Goal: Task Accomplishment & Management: Use online tool/utility

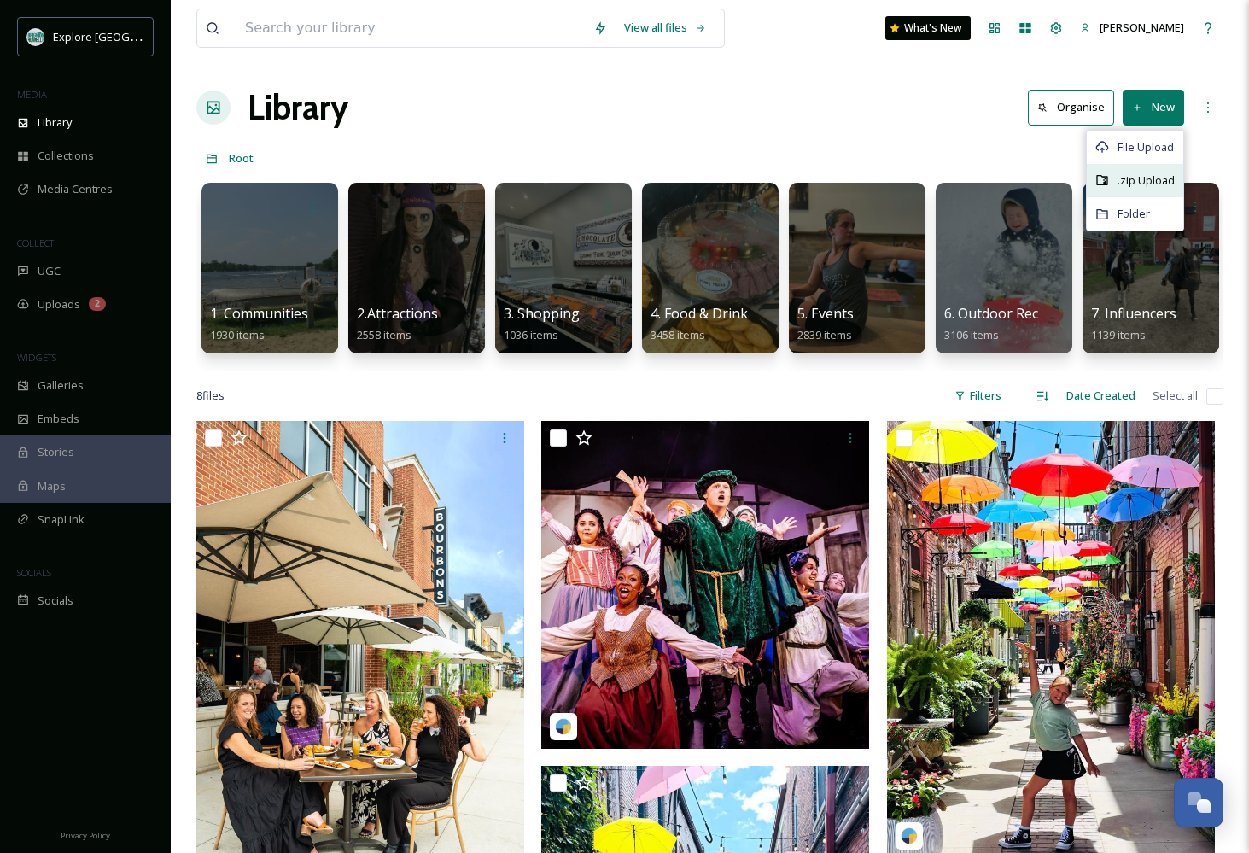
scroll to position [0, 4107]
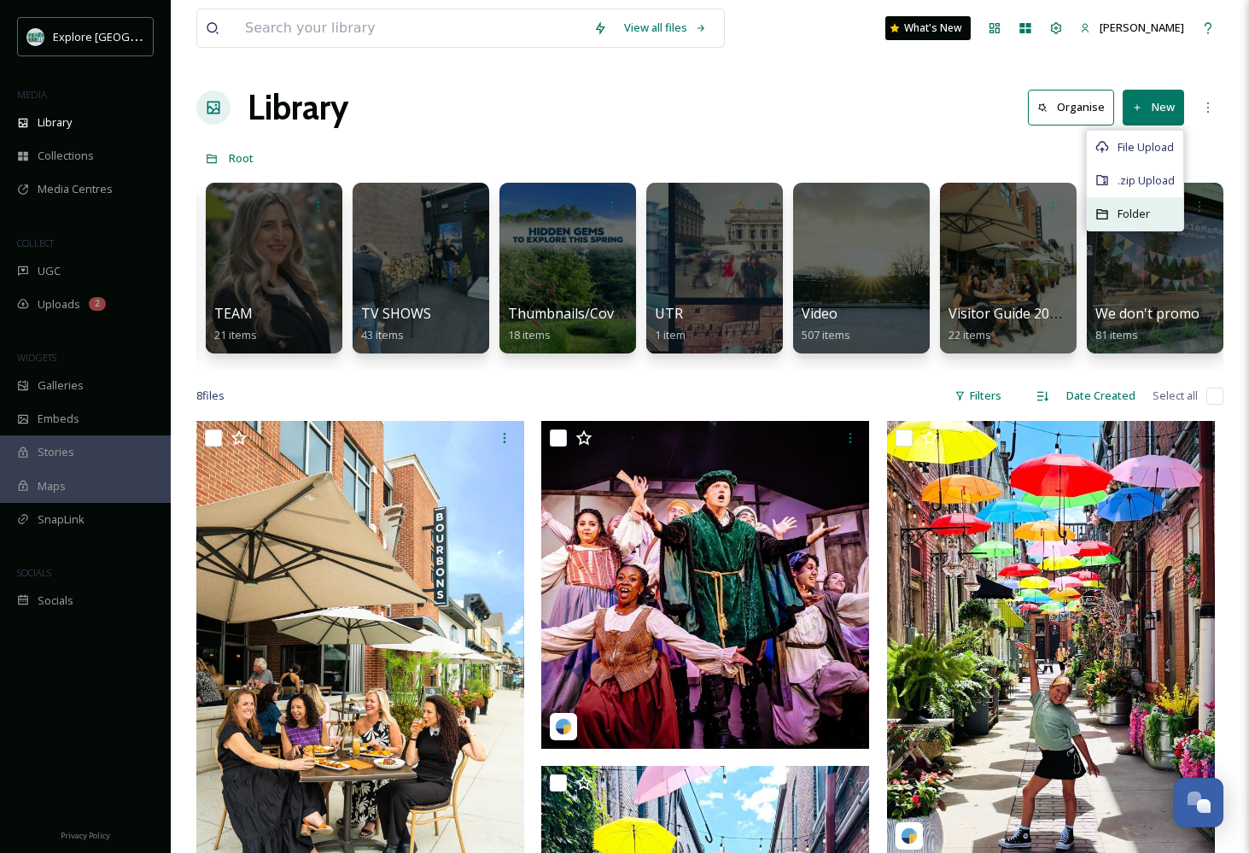
click at [1128, 209] on span "Folder" at bounding box center [1133, 214] width 32 height 16
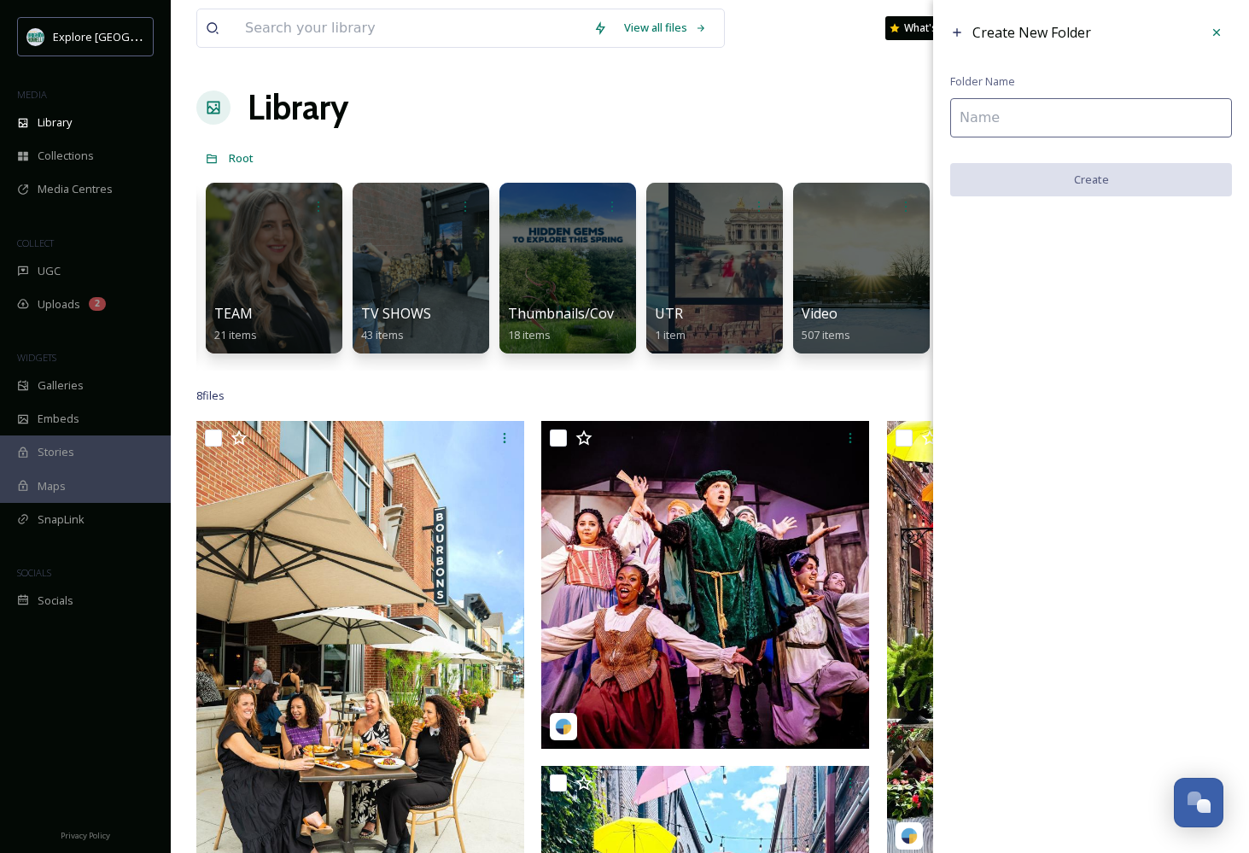
click at [1046, 104] on input at bounding box center [1091, 117] width 282 height 39
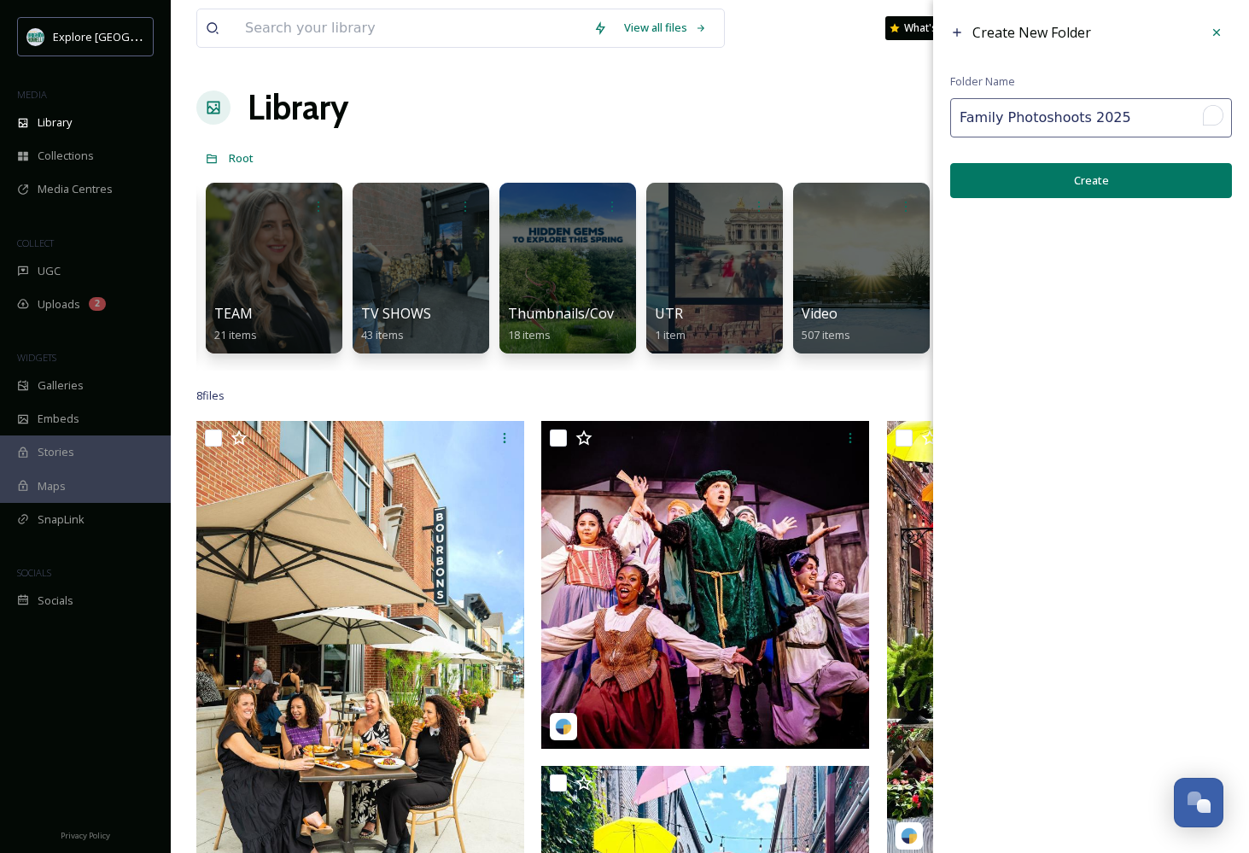
type input "Family Photoshoots 2025"
click at [1050, 179] on button "Create" at bounding box center [1091, 180] width 282 height 35
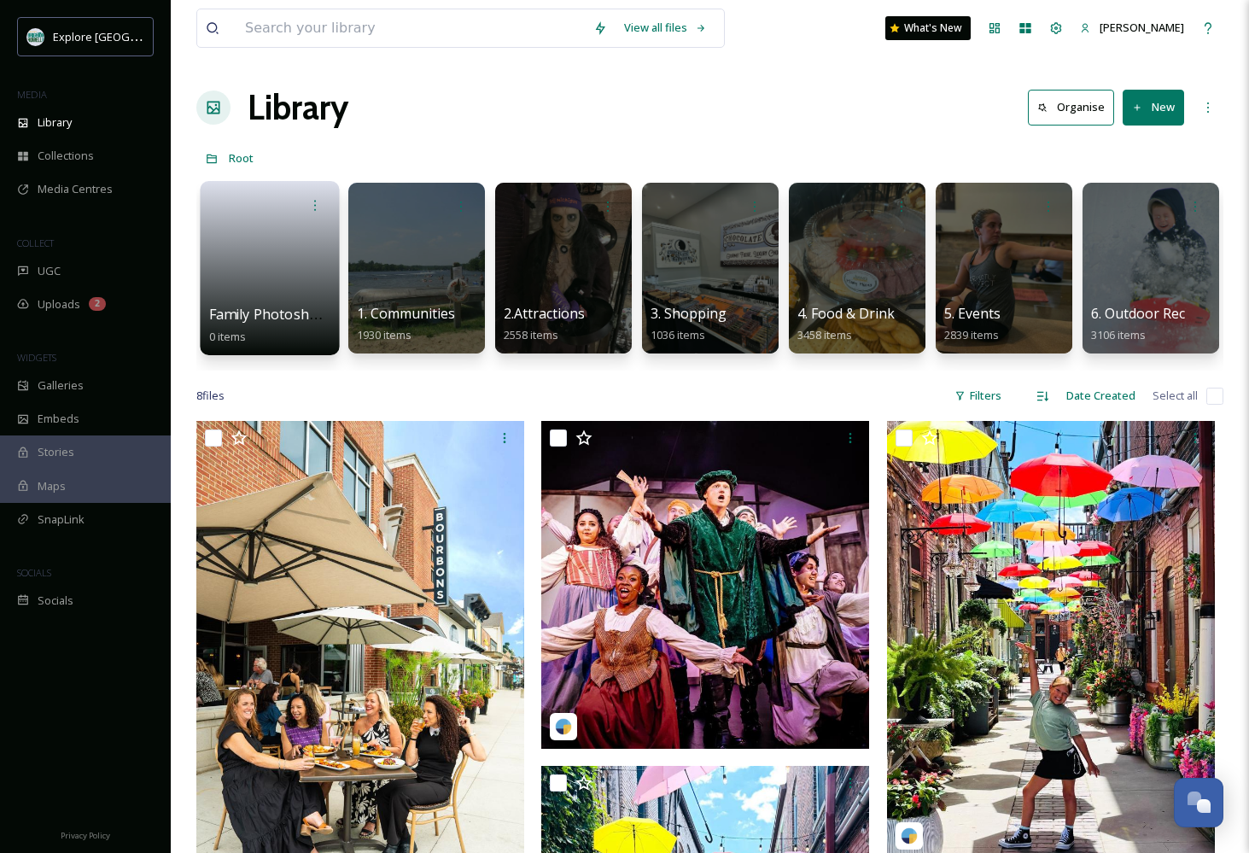
scroll to position [0, -1]
click at [298, 262] on link at bounding box center [270, 262] width 122 height 83
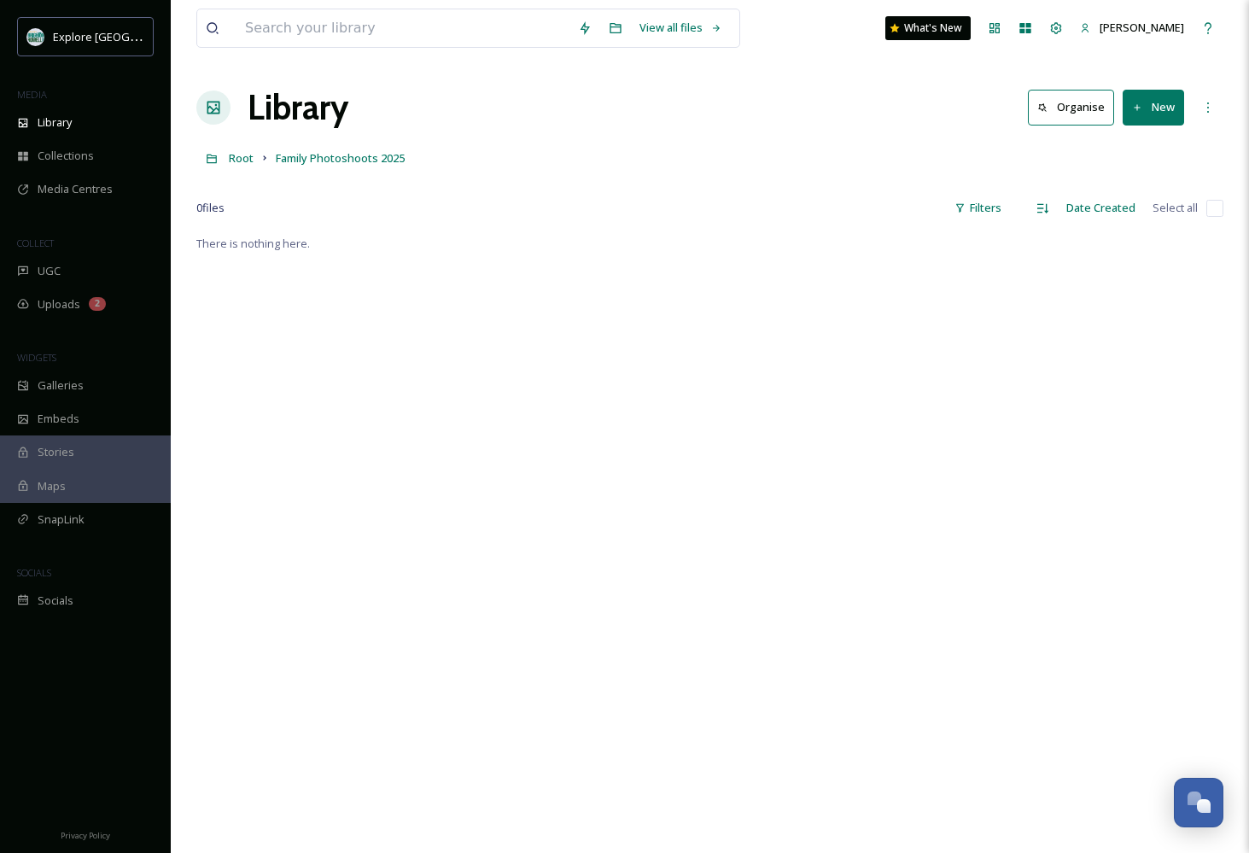
click at [1157, 106] on button "New" at bounding box center [1152, 107] width 61 height 35
click at [1109, 217] on icon at bounding box center [1102, 214] width 14 height 14
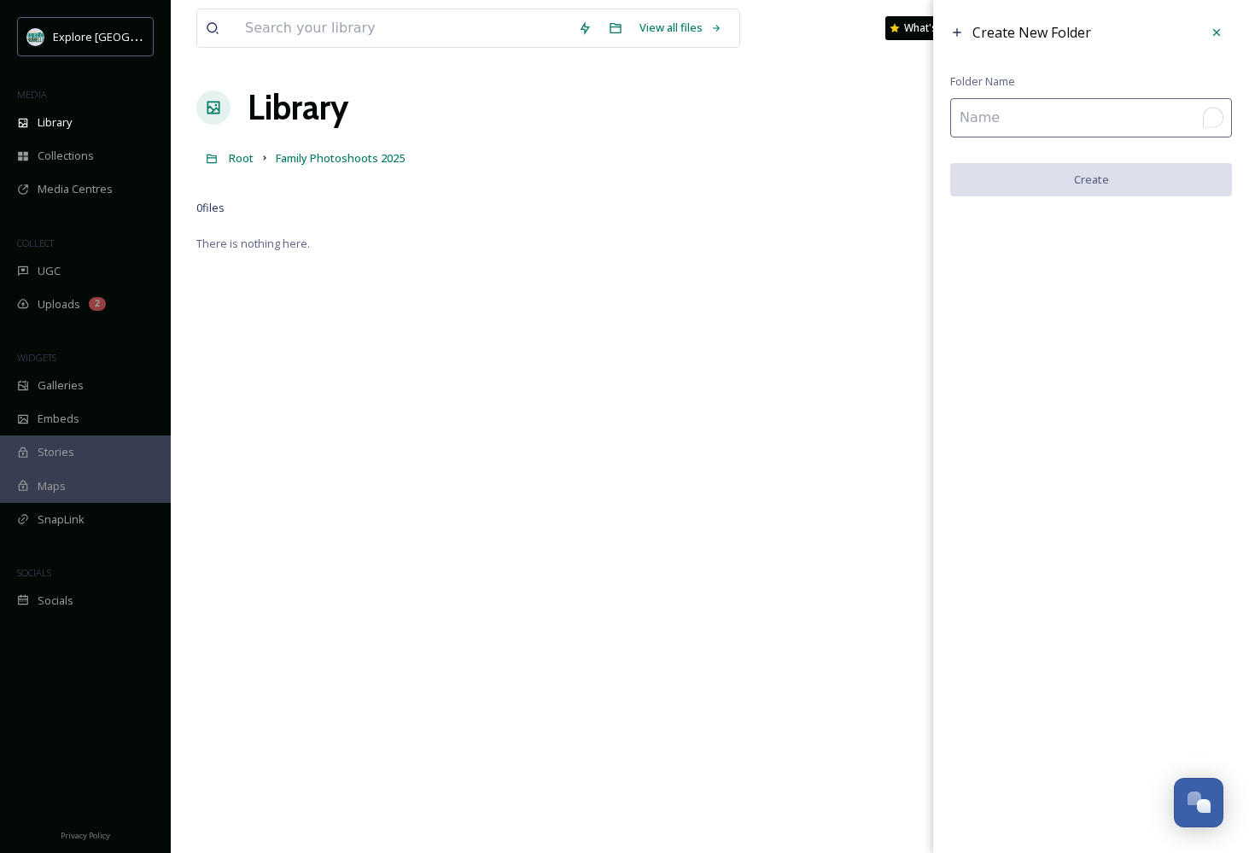
click at [1019, 125] on input "To enrich screen reader interactions, please activate Accessibility in Grammarl…" at bounding box center [1091, 117] width 282 height 39
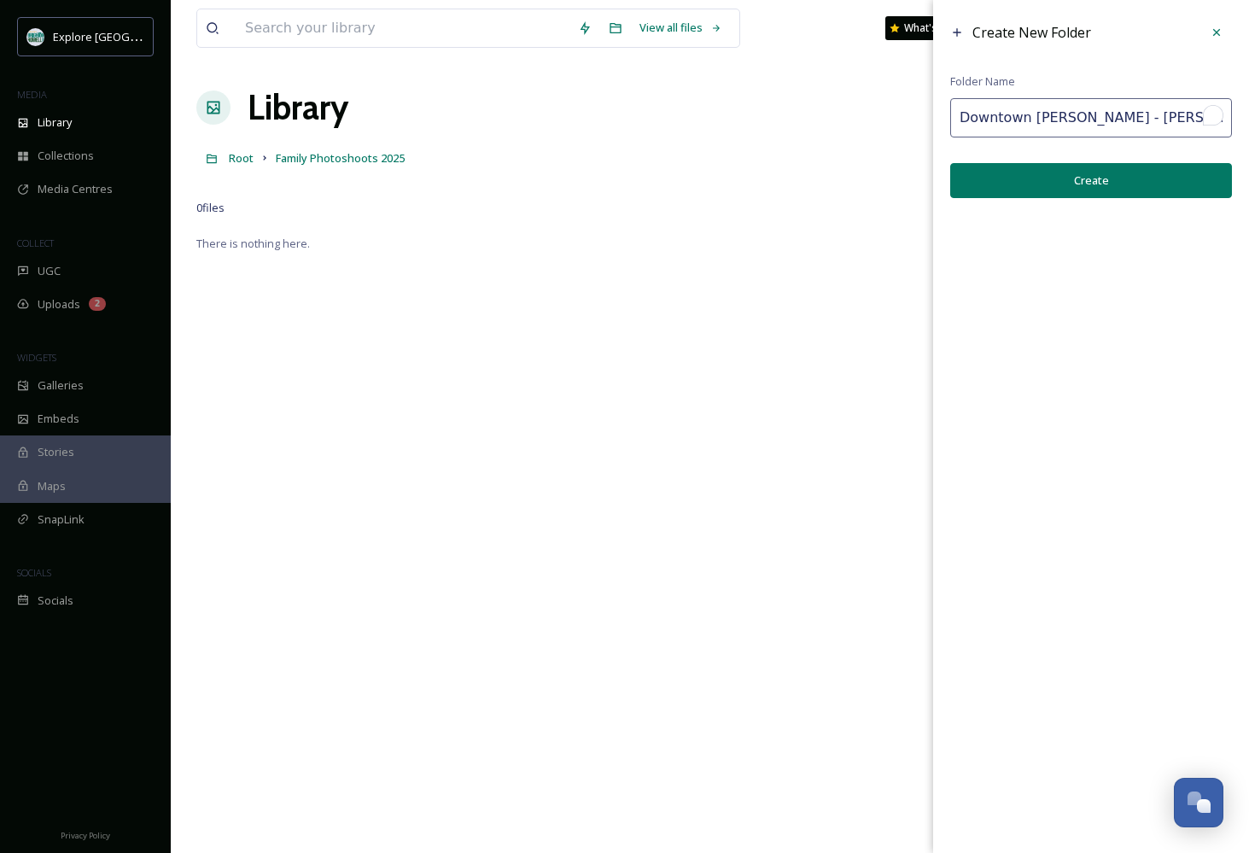
drag, startPoint x: 1145, startPoint y: 119, endPoint x: 1088, endPoint y: 119, distance: 56.3
click at [1088, 119] on input "Downtown [PERSON_NAME] - [PERSON_NAME]" at bounding box center [1091, 117] width 282 height 39
click at [1142, 120] on input "Downtown [PERSON_NAME][GEOGRAPHIC_DATA]" at bounding box center [1091, 117] width 282 height 39
type input "Downtown [PERSON_NAME] Family"
click at [1079, 188] on button "Create" at bounding box center [1091, 180] width 282 height 35
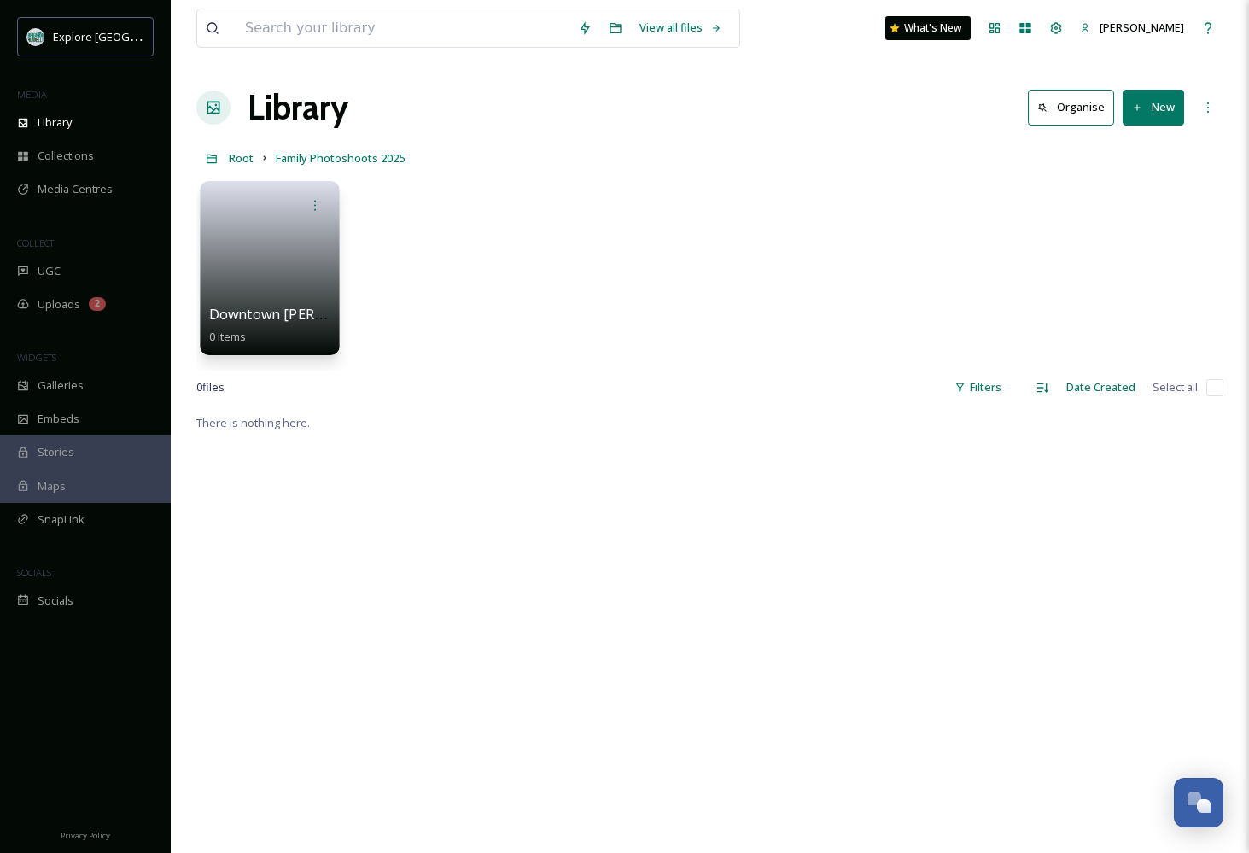
click at [244, 278] on link at bounding box center [270, 262] width 122 height 83
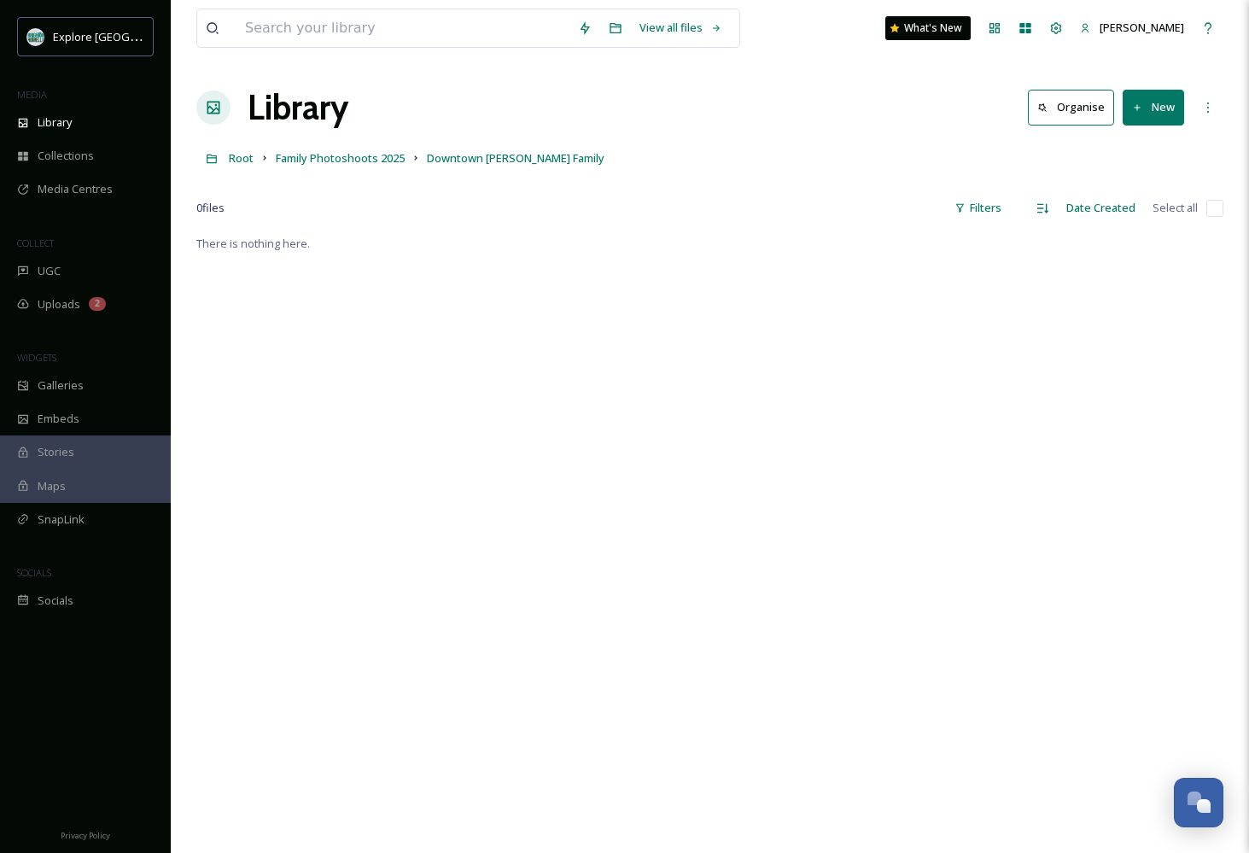
click at [1153, 106] on button "New" at bounding box center [1152, 107] width 61 height 35
click at [1129, 149] on span "File Upload" at bounding box center [1145, 147] width 56 height 16
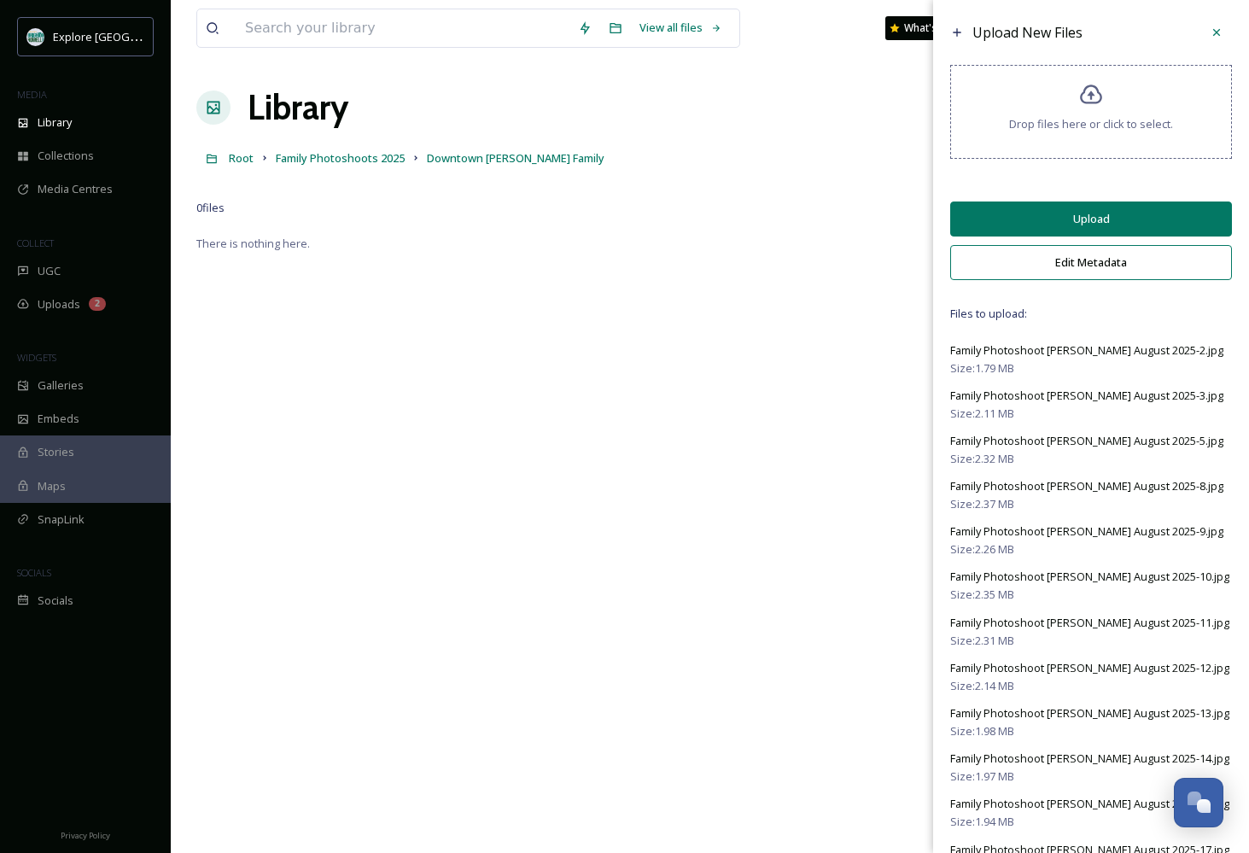
click at [1044, 230] on button "Upload" at bounding box center [1091, 218] width 282 height 35
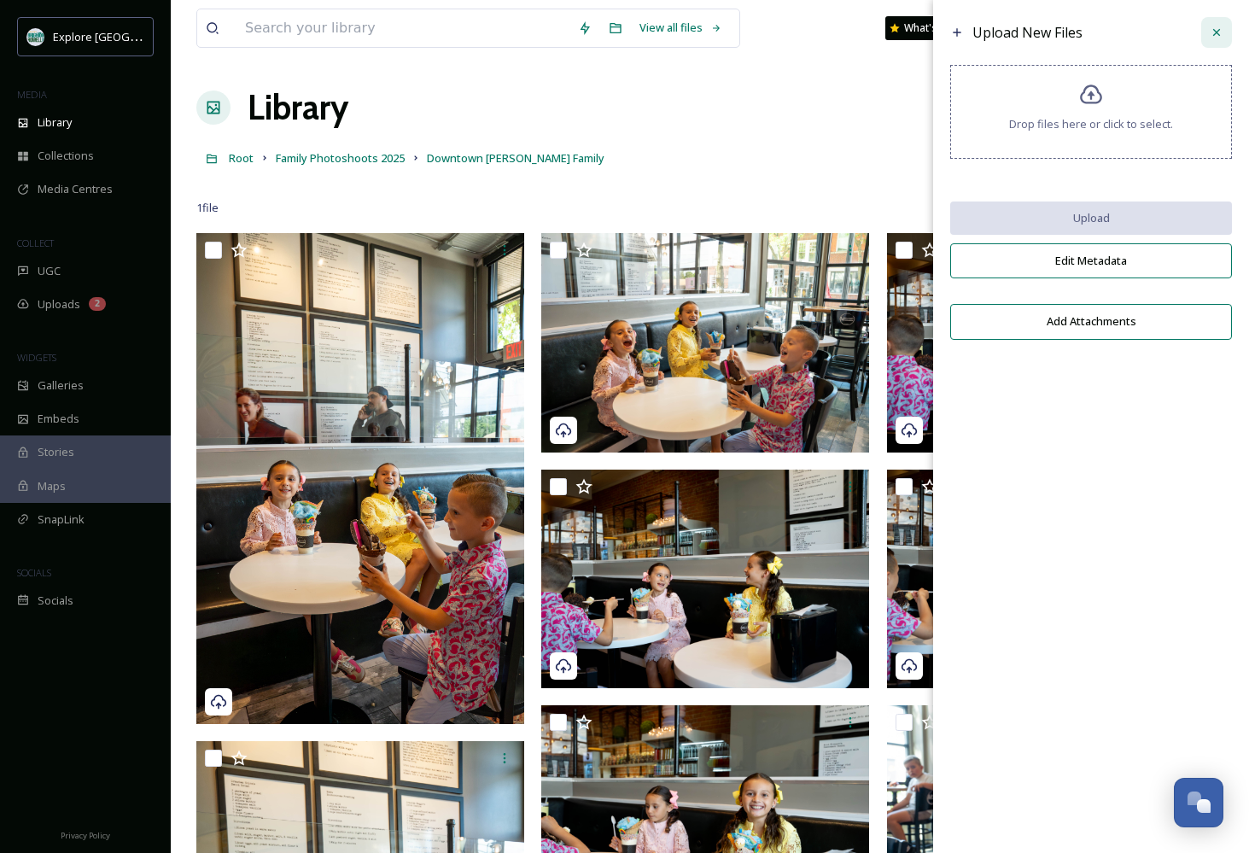
click at [1218, 33] on icon at bounding box center [1217, 33] width 14 height 14
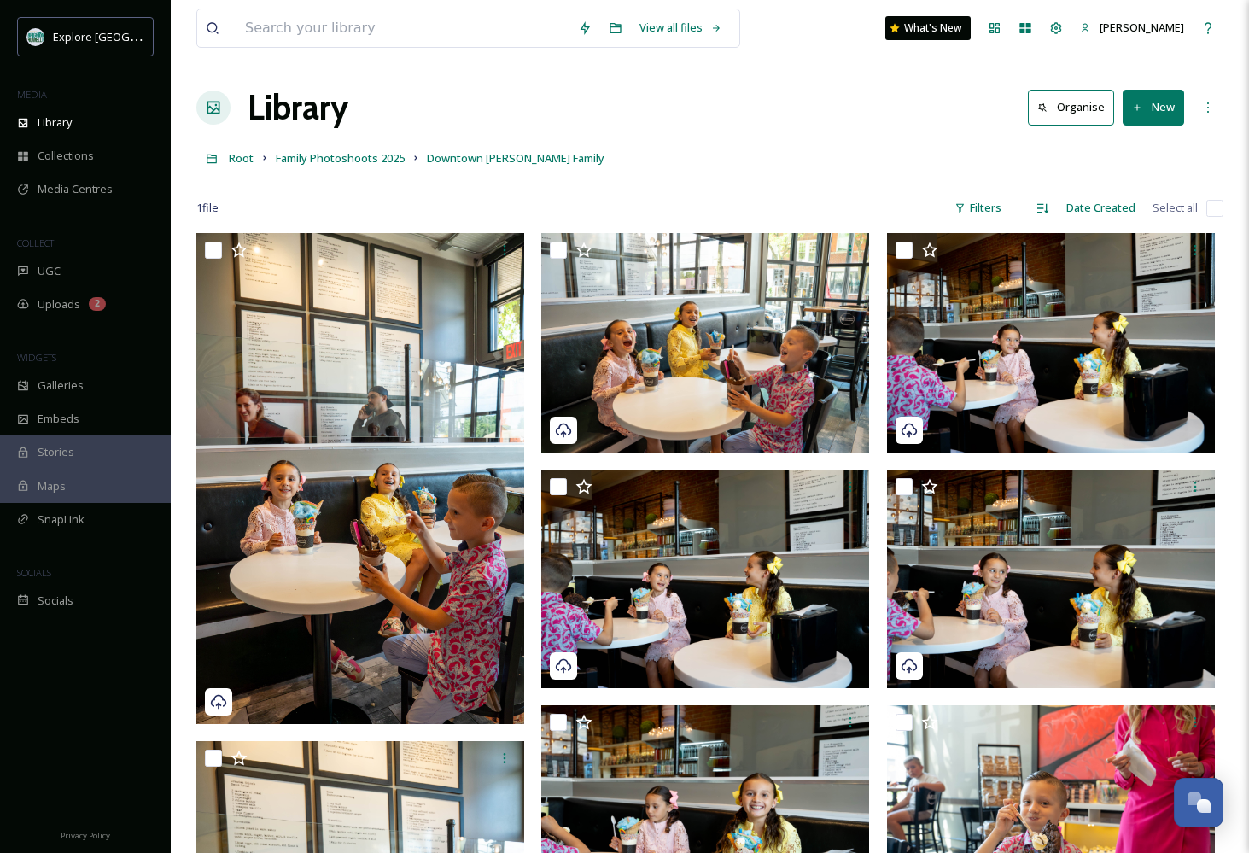
click at [1213, 209] on input "checkbox" at bounding box center [1214, 208] width 17 height 17
checkbox input "true"
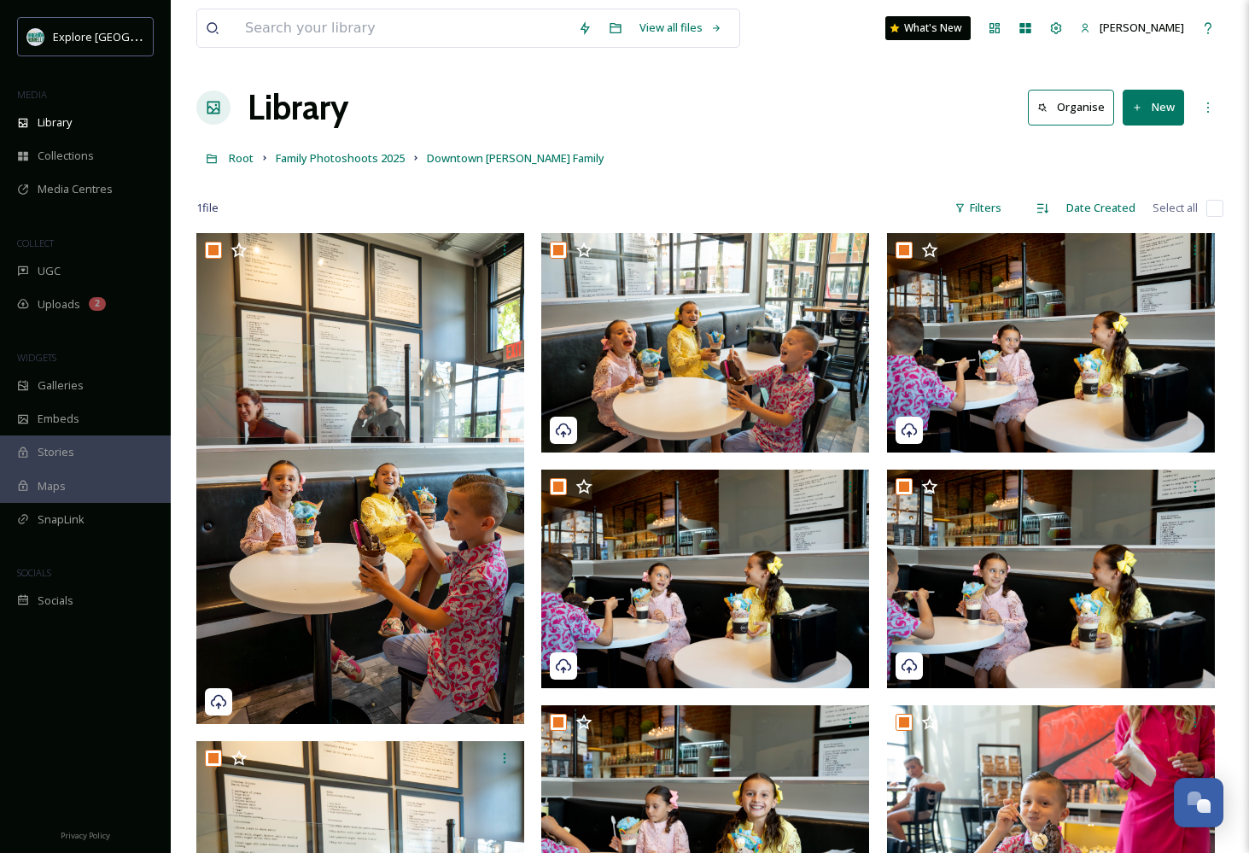
checkbox input "true"
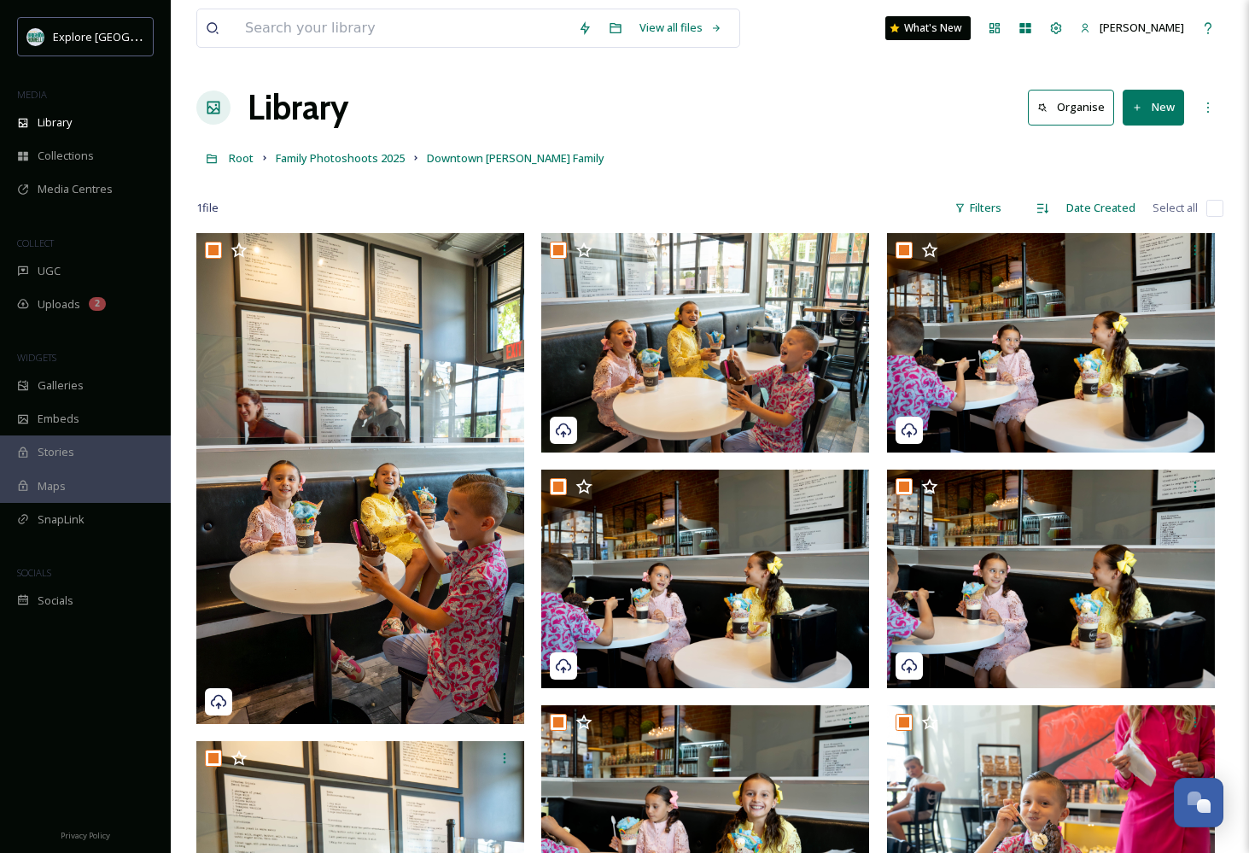
checkbox input "true"
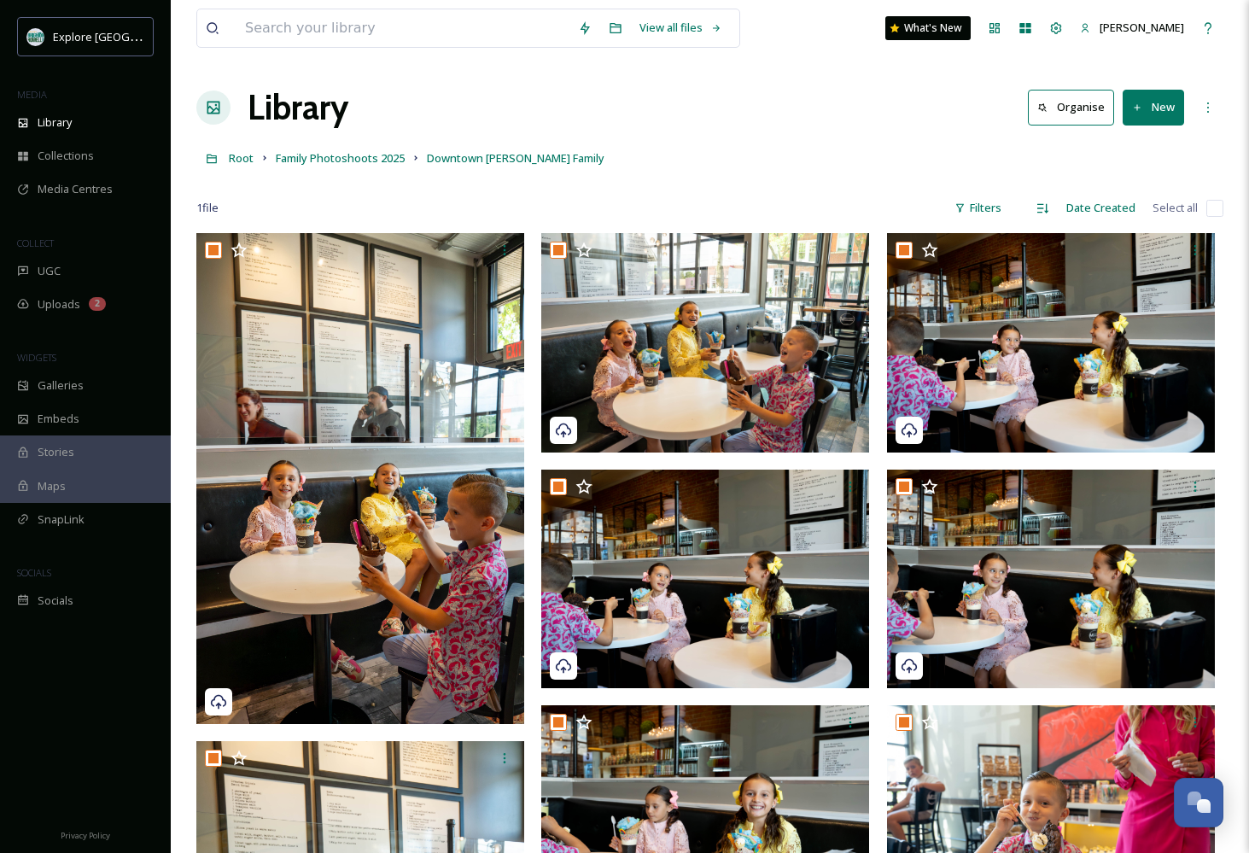
checkbox input "true"
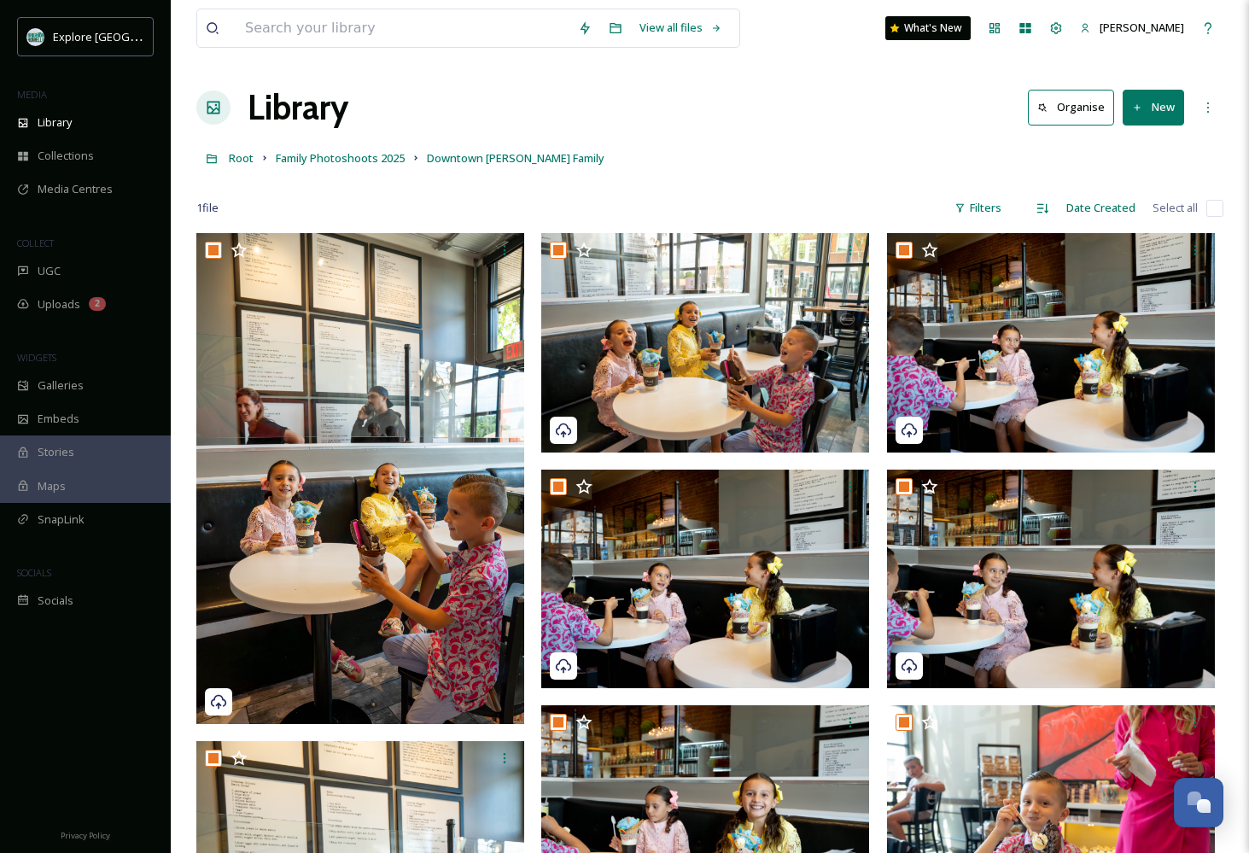
checkbox input "true"
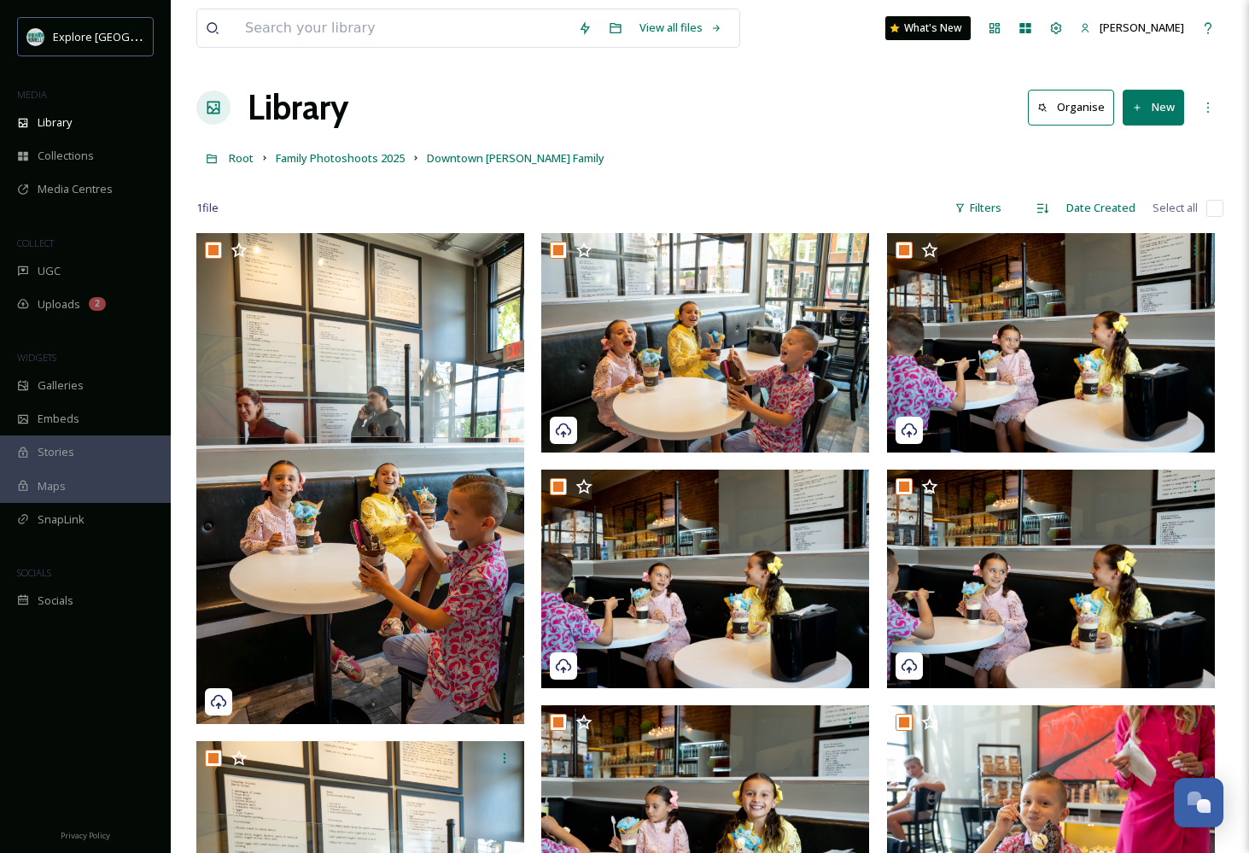
checkbox input "true"
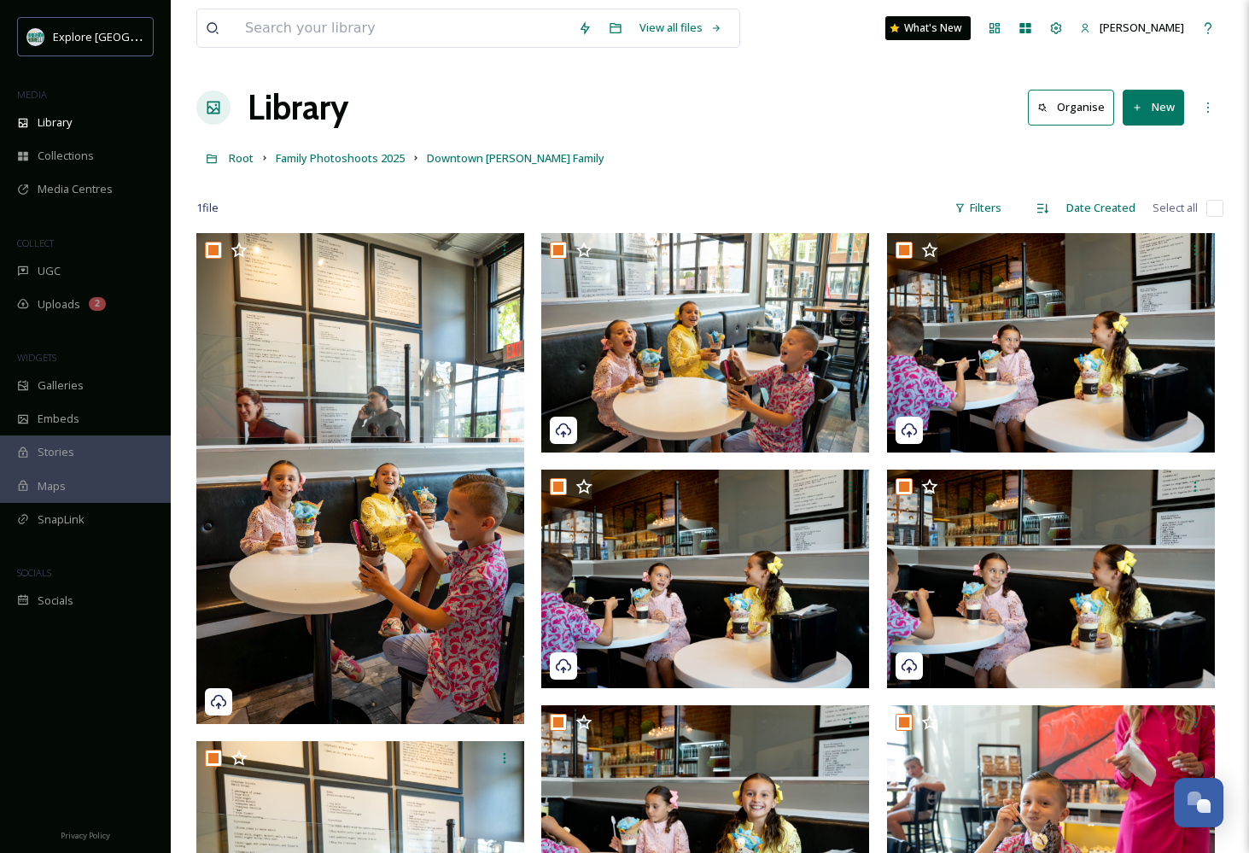
checkbox input "true"
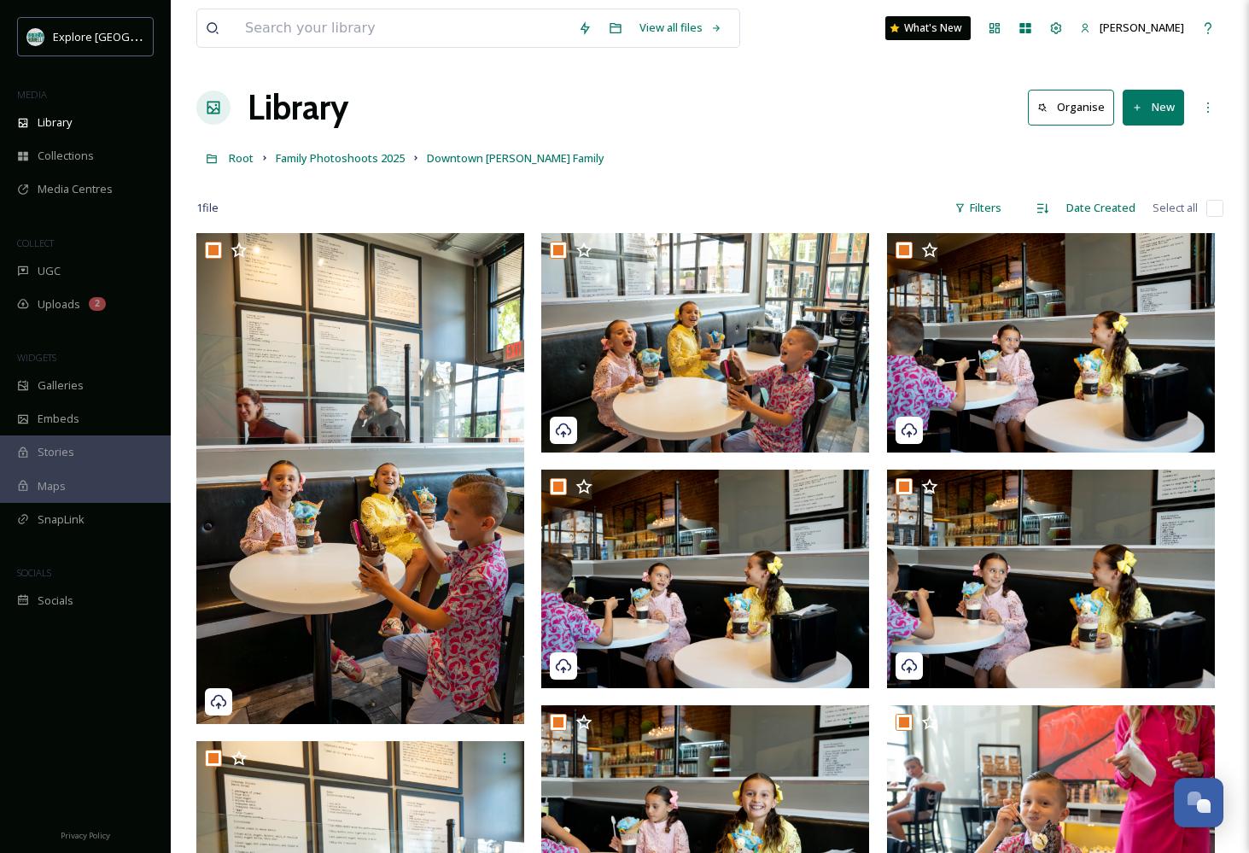
checkbox input "true"
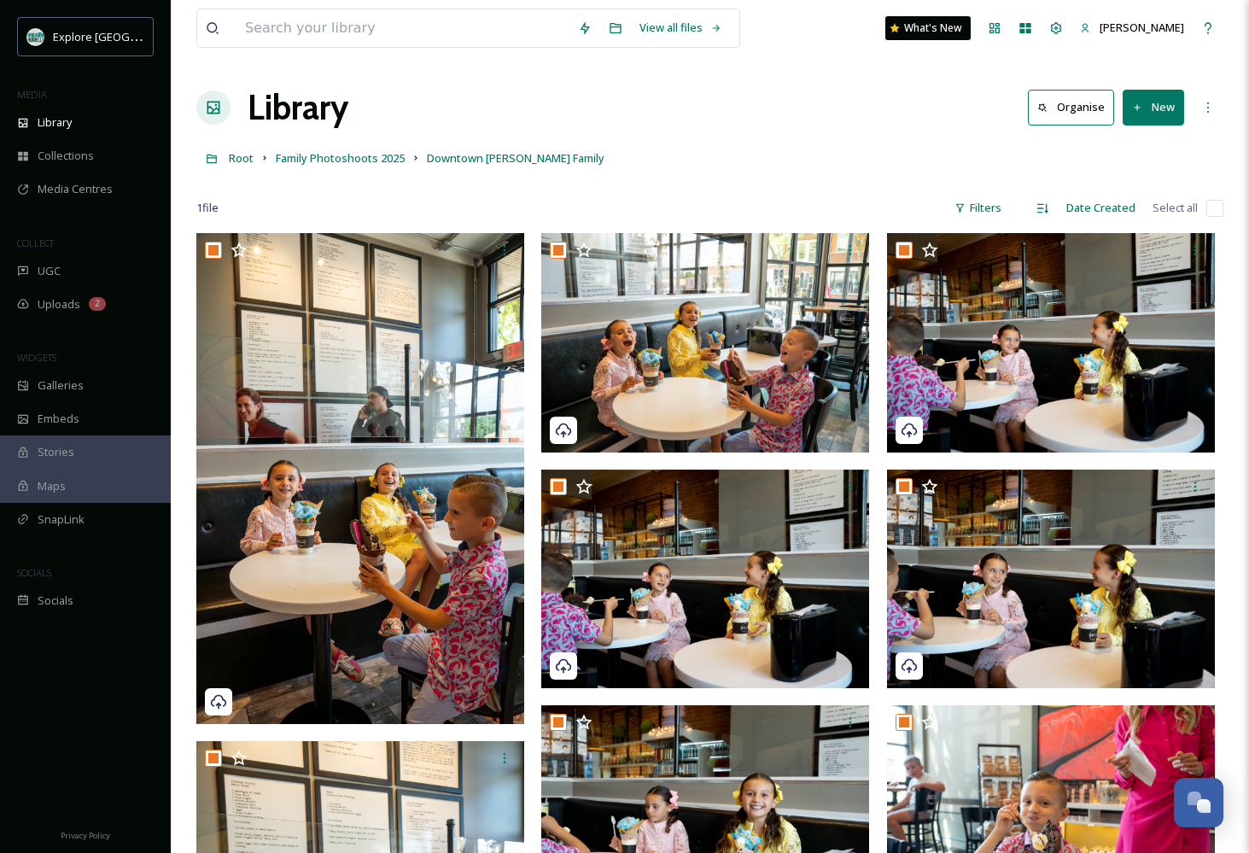
checkbox input "true"
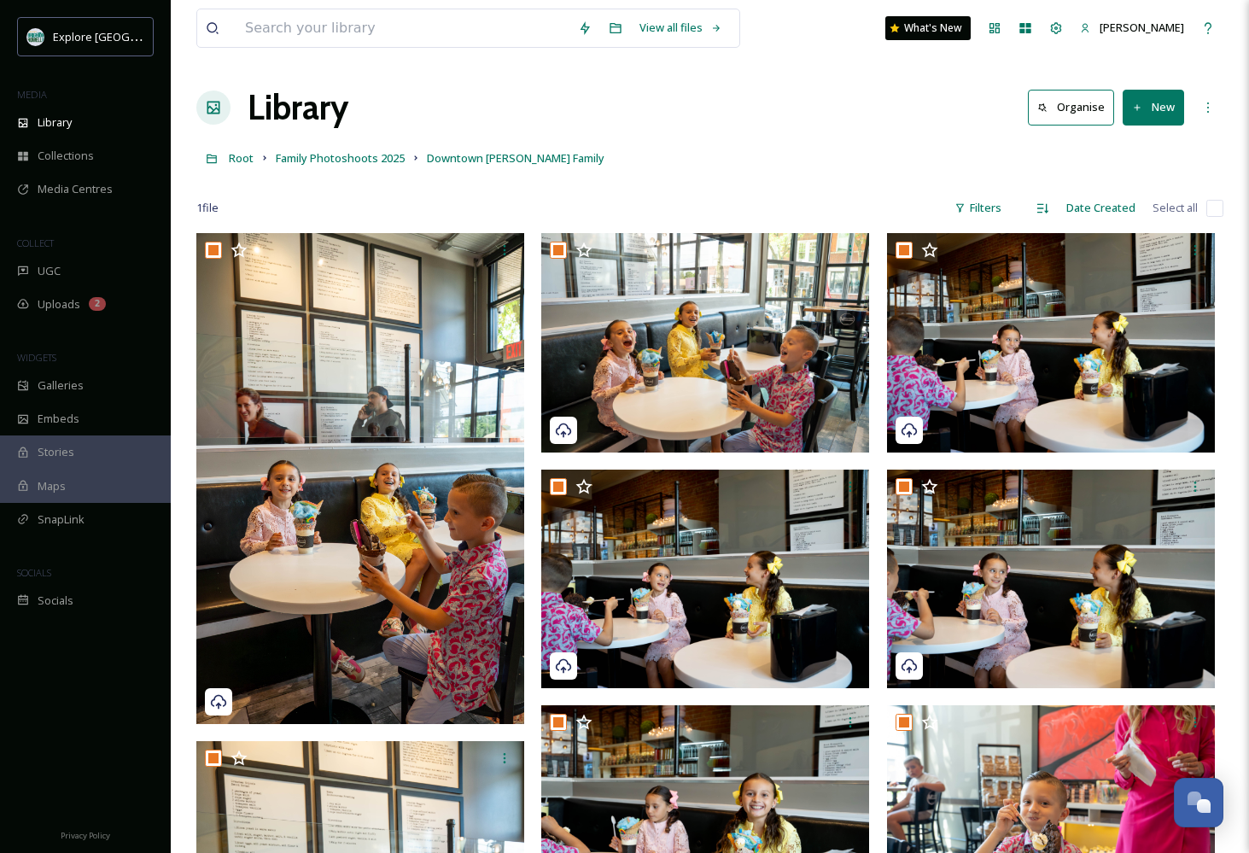
checkbox input "true"
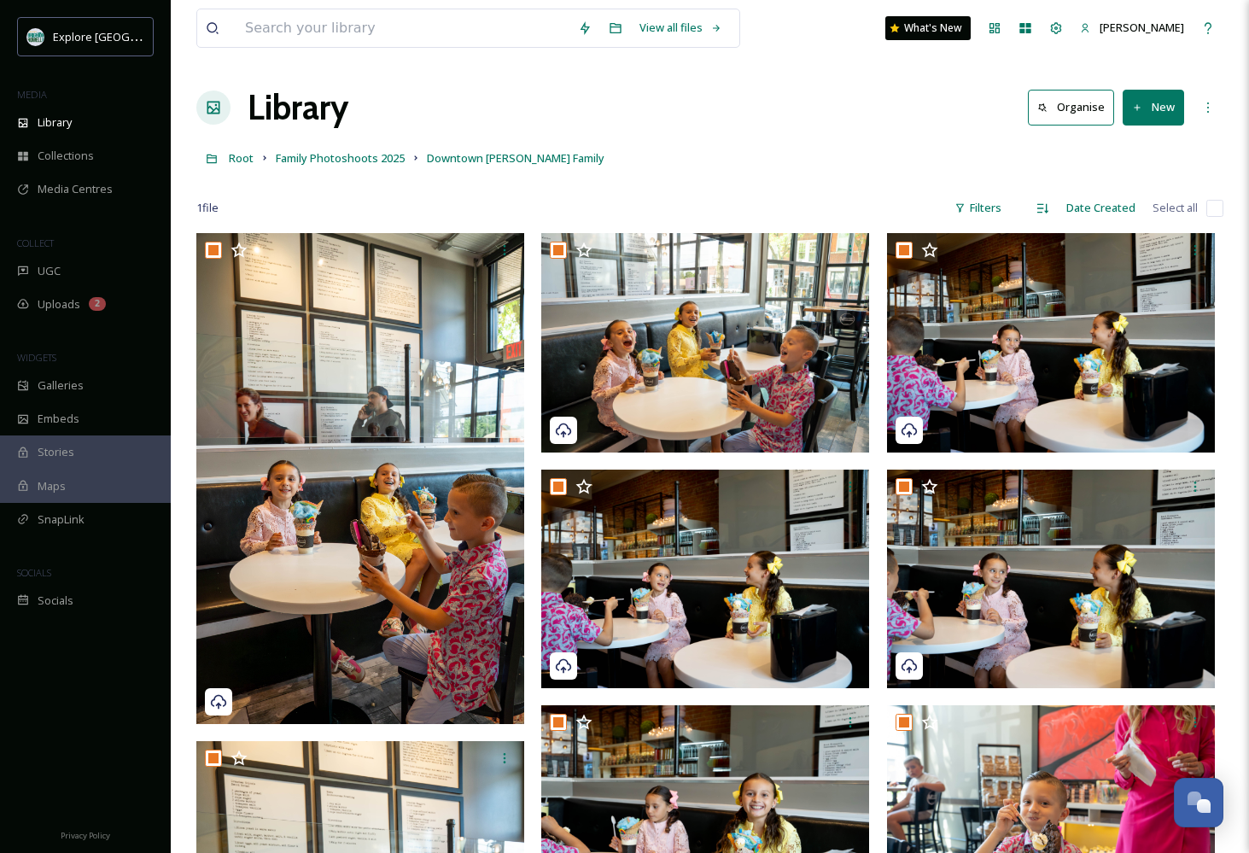
checkbox input "true"
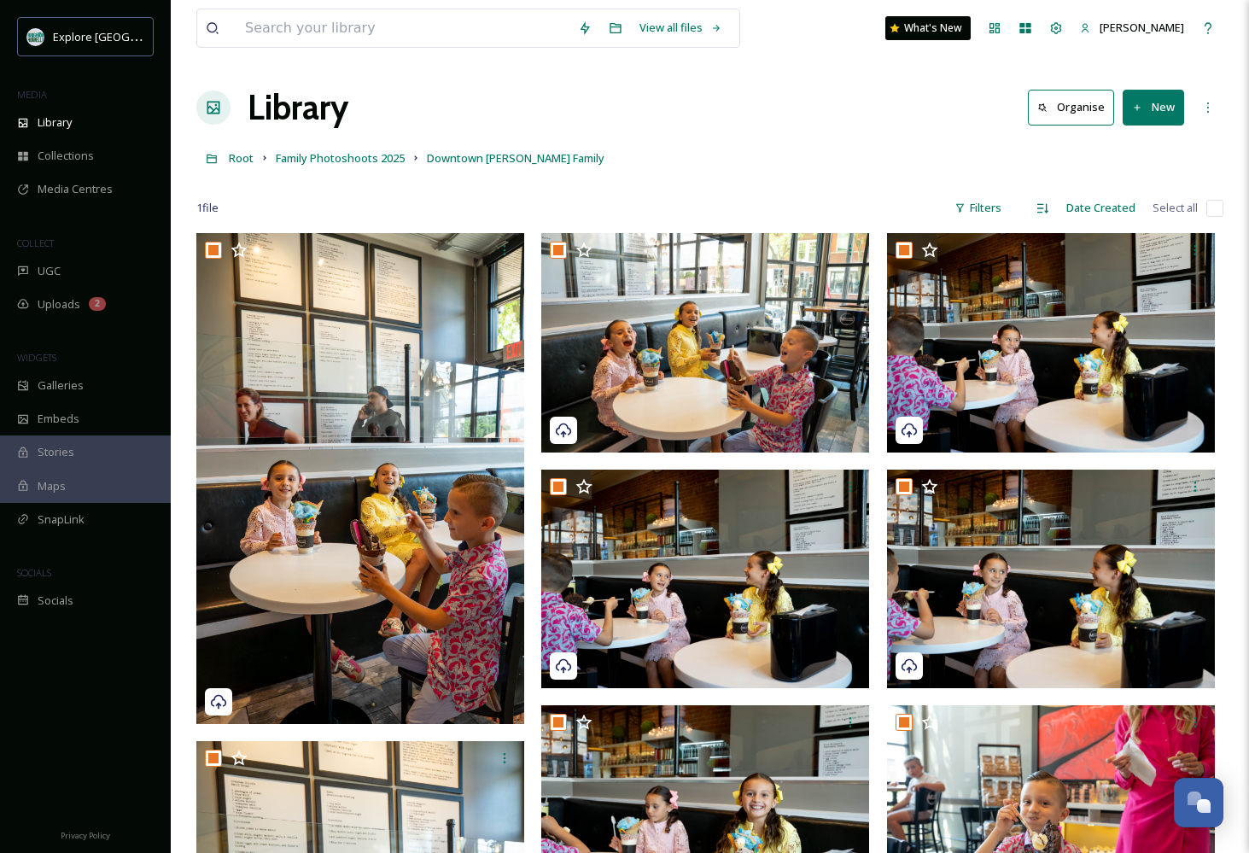
checkbox input "true"
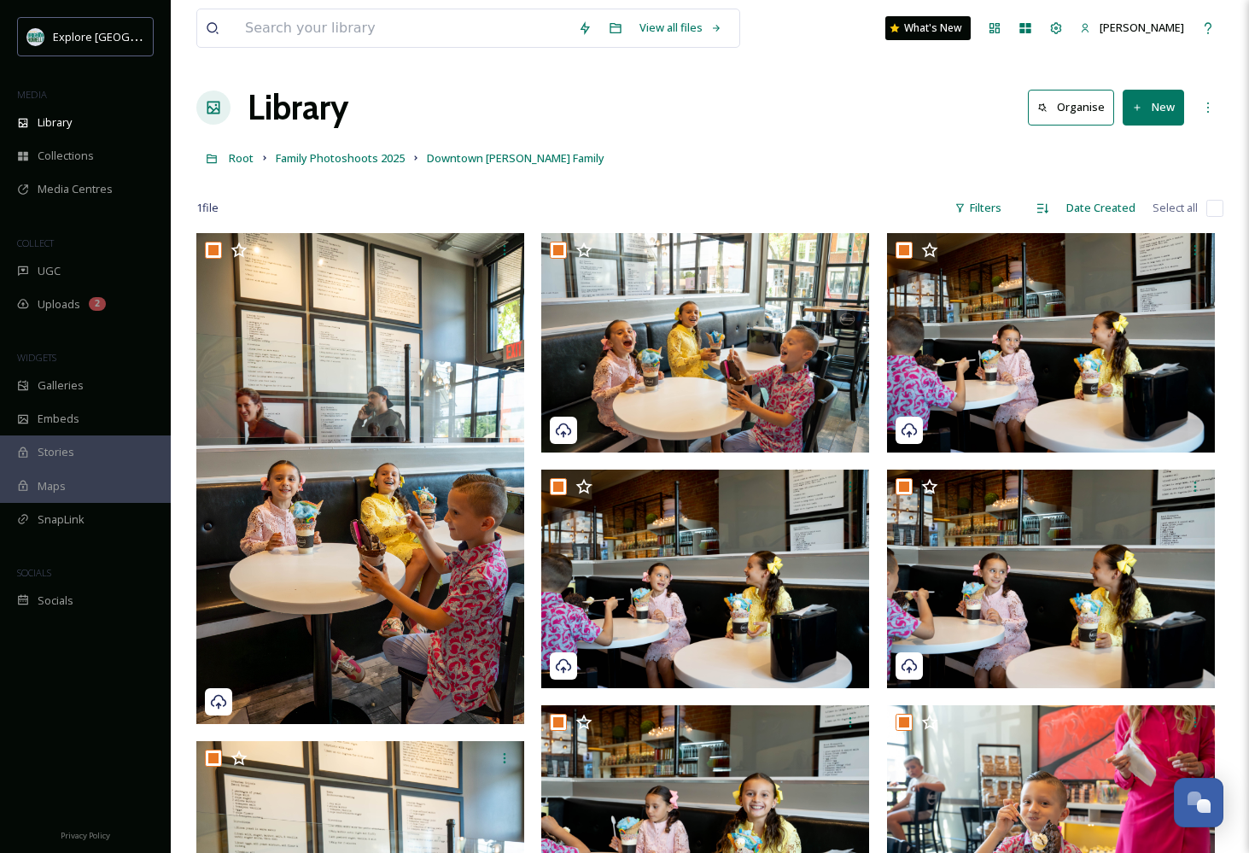
checkbox input "true"
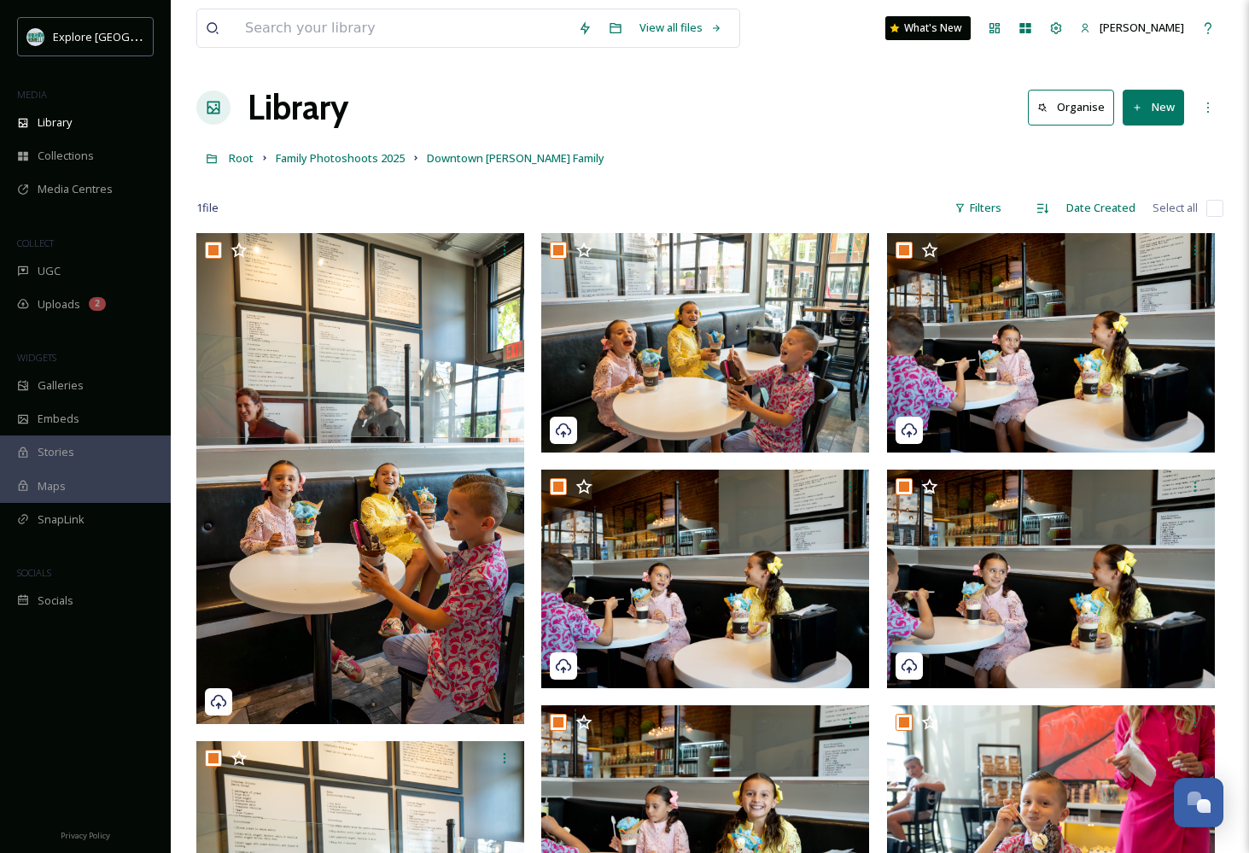
checkbox input "true"
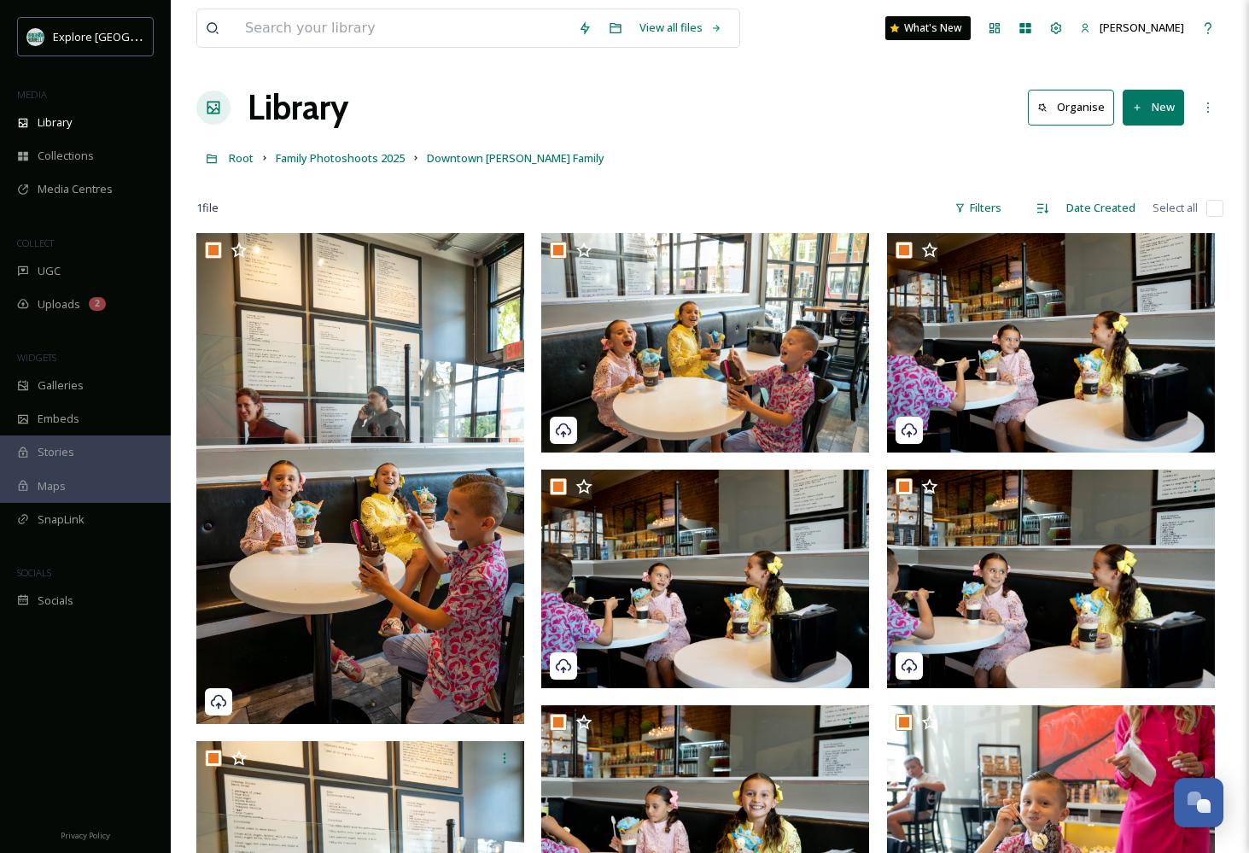
checkbox input "true"
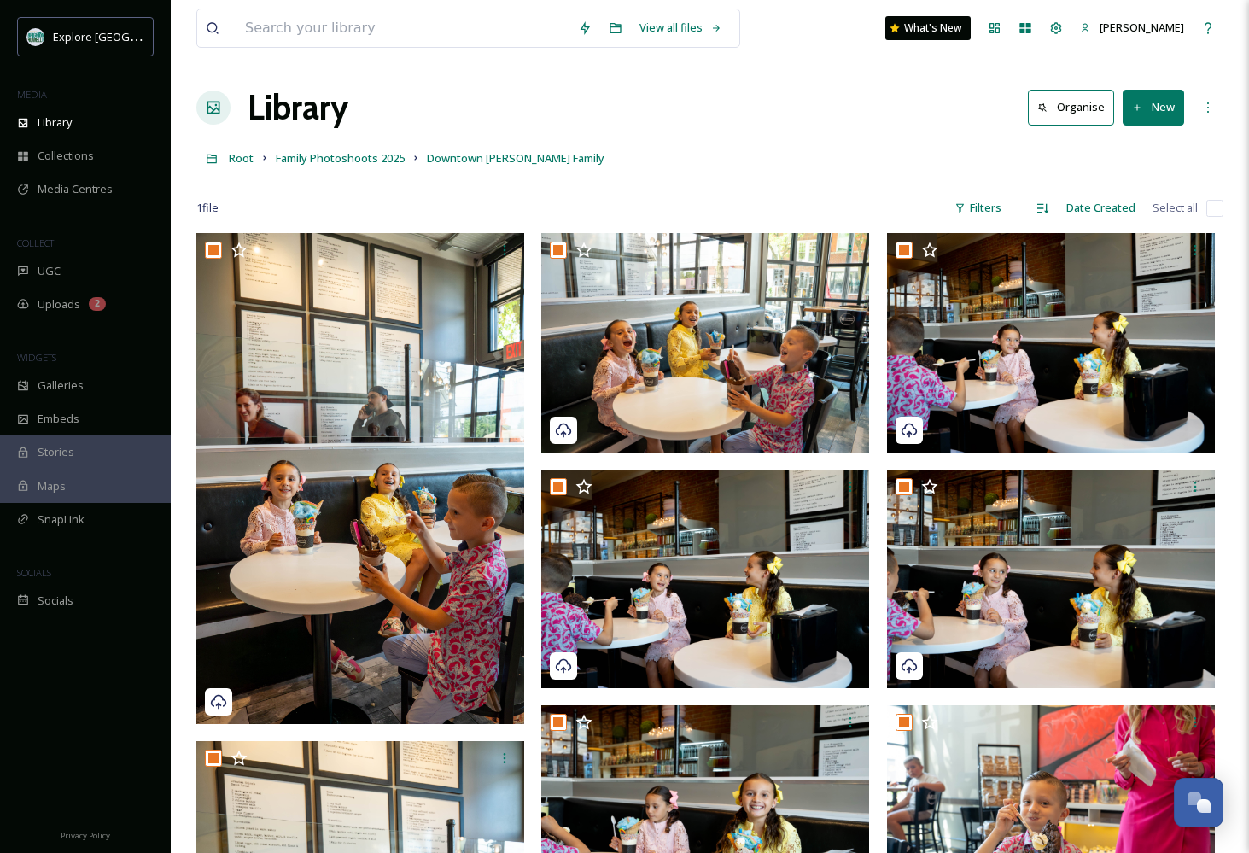
checkbox input "true"
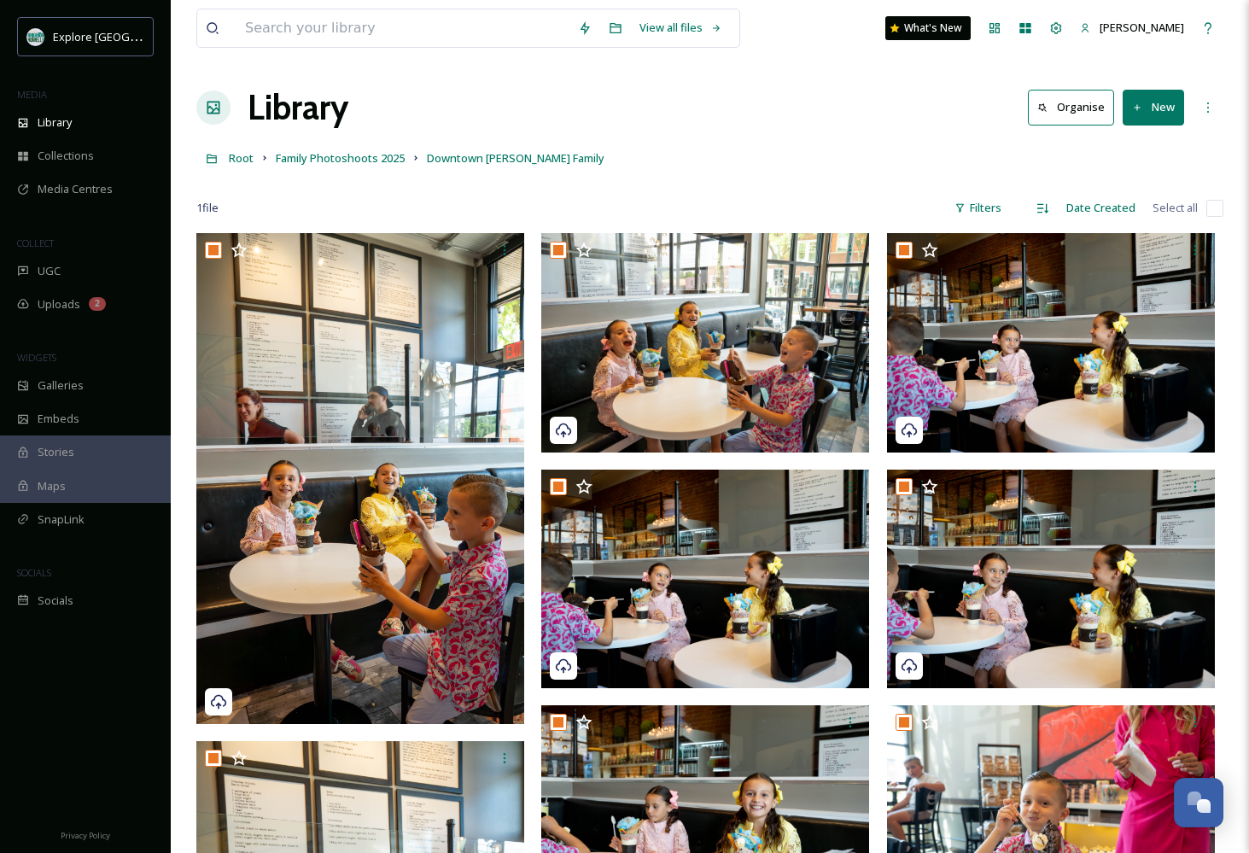
checkbox input "true"
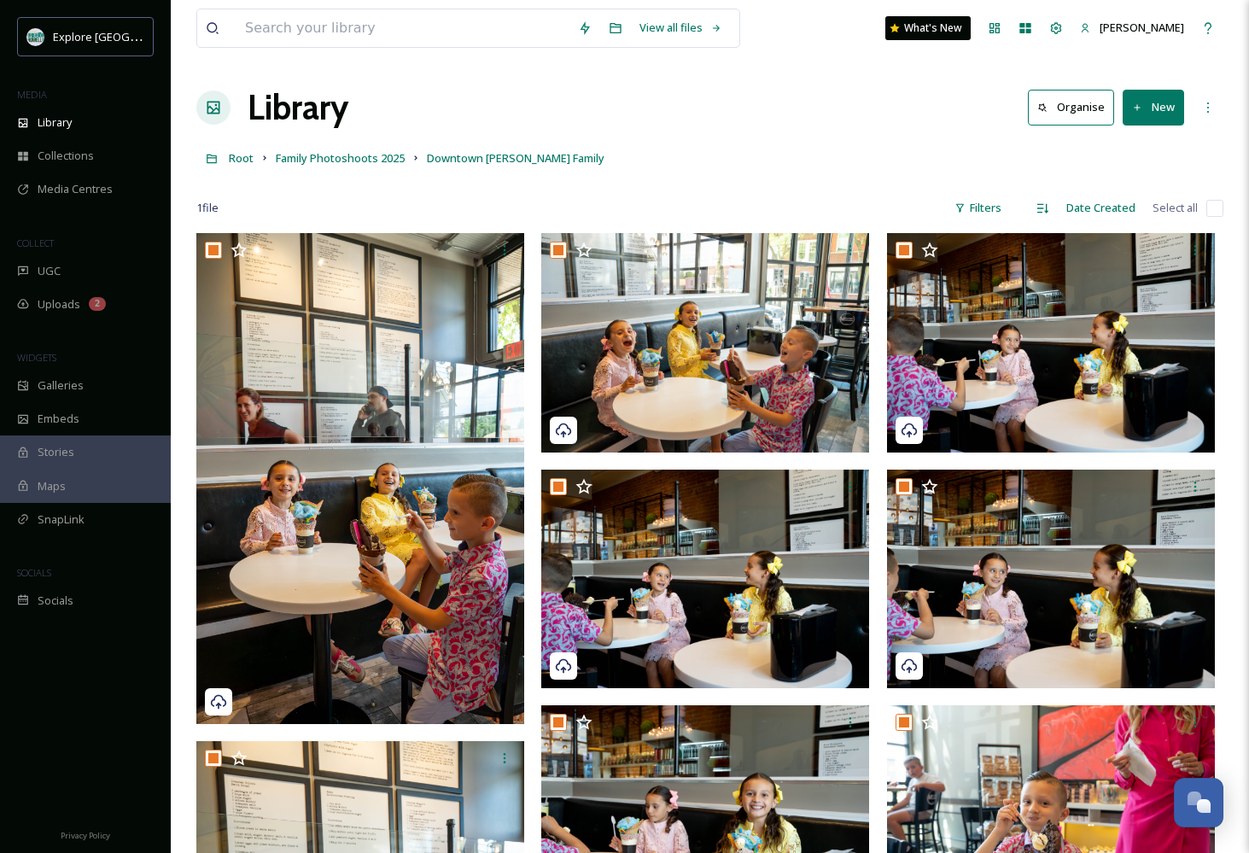
checkbox input "true"
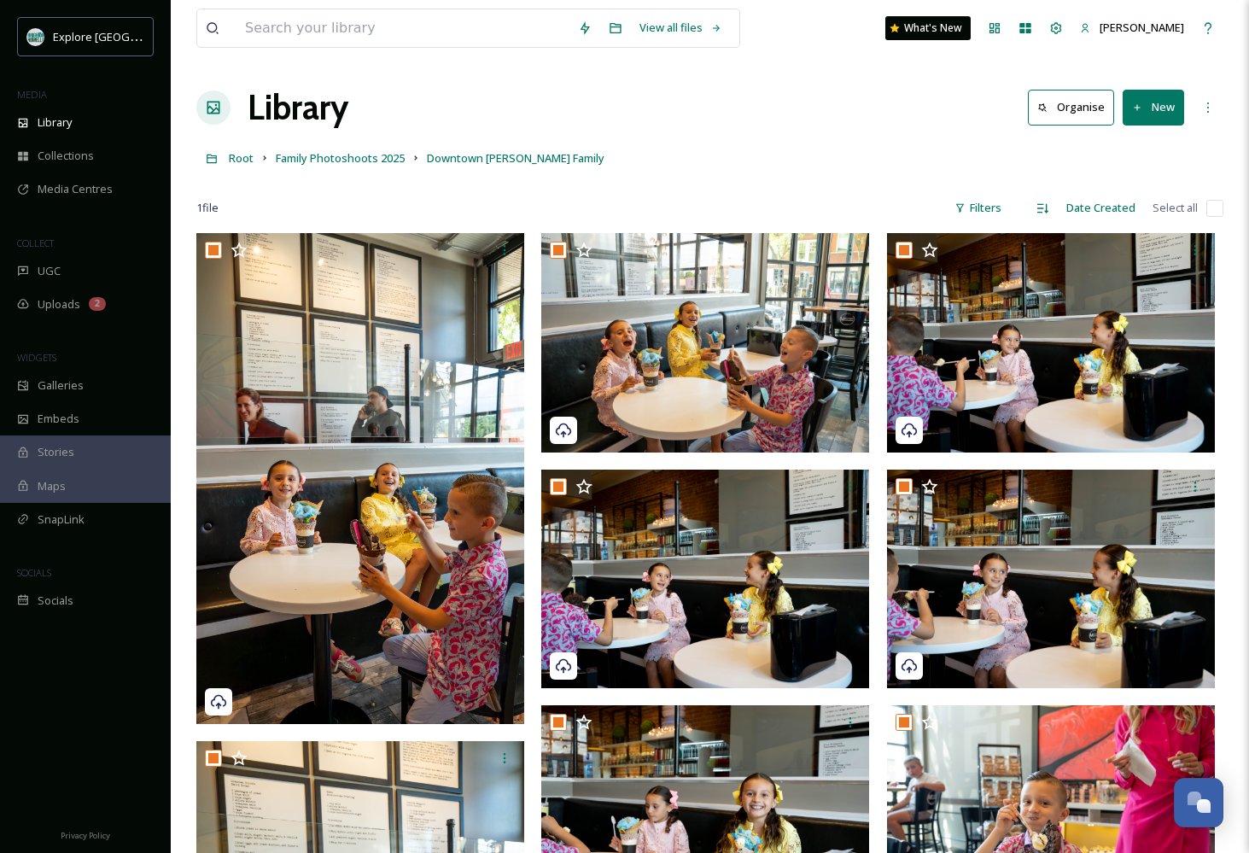
checkbox input "true"
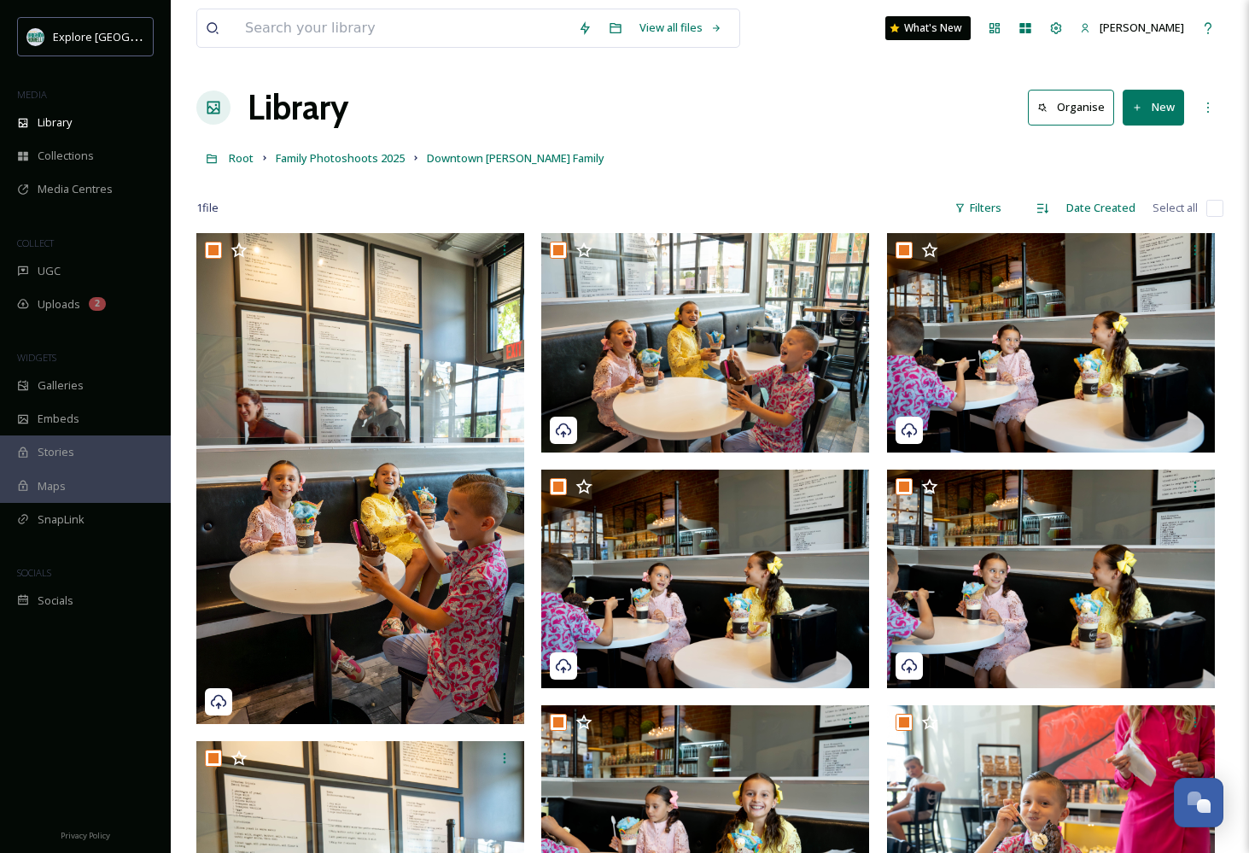
checkbox input "true"
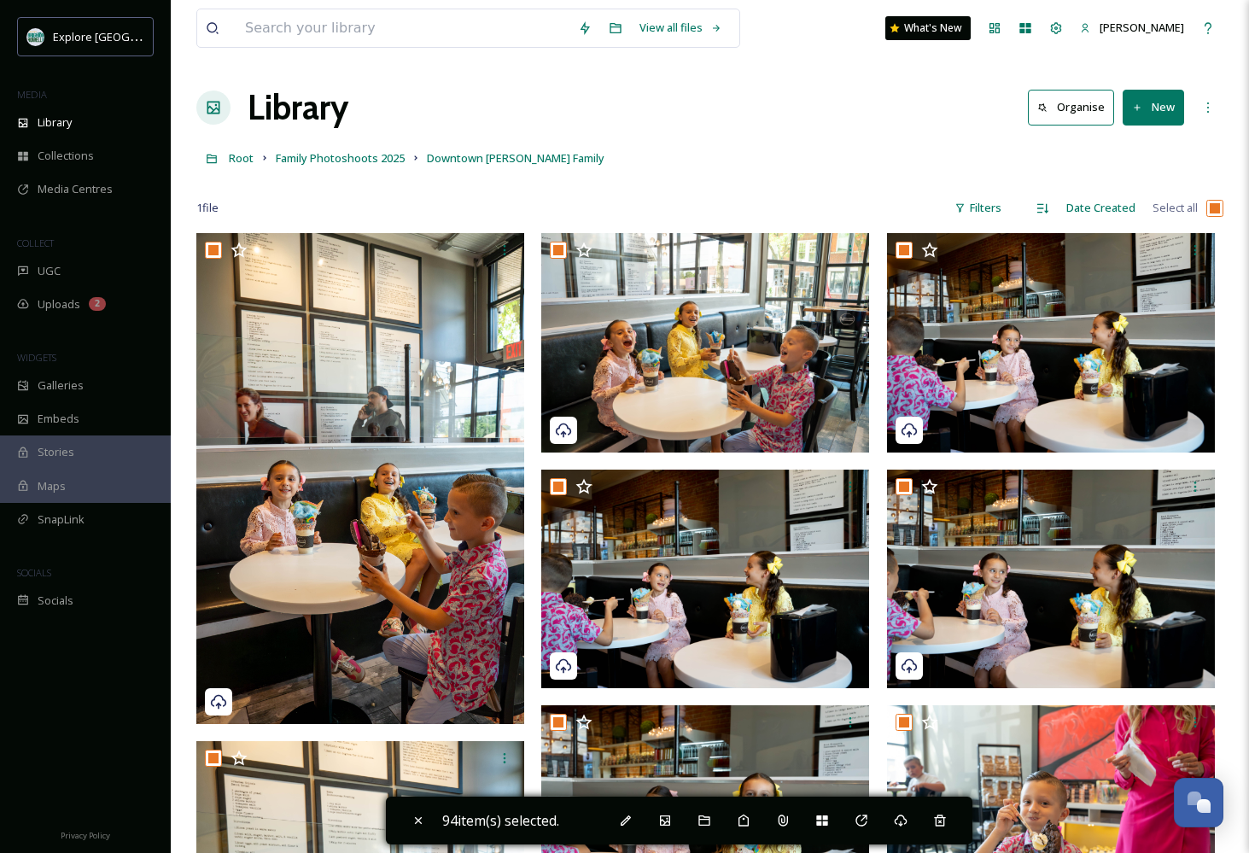
click at [1215, 208] on input "checkbox" at bounding box center [1214, 208] width 17 height 17
checkbox input "false"
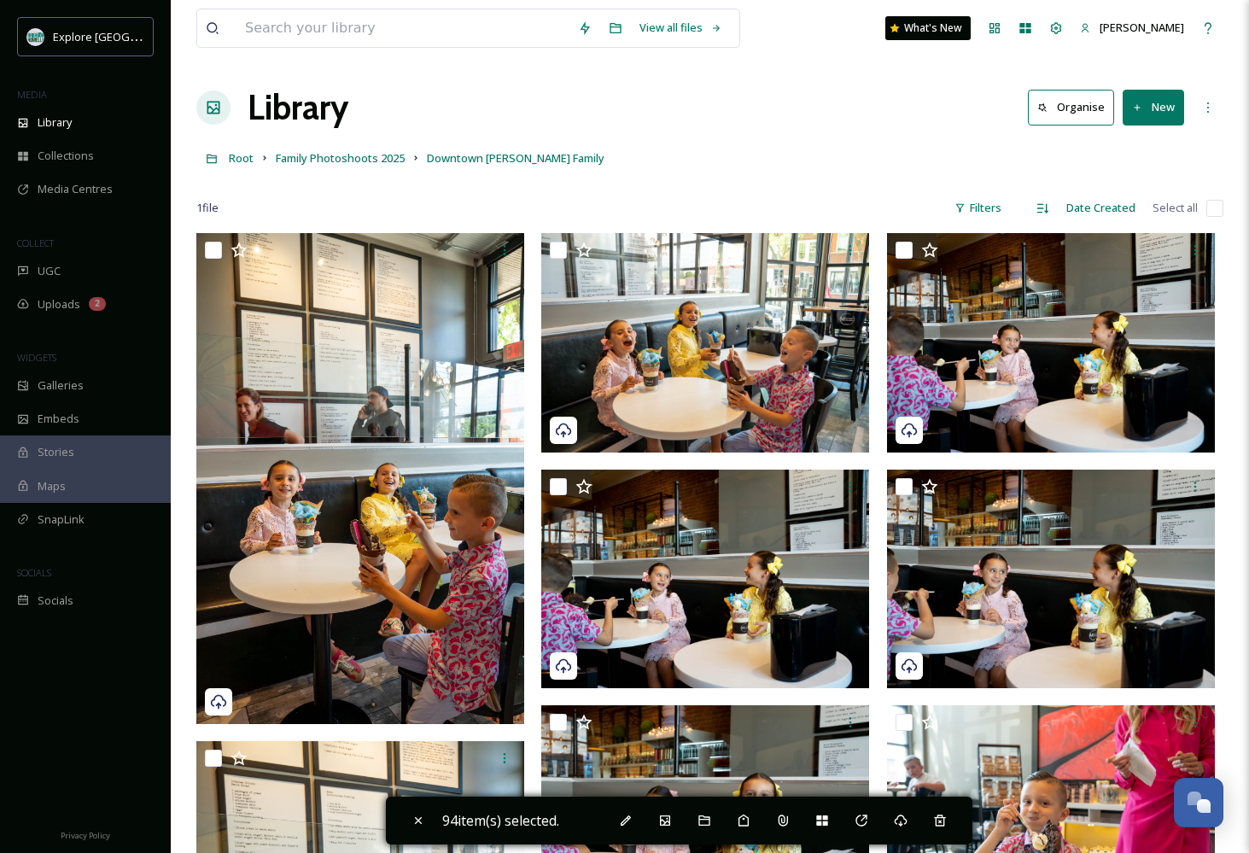
checkbox input "false"
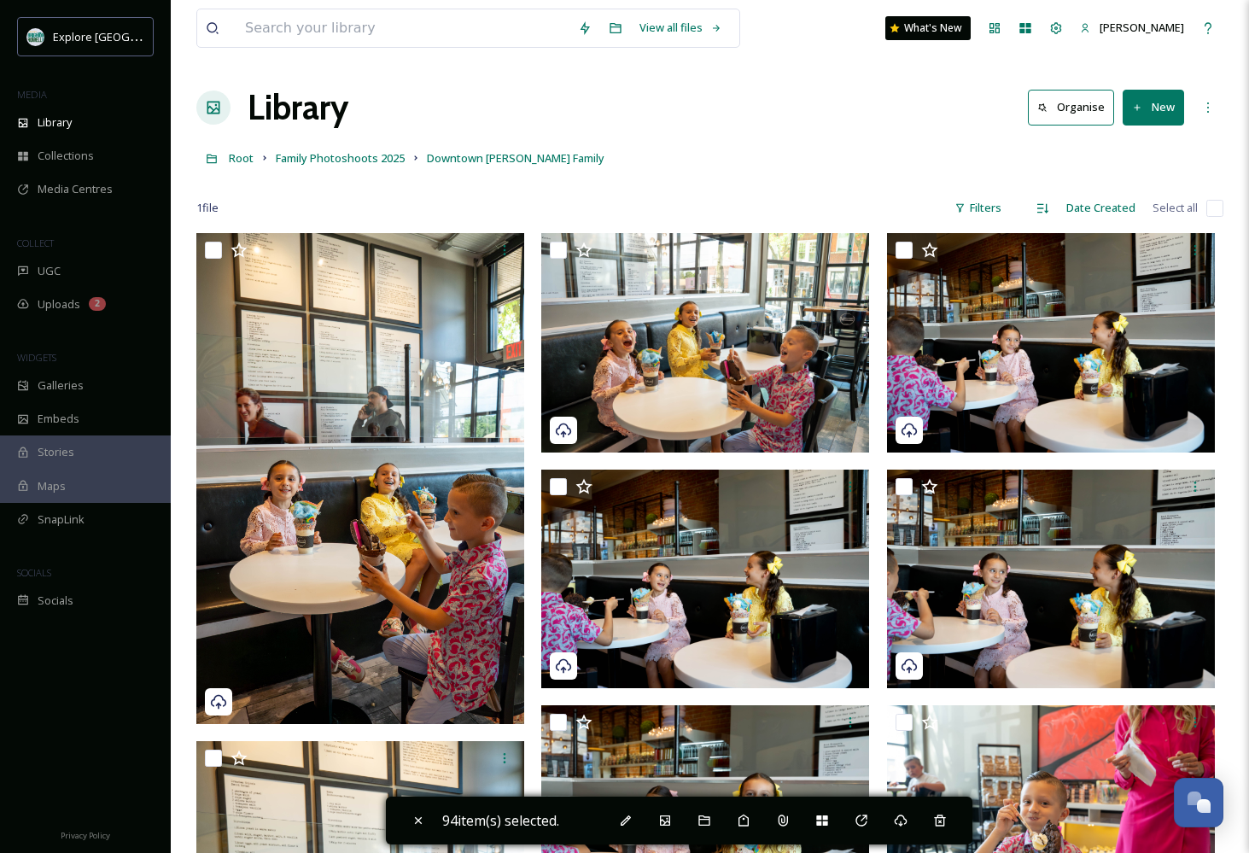
checkbox input "false"
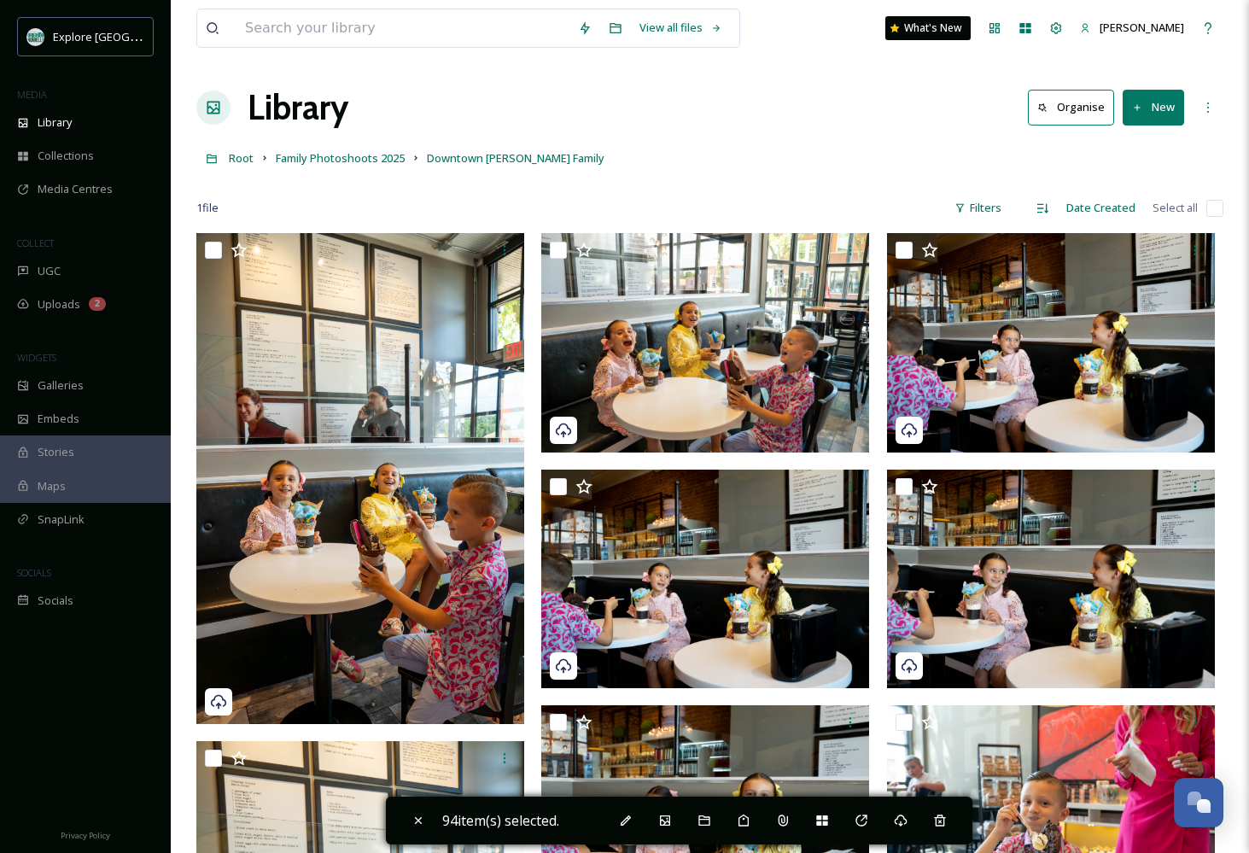
checkbox input "false"
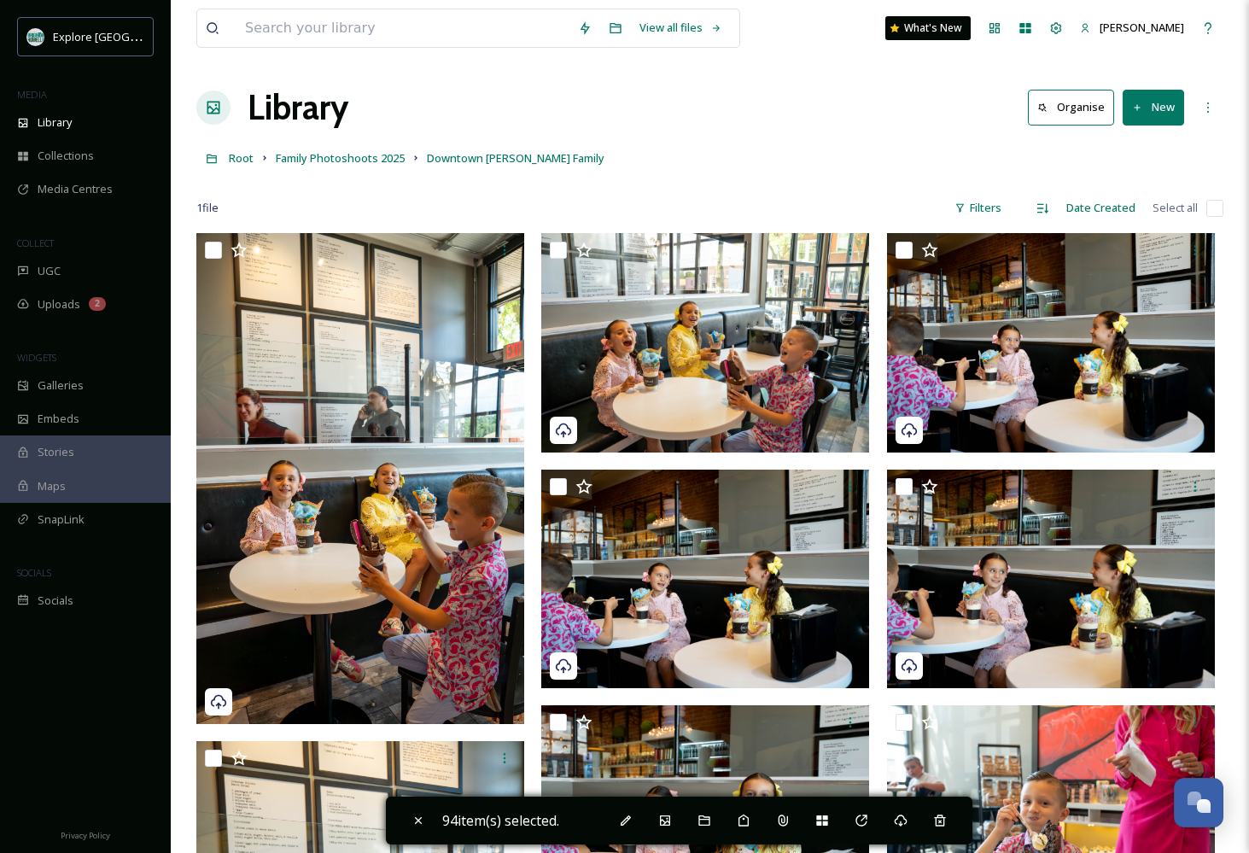
checkbox input "false"
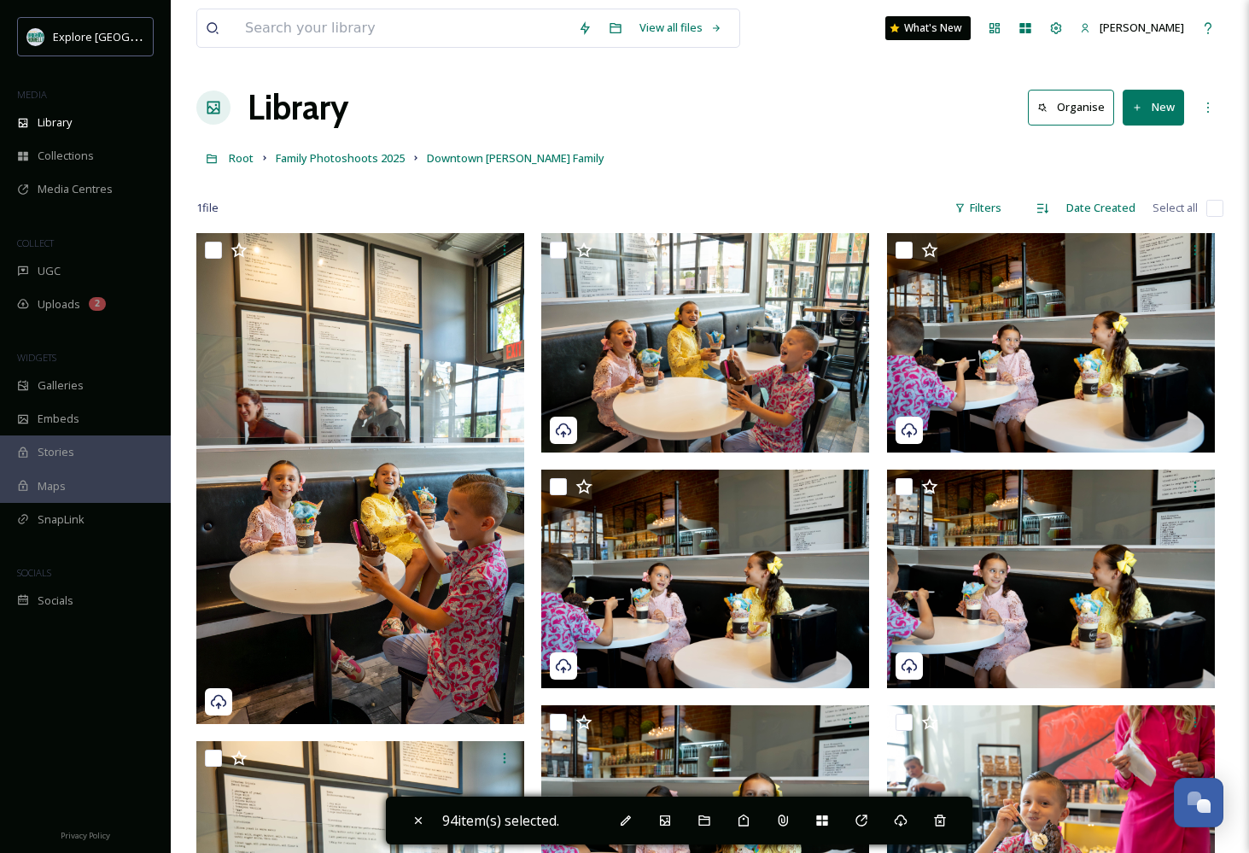
checkbox input "false"
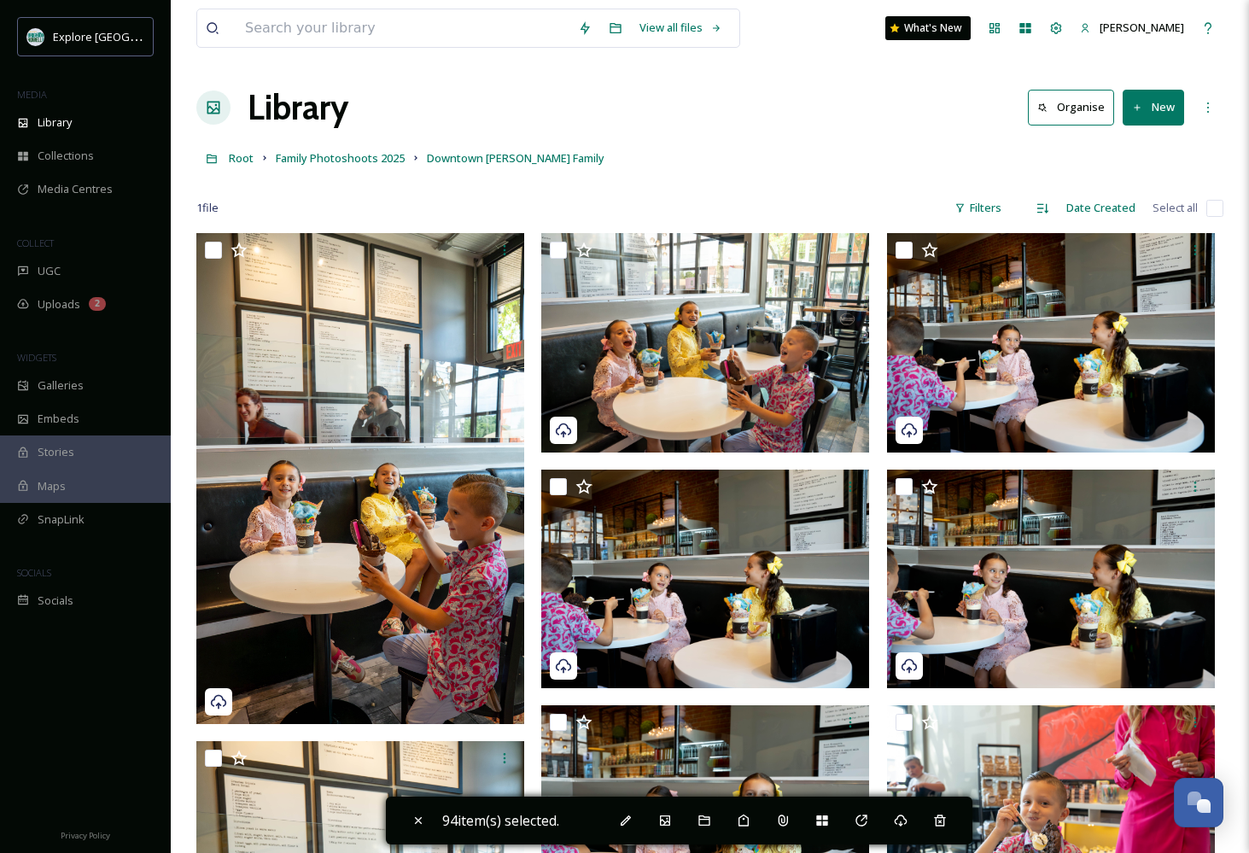
checkbox input "false"
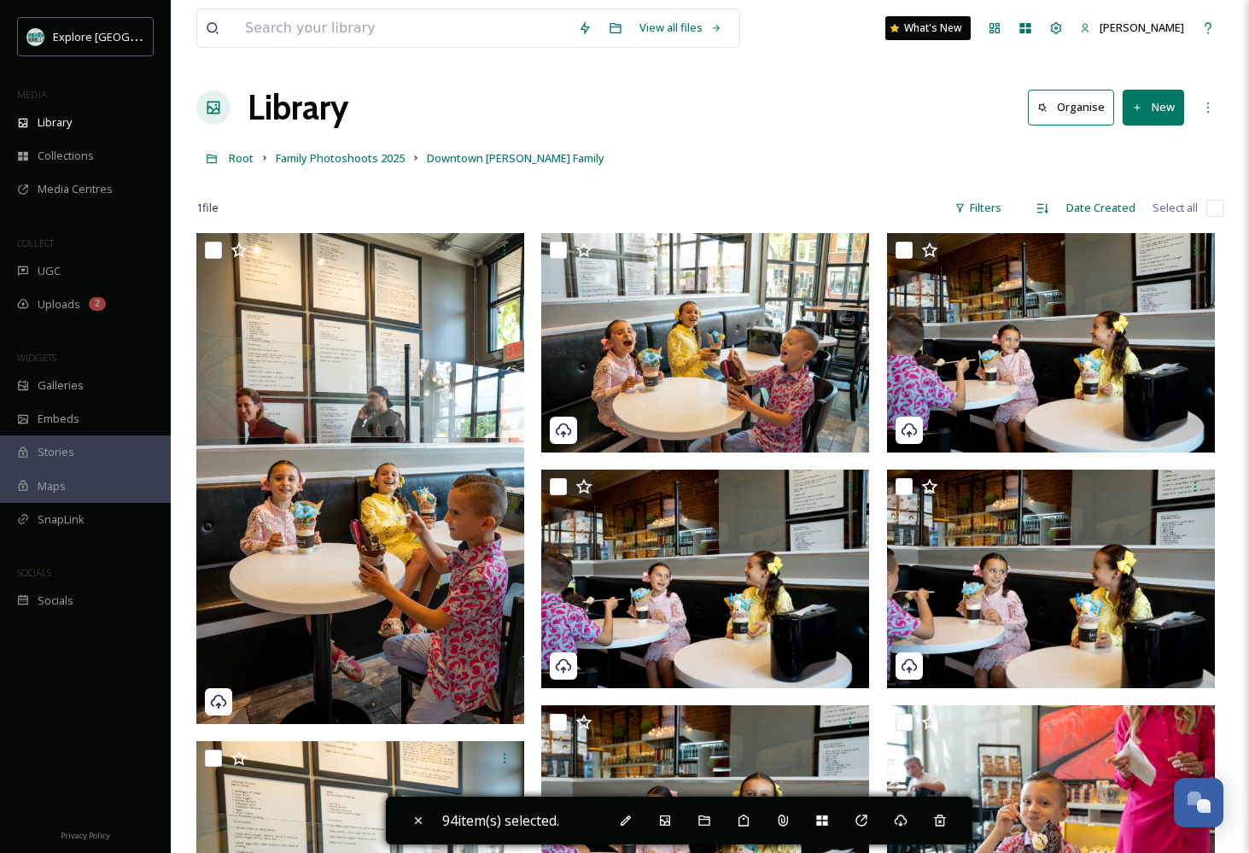
checkbox input "false"
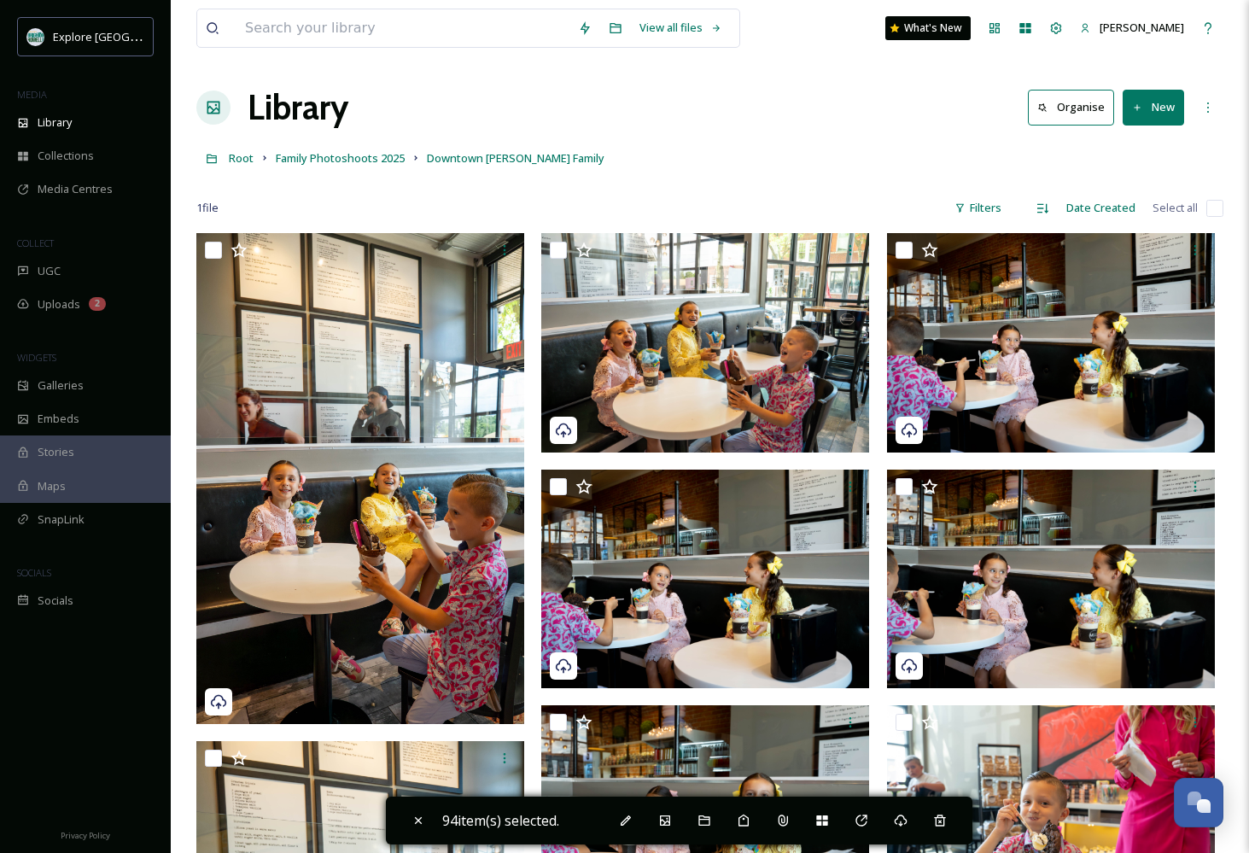
checkbox input "false"
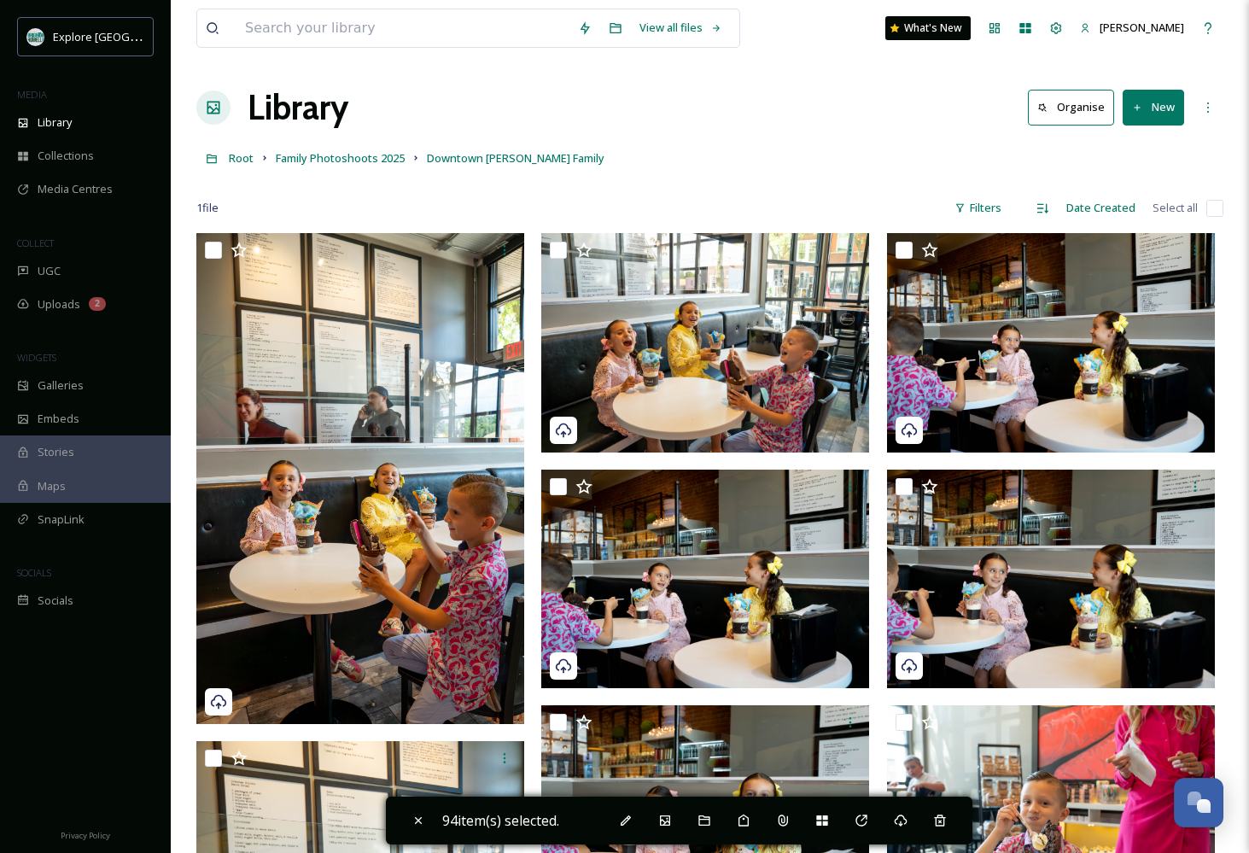
checkbox input "false"
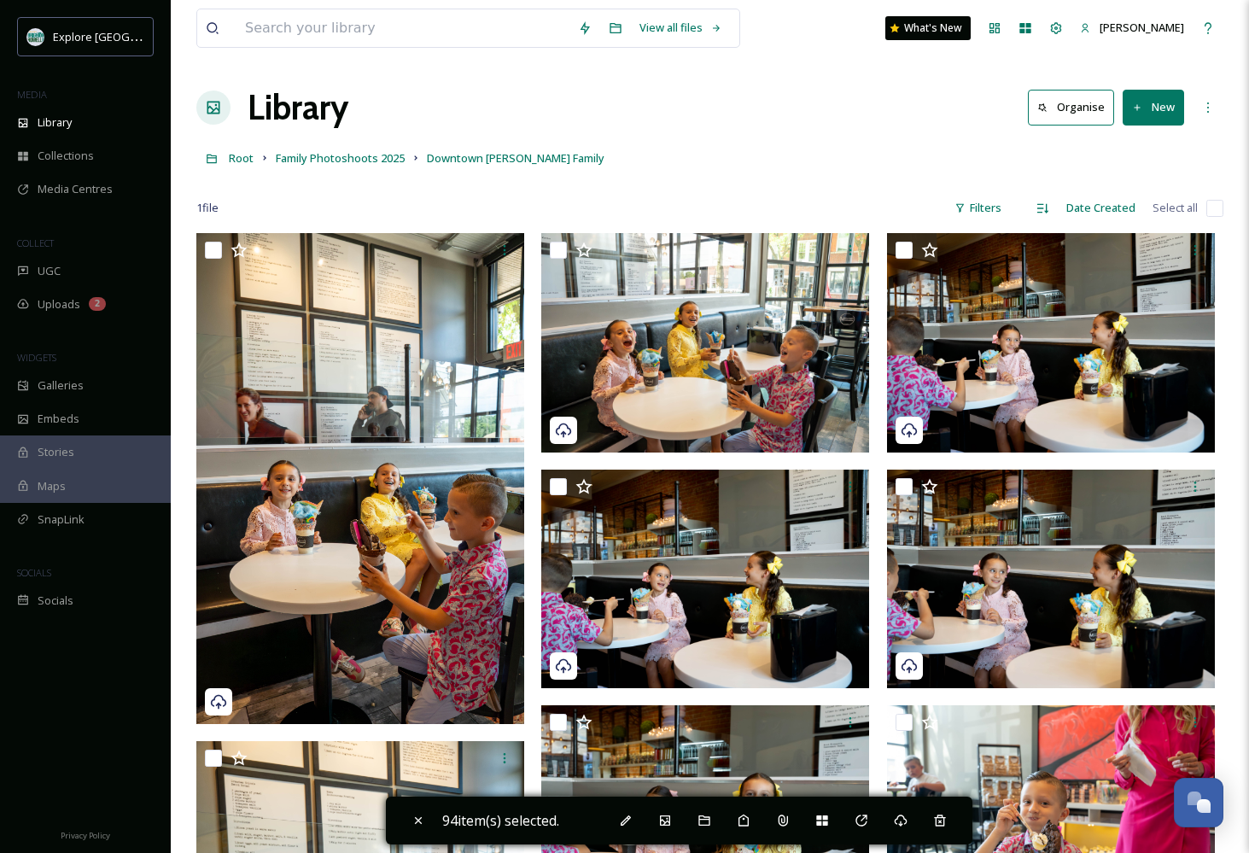
checkbox input "false"
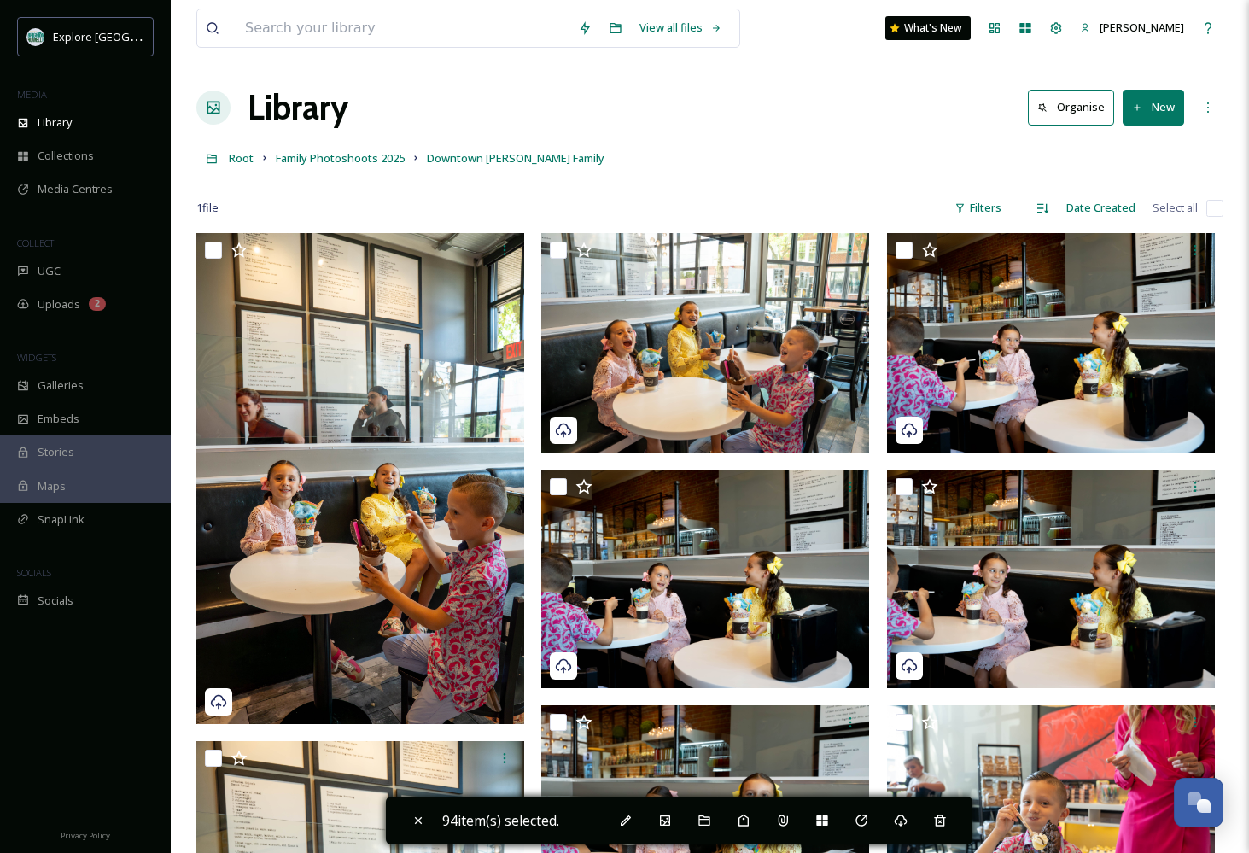
checkbox input "false"
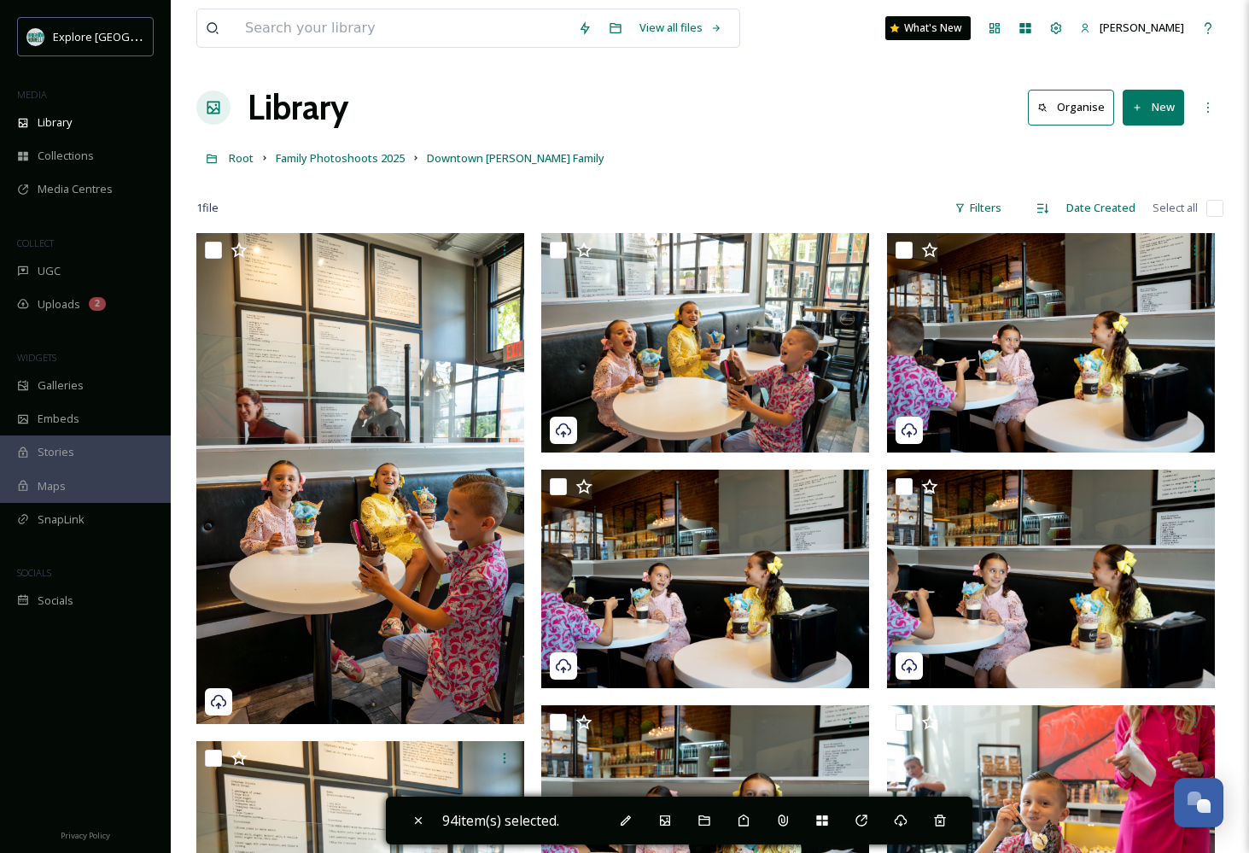
checkbox input "false"
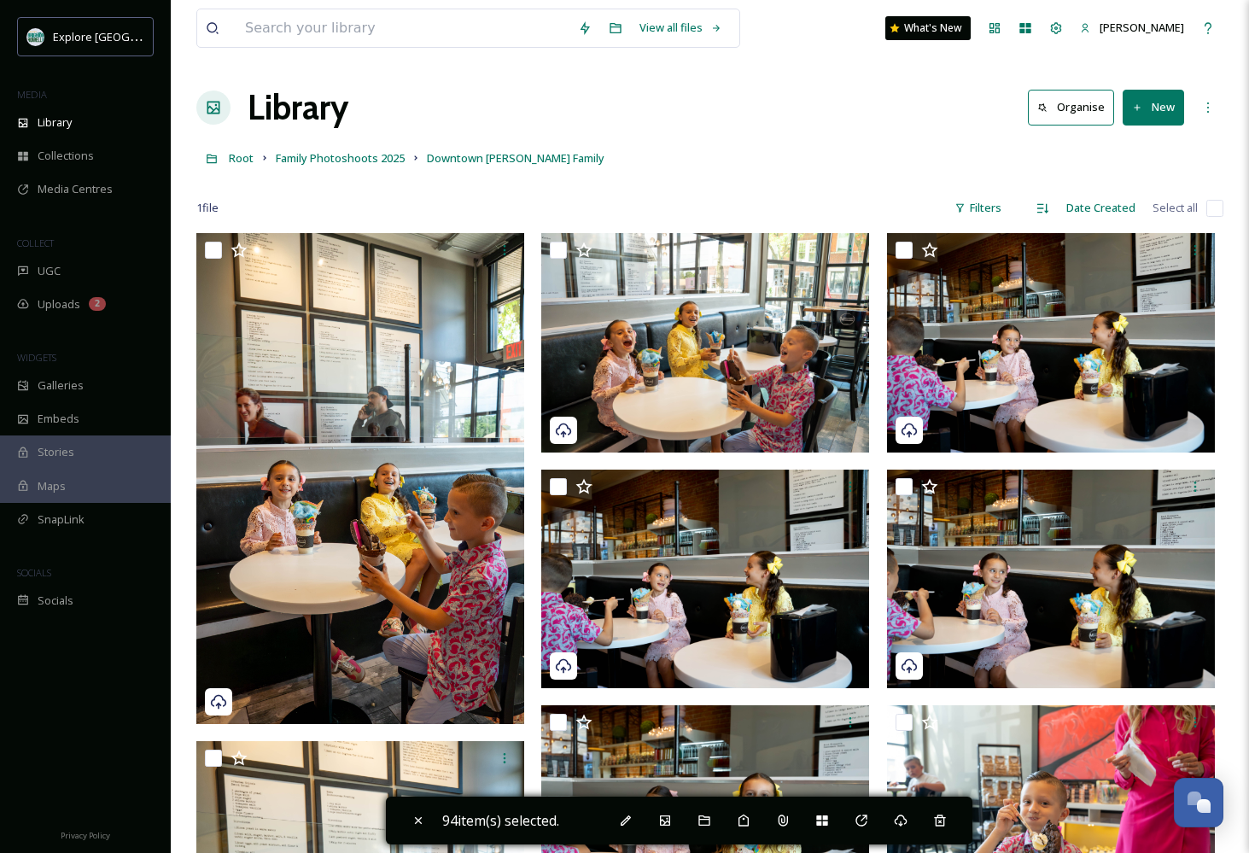
checkbox input "false"
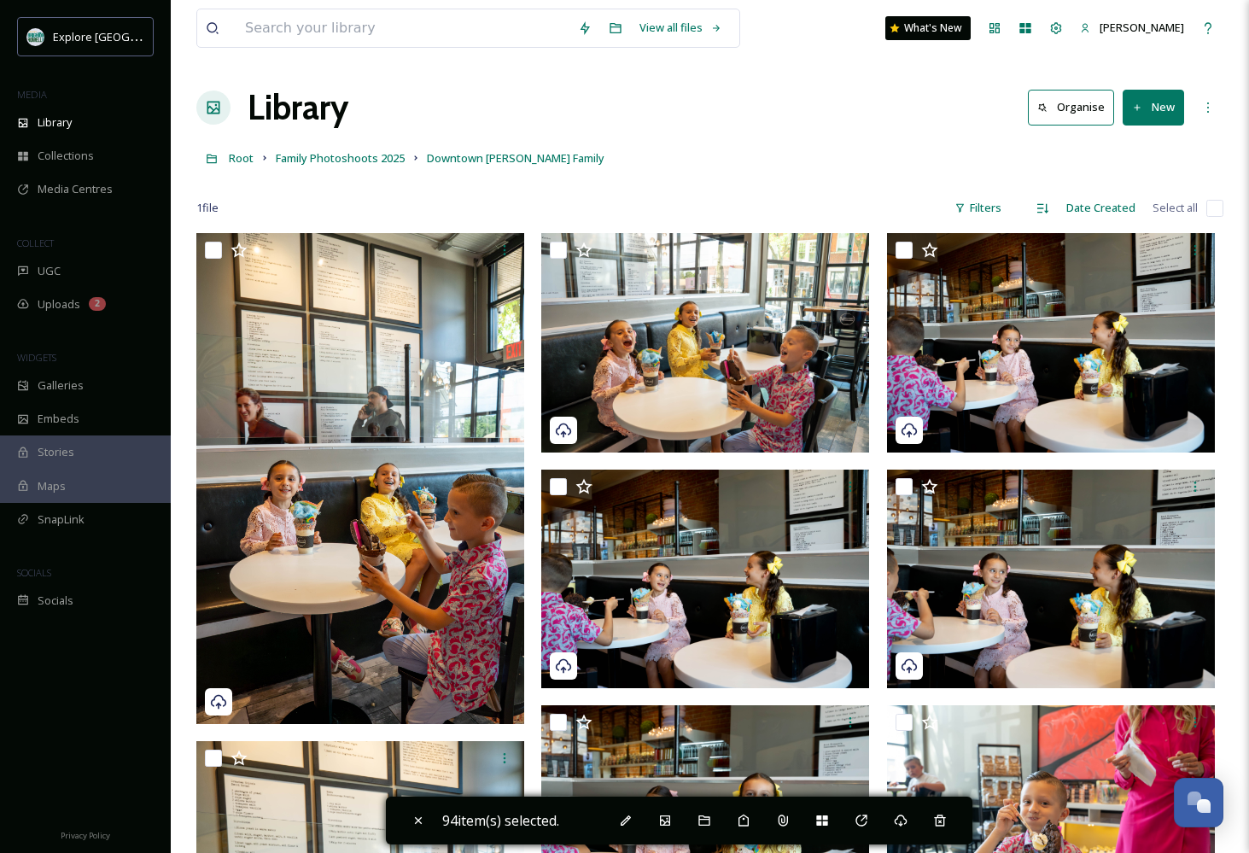
checkbox input "false"
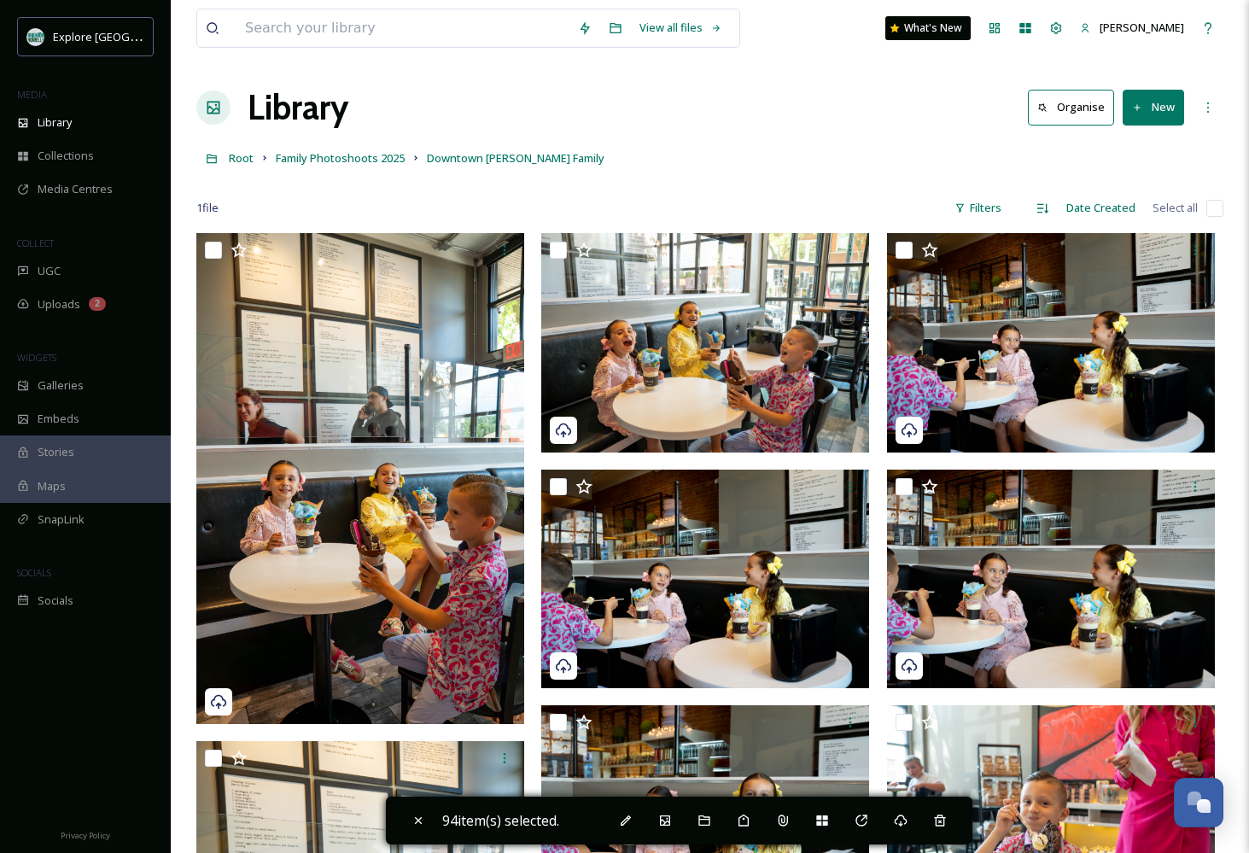
checkbox input "false"
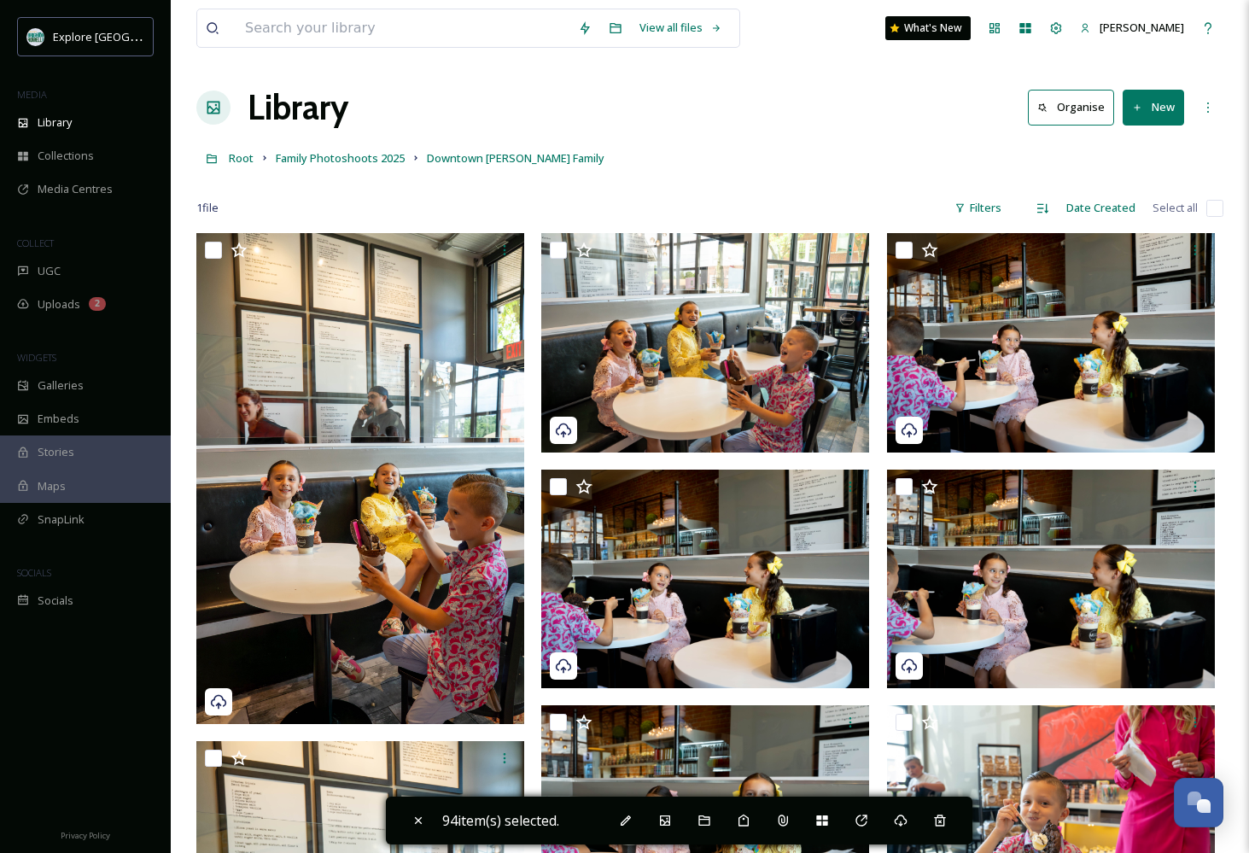
checkbox input "false"
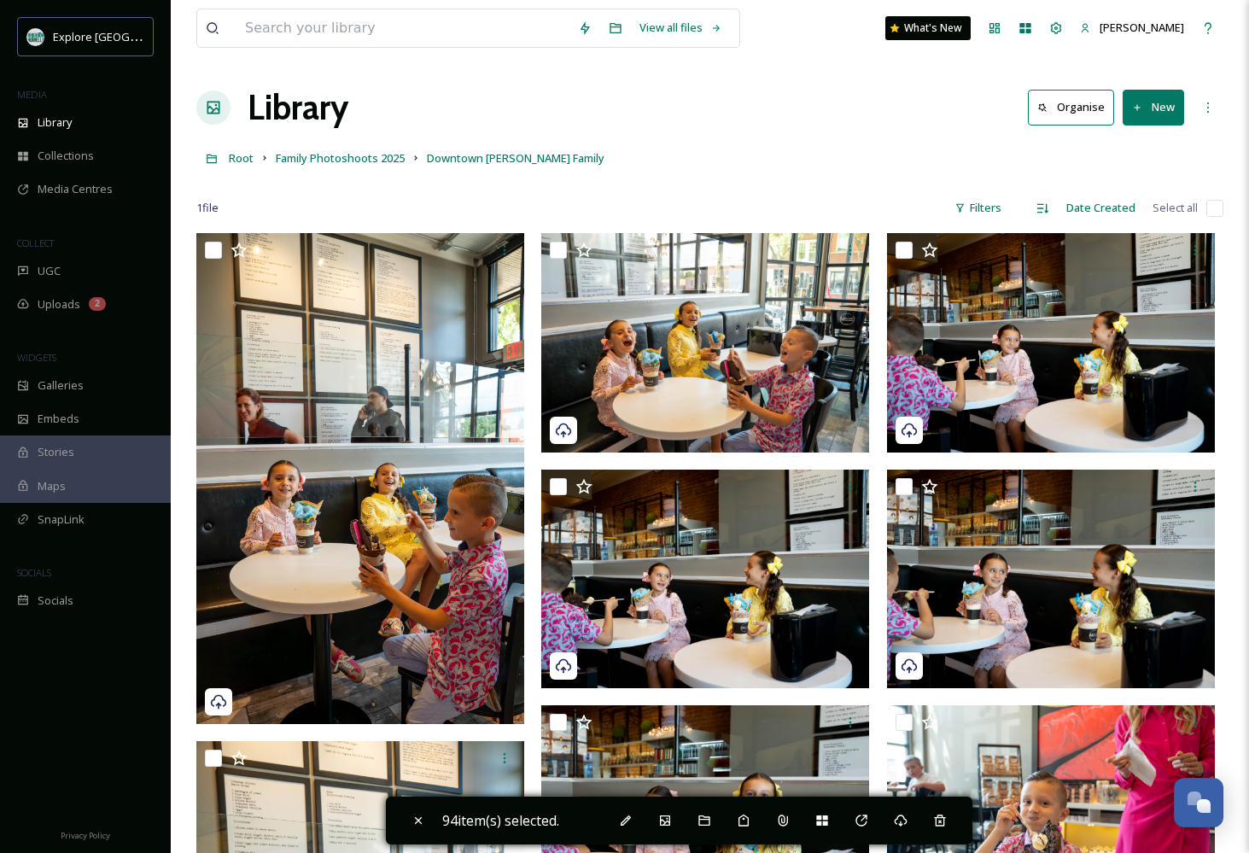
checkbox input "false"
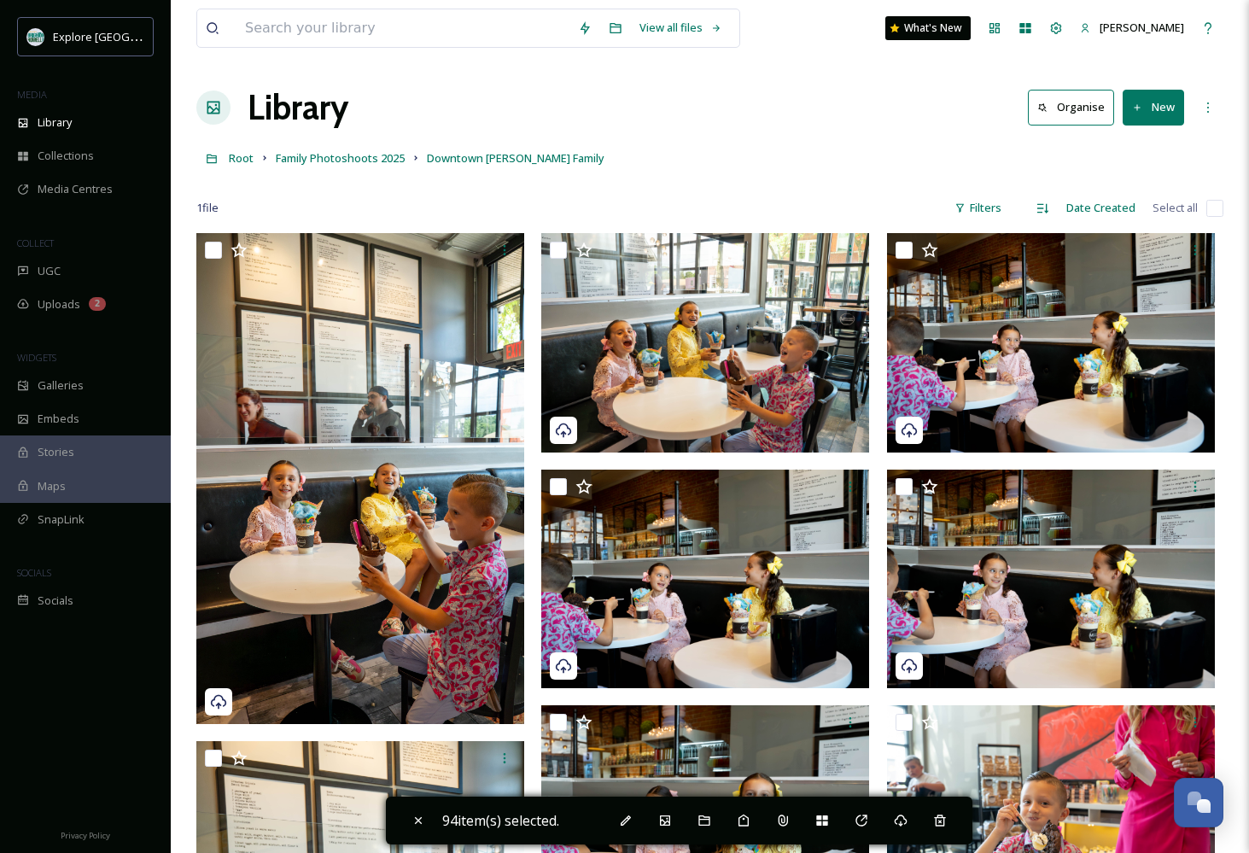
checkbox input "false"
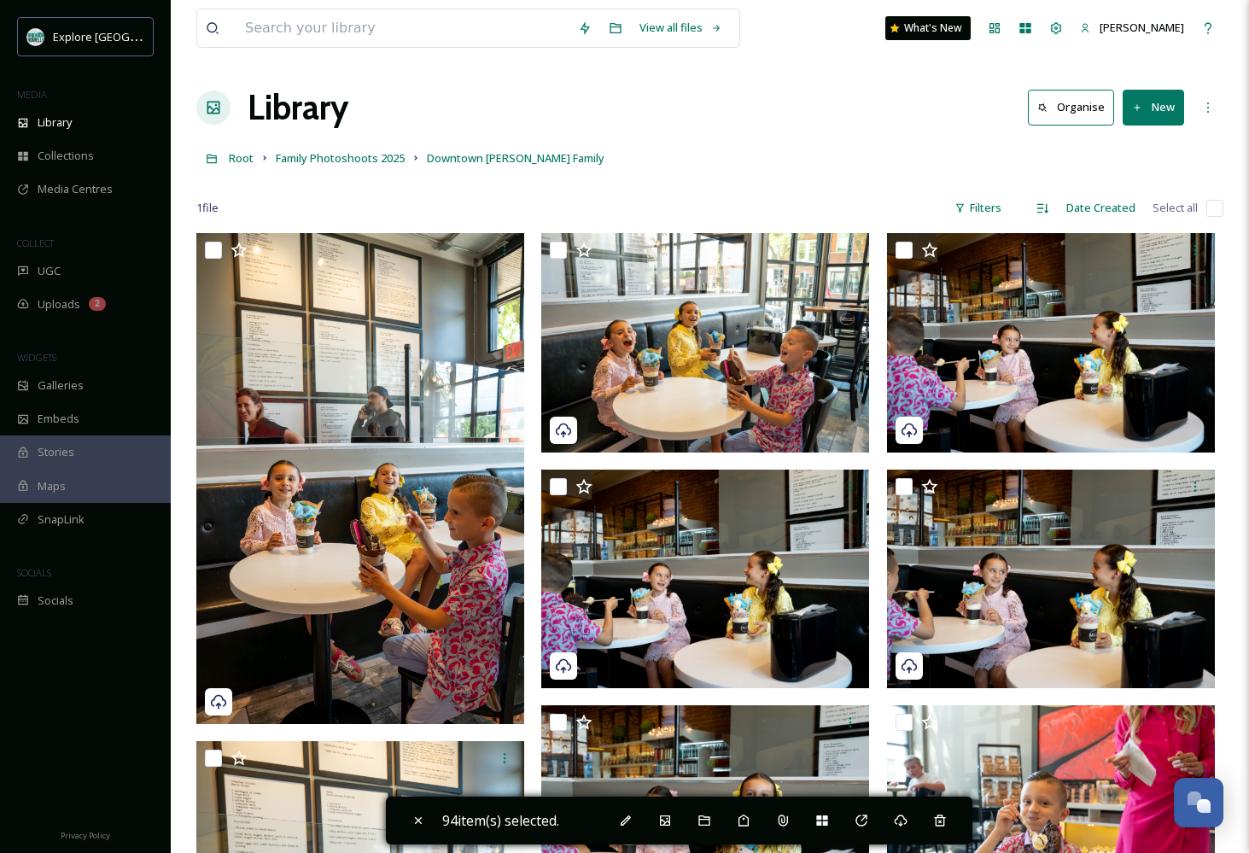
checkbox input "false"
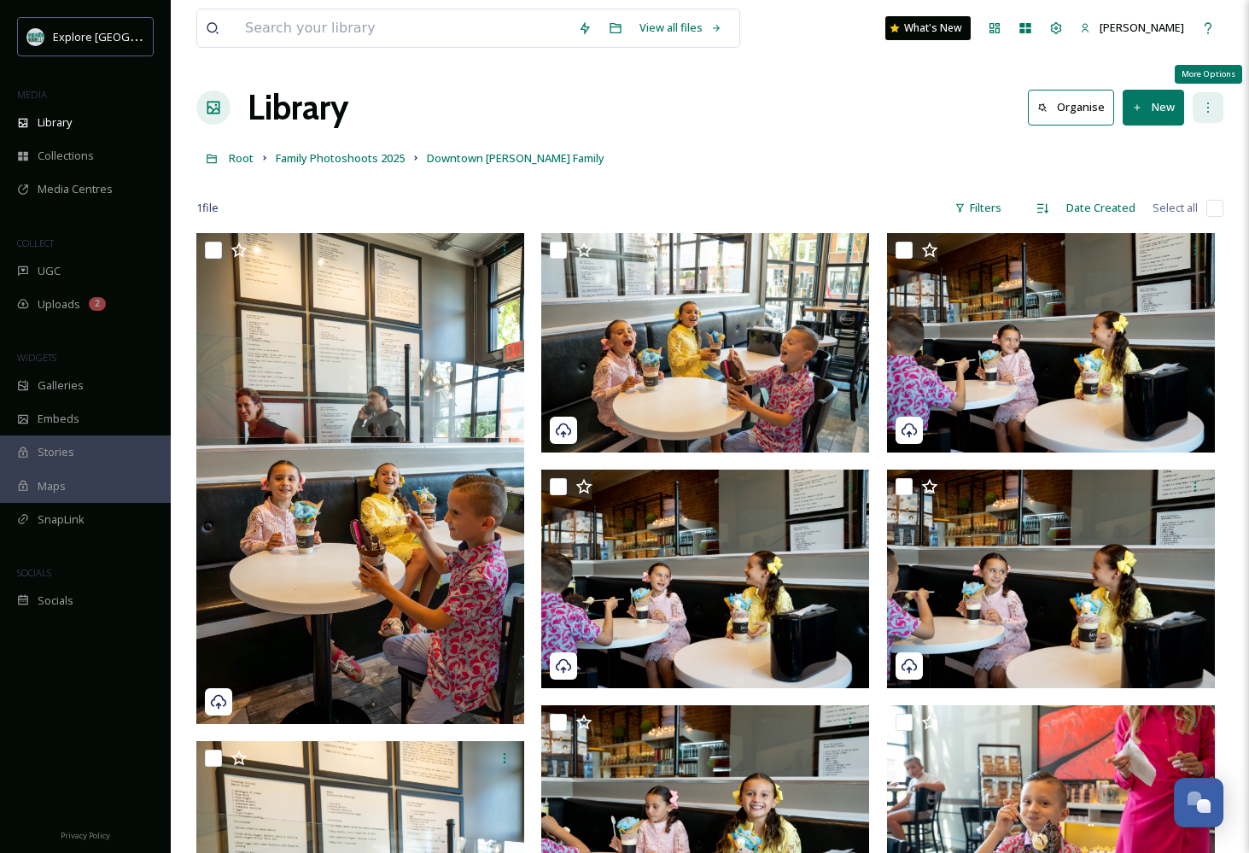
click at [1210, 114] on div "More Options" at bounding box center [1207, 107] width 31 height 31
click at [932, 154] on div "Root Family Photoshoots 2025 Downtown [PERSON_NAME] Family" at bounding box center [709, 158] width 1027 height 32
click at [1215, 108] on div "More Options" at bounding box center [1207, 107] width 31 height 31
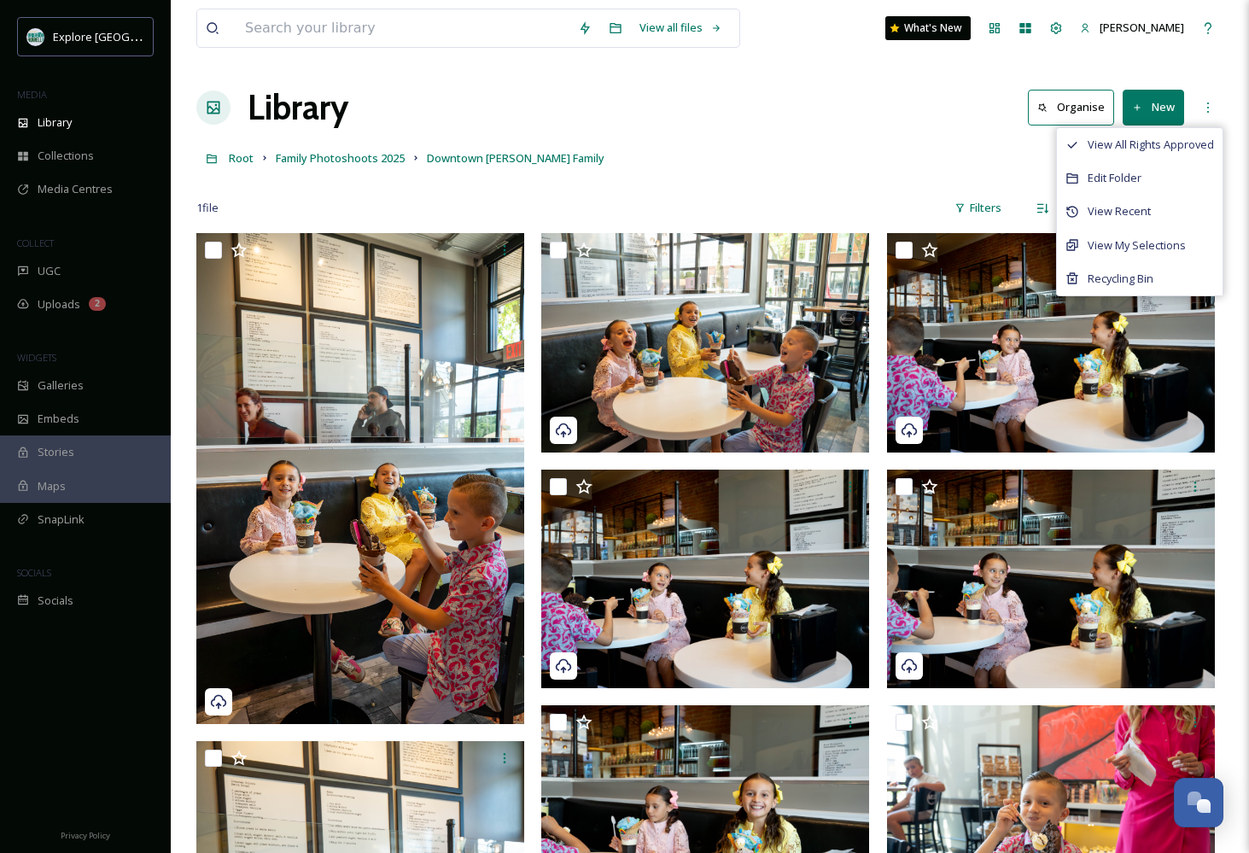
click at [879, 155] on div "Root Family Photoshoots 2025 Downtown [PERSON_NAME] Family" at bounding box center [709, 158] width 1027 height 32
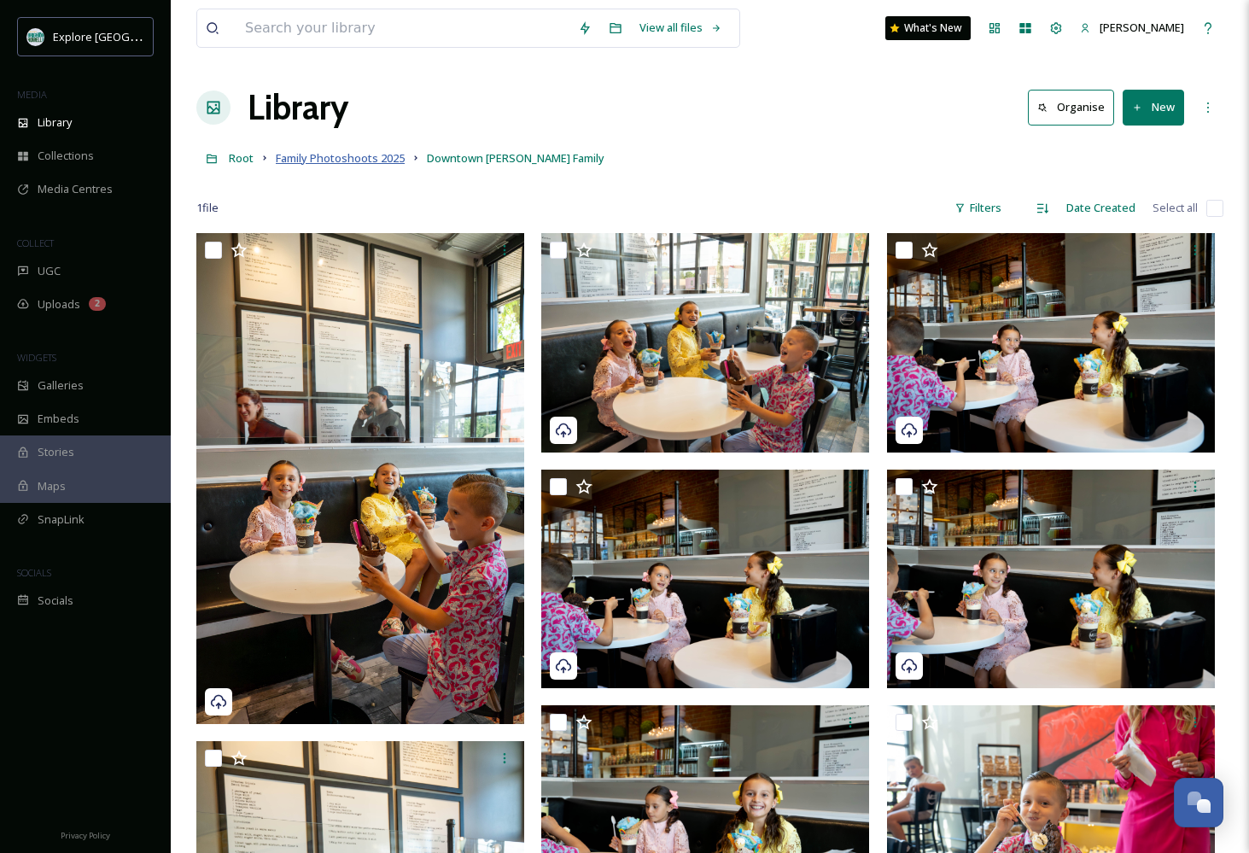
click at [306, 161] on span "Family Photoshoots 2025" at bounding box center [340, 157] width 129 height 15
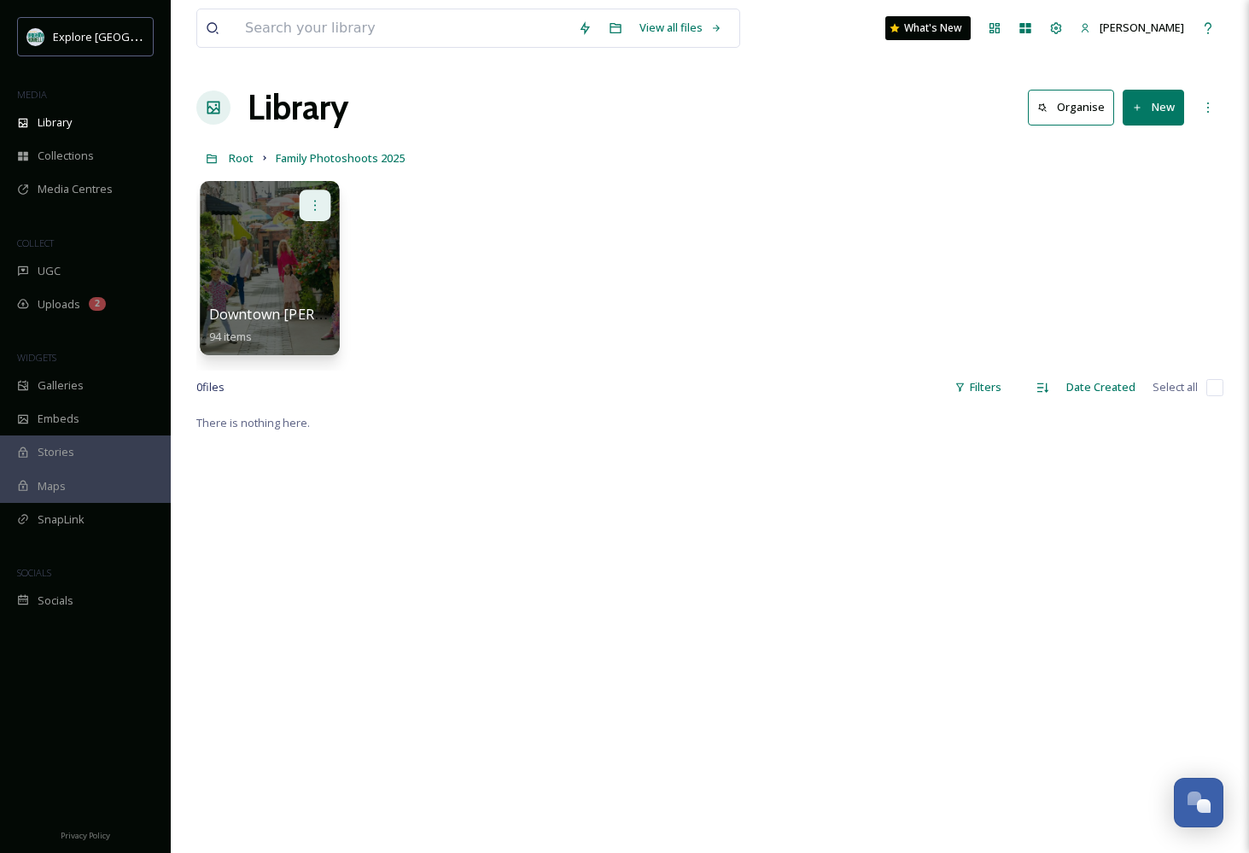
click at [321, 201] on icon at bounding box center [315, 205] width 14 height 14
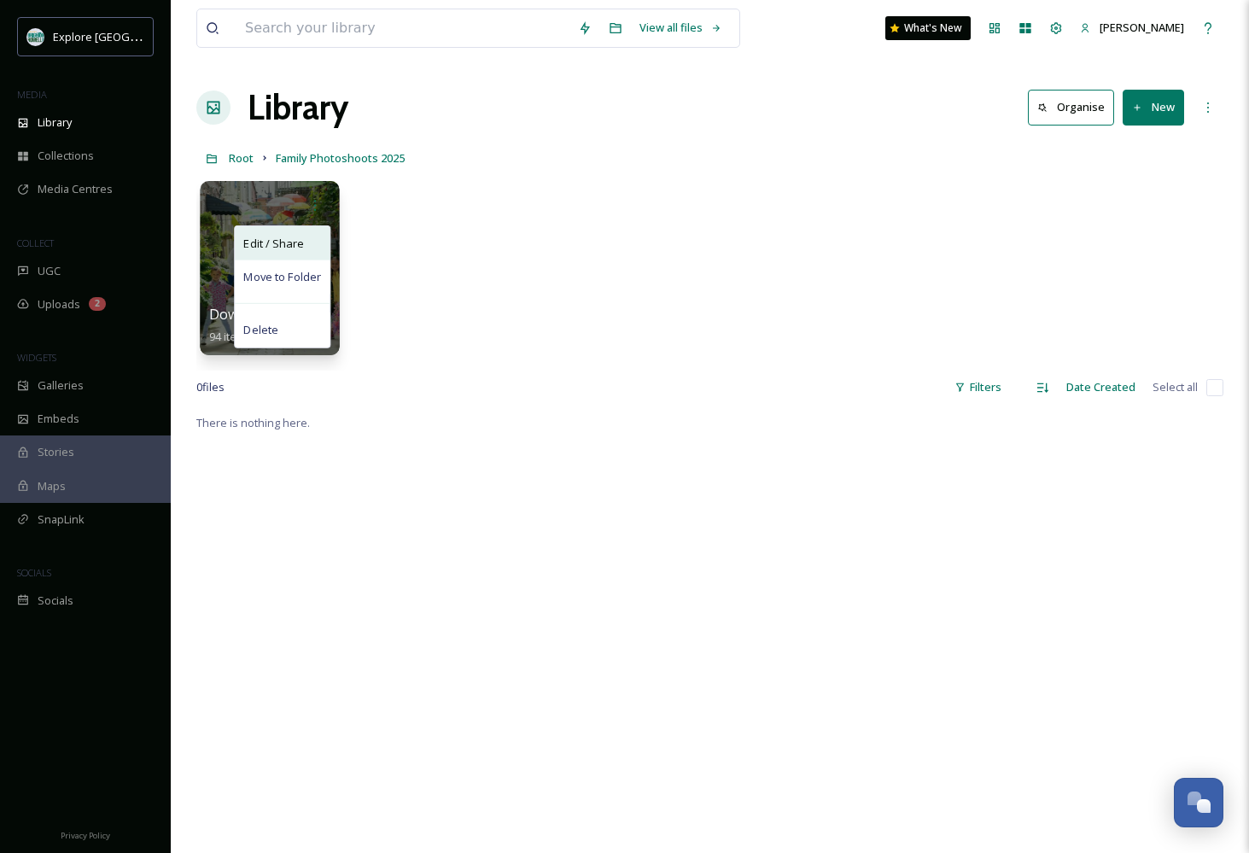
click at [288, 248] on span "Edit / Share" at bounding box center [273, 243] width 60 height 17
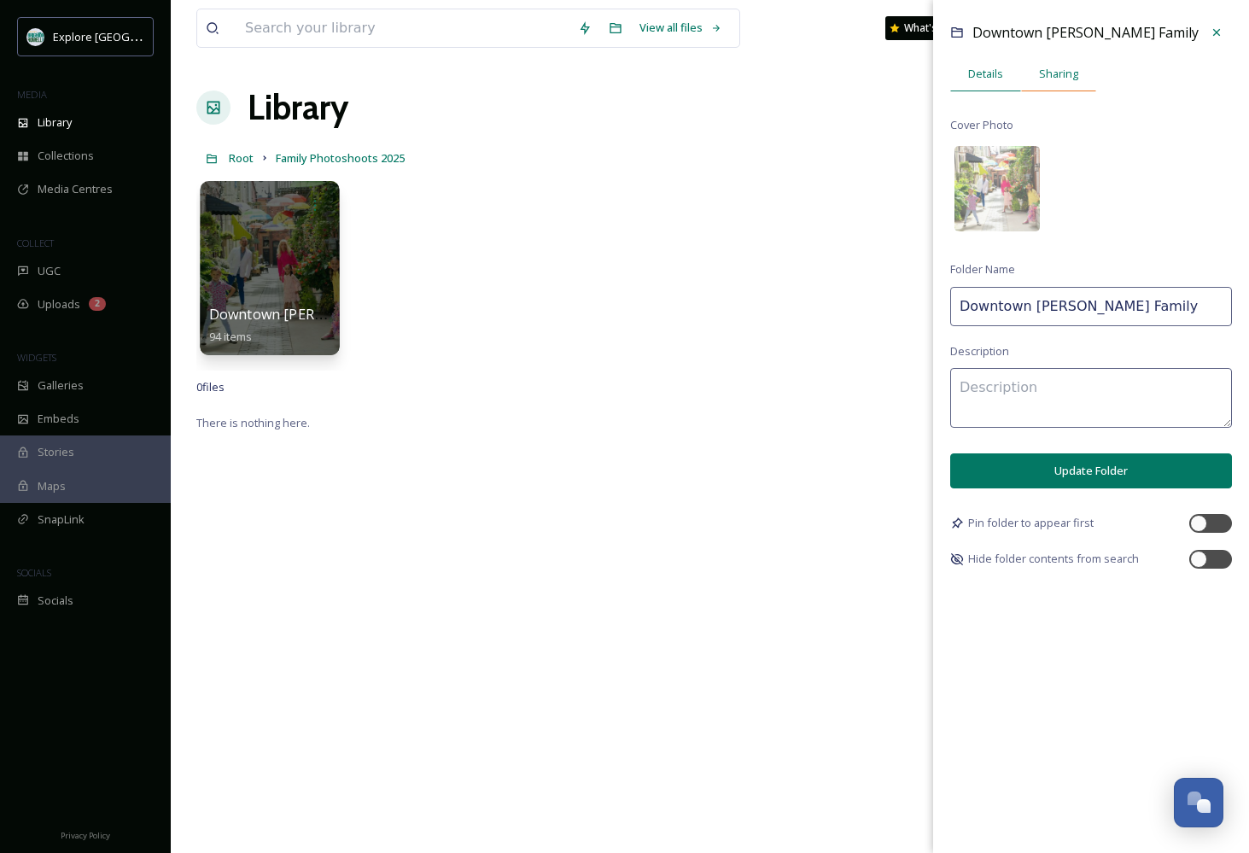
click at [1065, 71] on span "Sharing" at bounding box center [1058, 74] width 39 height 16
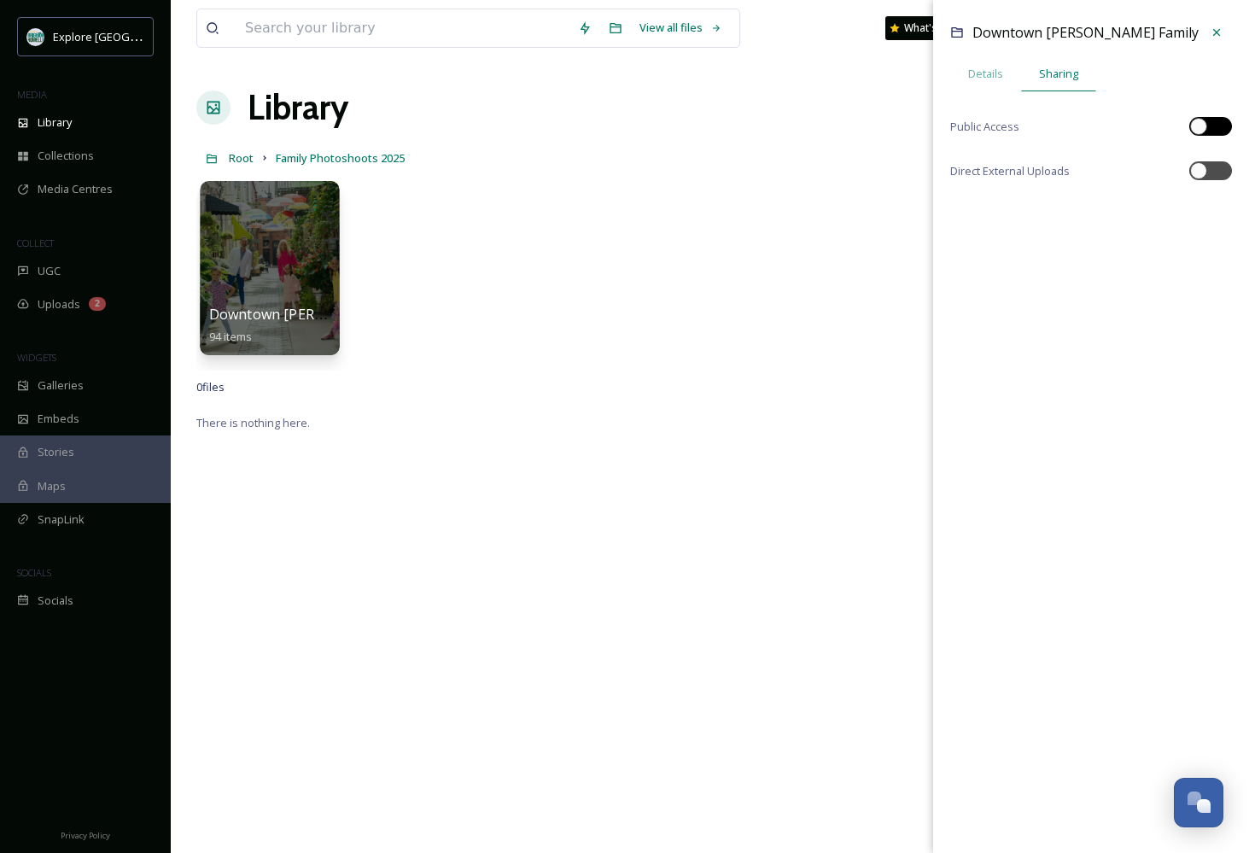
click at [1203, 125] on div at bounding box center [1198, 126] width 17 height 17
checkbox input "true"
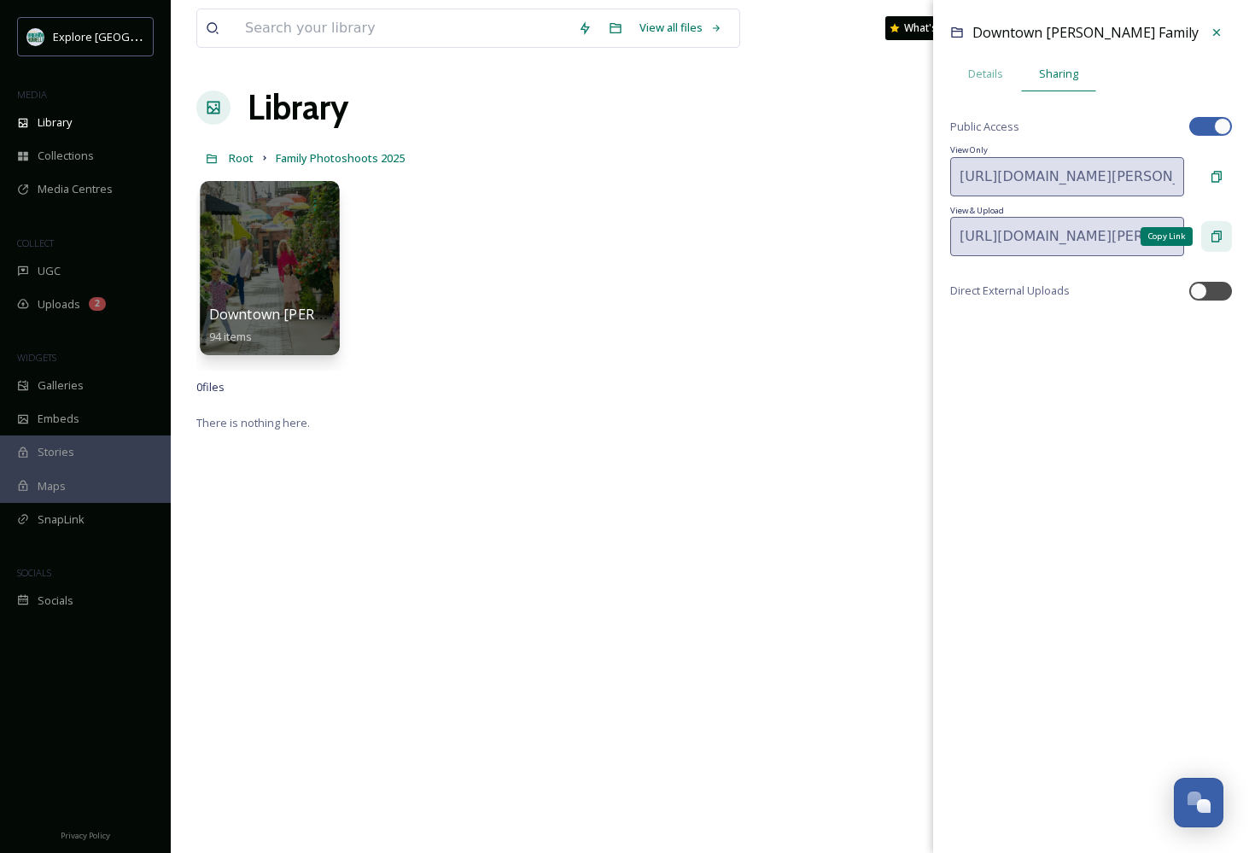
click at [1212, 235] on icon at bounding box center [1216, 235] width 10 height 11
click at [1214, 30] on icon at bounding box center [1216, 32] width 7 height 7
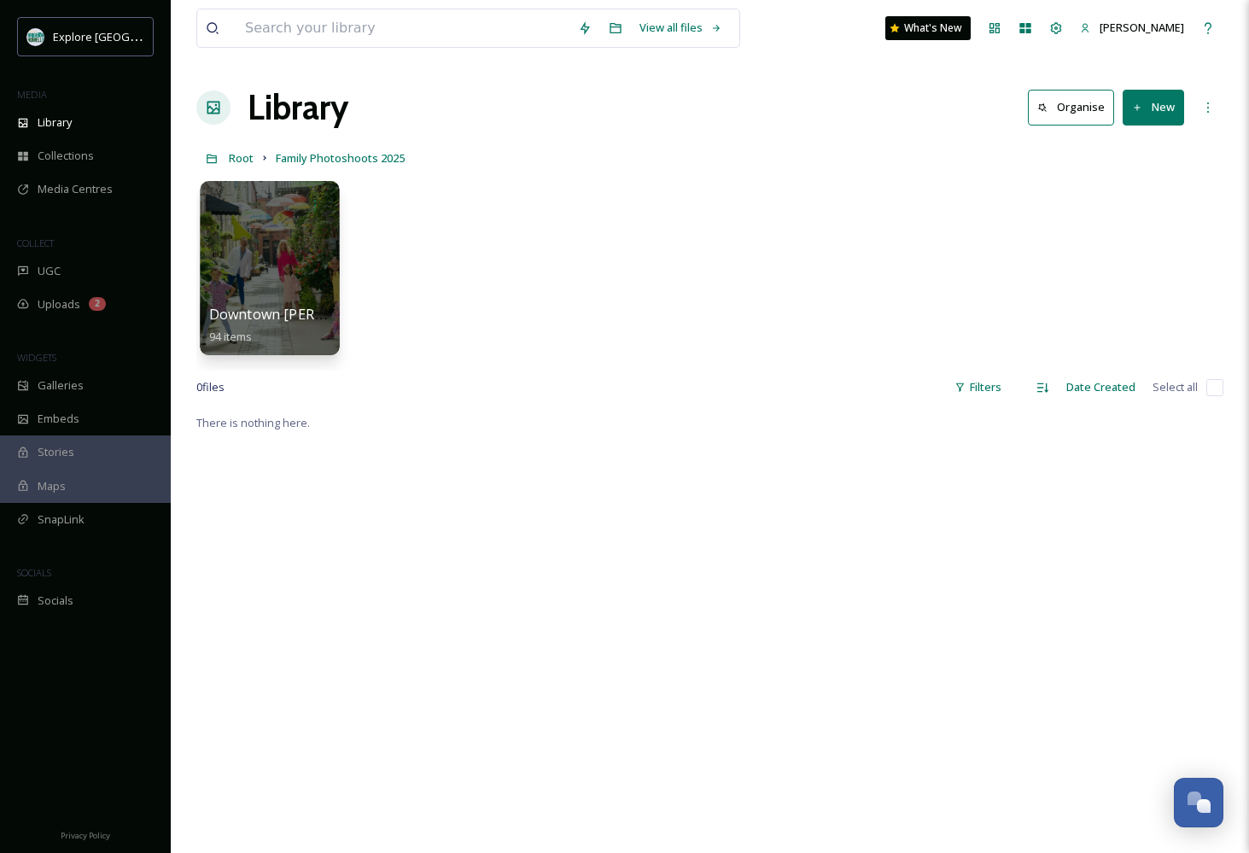
click at [259, 257] on div at bounding box center [269, 268] width 139 height 174
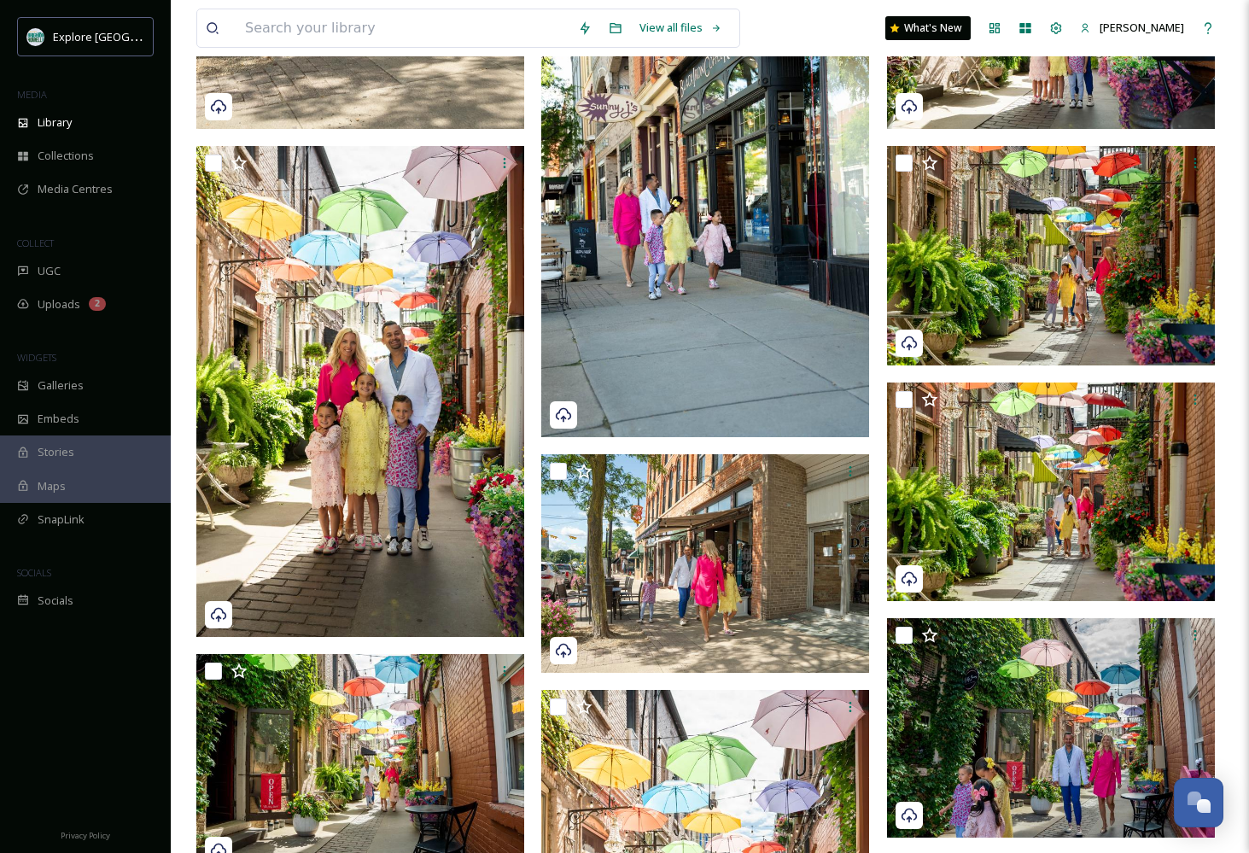
scroll to position [8803, 0]
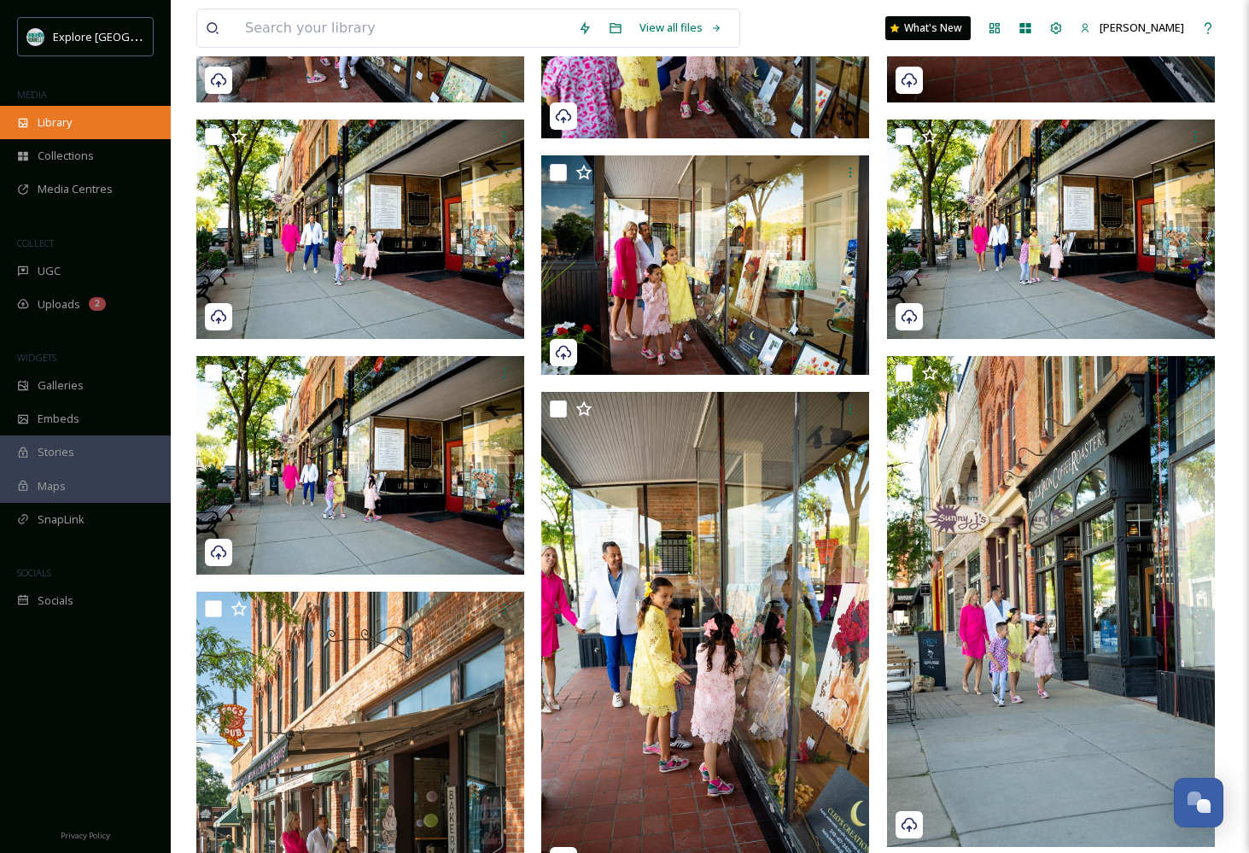
click at [93, 114] on div "Library" at bounding box center [85, 122] width 171 height 33
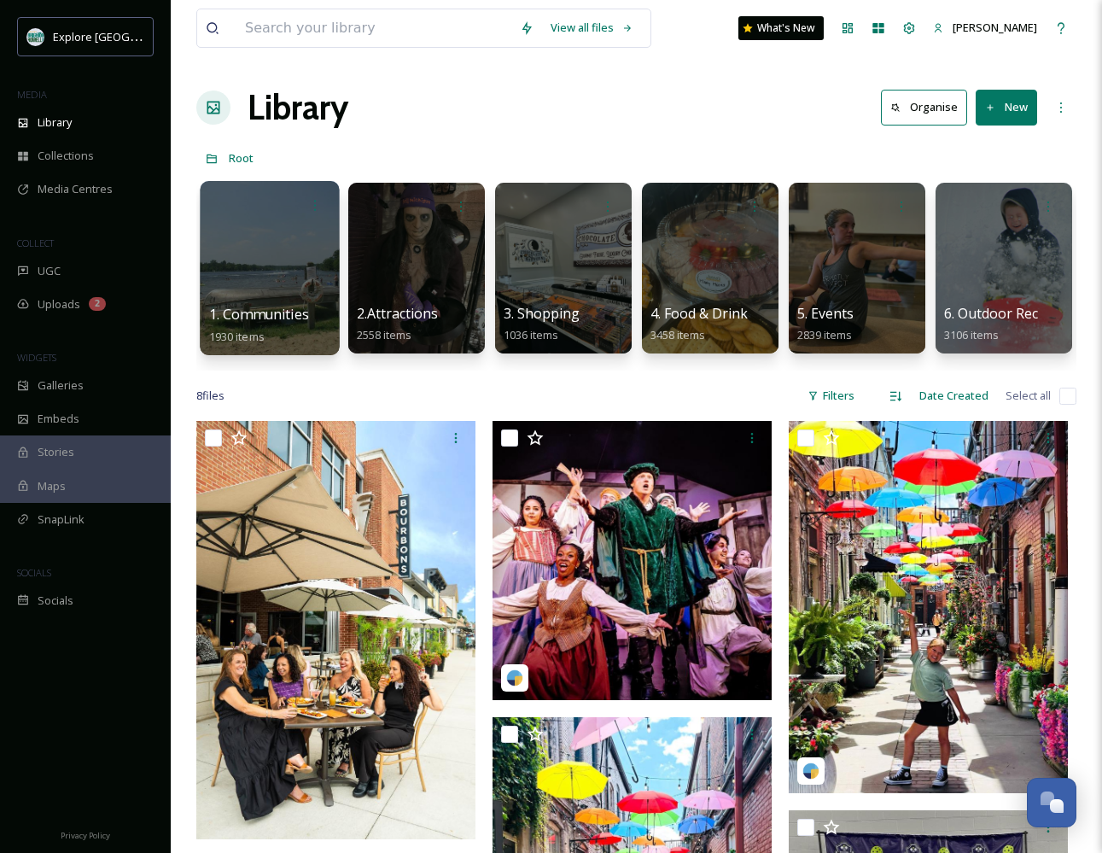
click at [277, 271] on div at bounding box center [269, 268] width 139 height 174
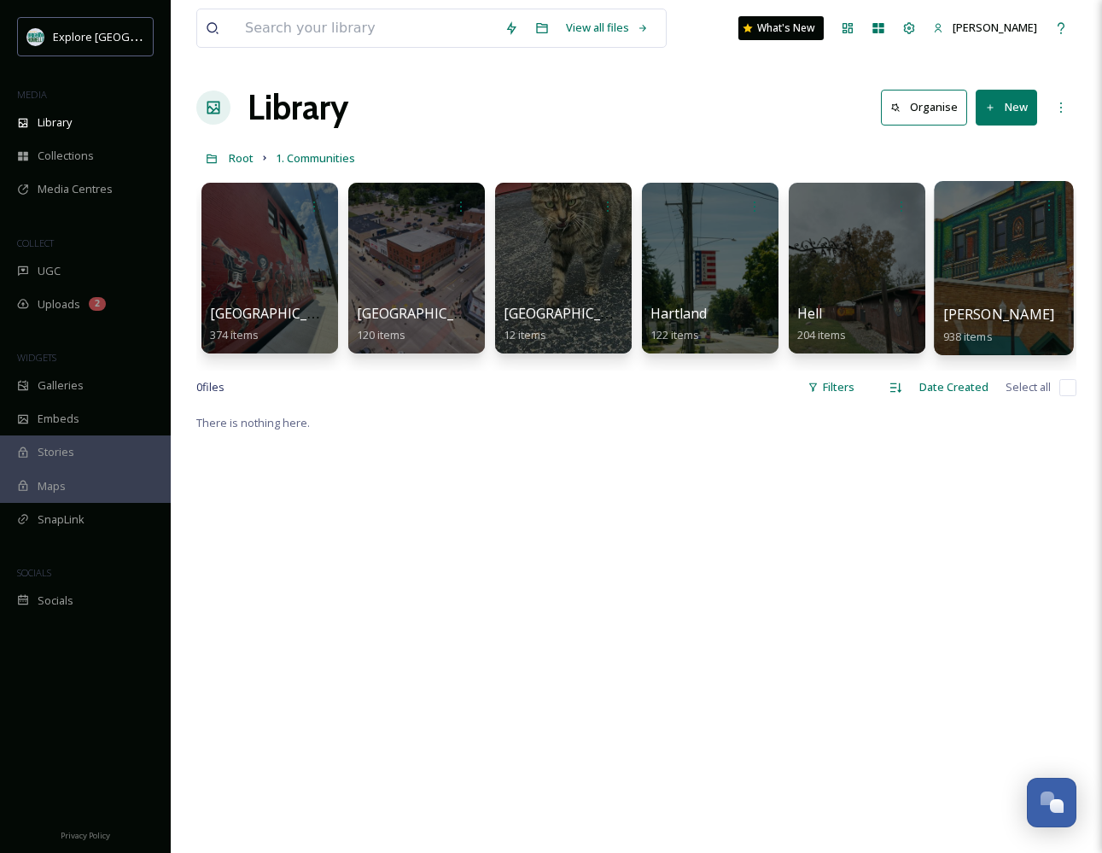
click at [978, 283] on div at bounding box center [1003, 268] width 139 height 174
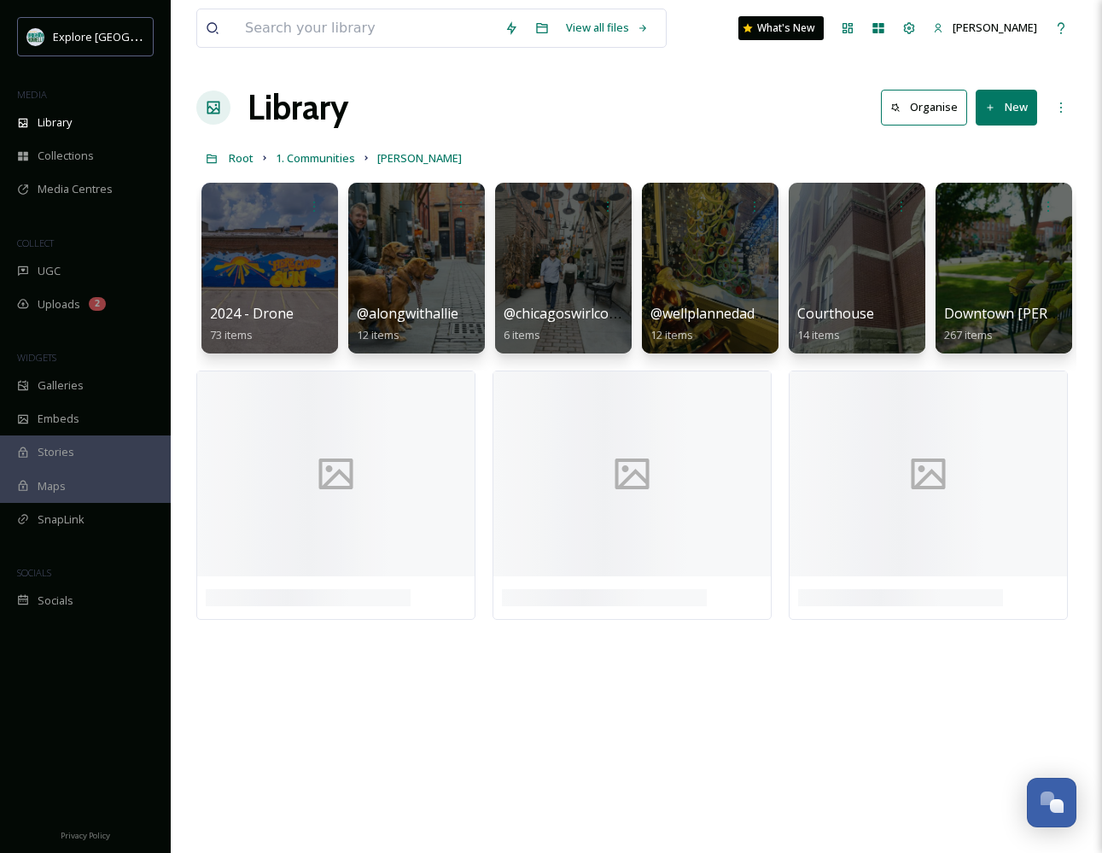
click at [1008, 108] on button "New" at bounding box center [1006, 107] width 61 height 35
click at [968, 143] on div "File Upload" at bounding box center [988, 147] width 96 height 33
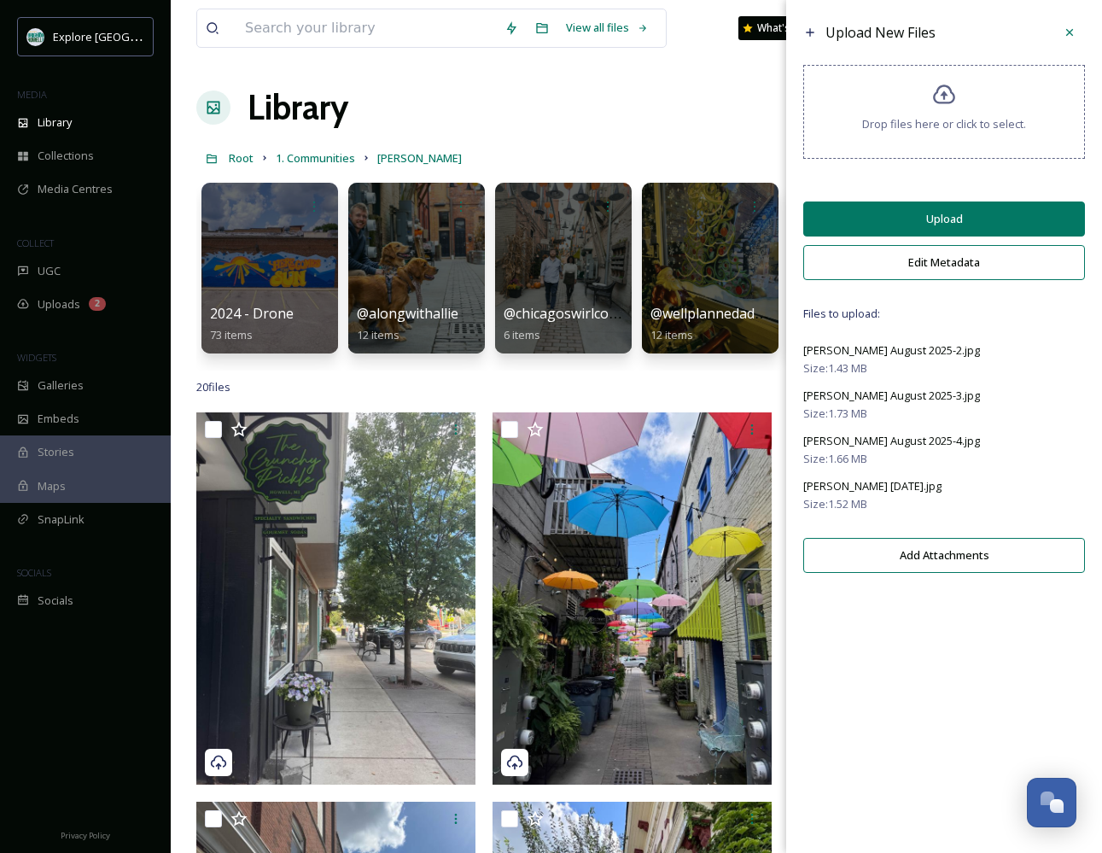
click at [936, 230] on button "Upload" at bounding box center [944, 218] width 282 height 35
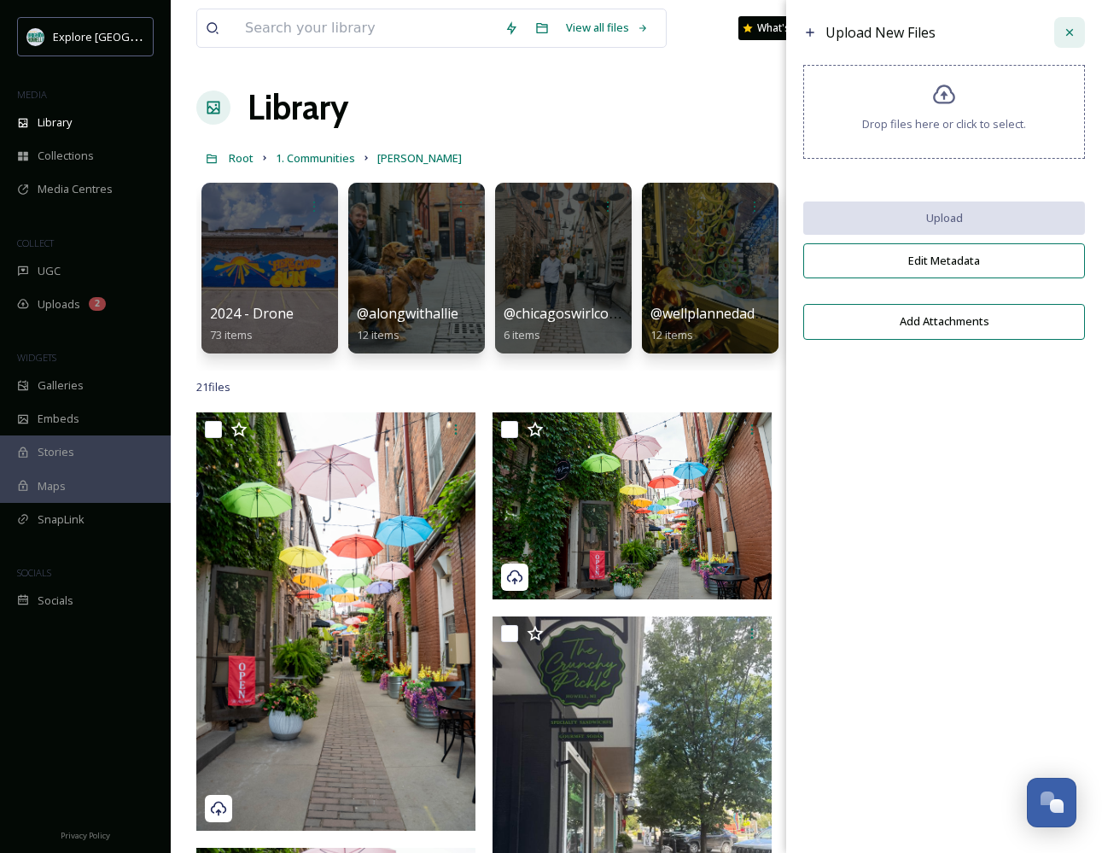
click at [1067, 30] on icon at bounding box center [1069, 32] width 7 height 7
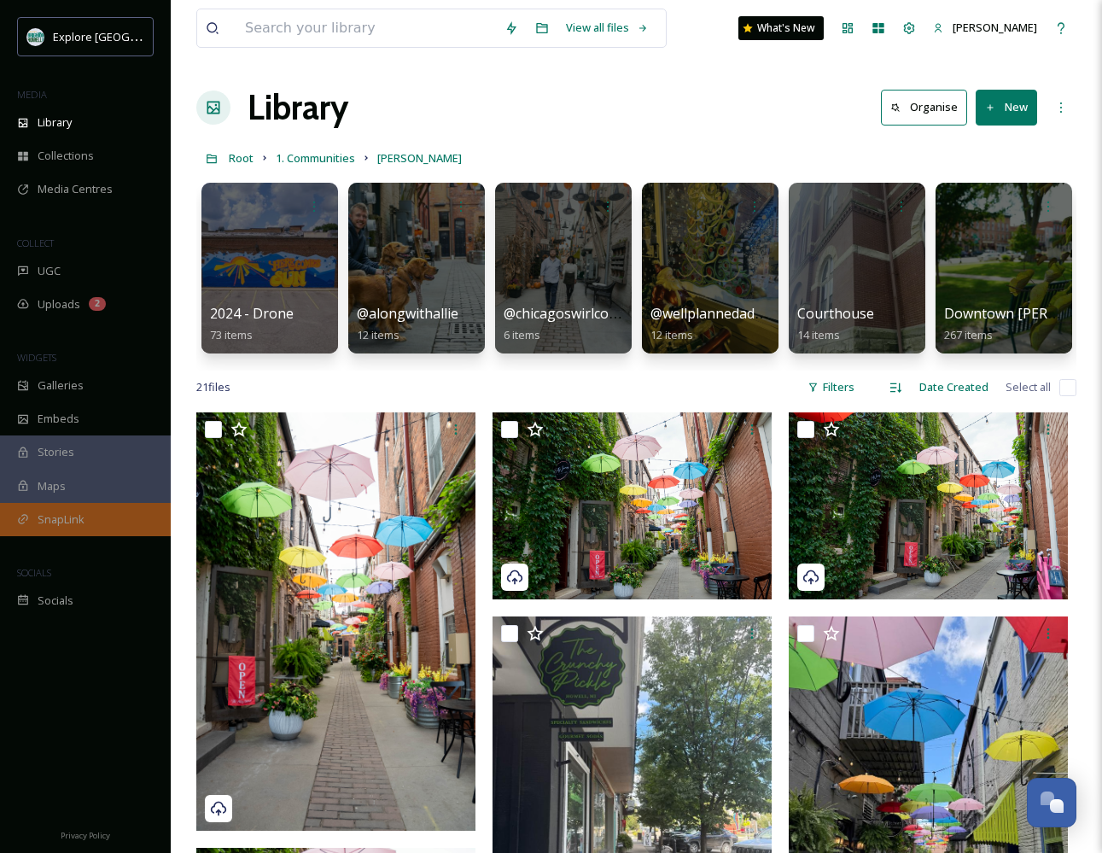
click at [60, 511] on span "SnapLink" at bounding box center [61, 519] width 47 height 16
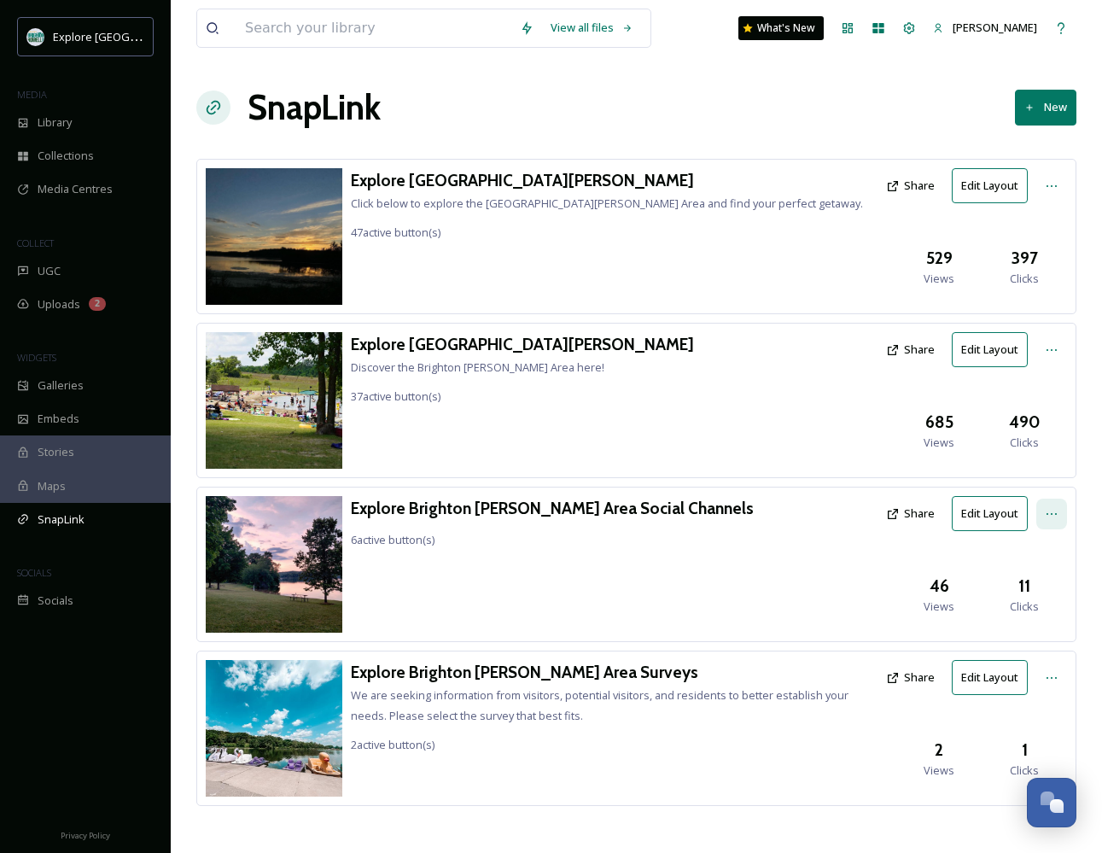
click at [1043, 516] on div at bounding box center [1051, 513] width 31 height 31
click at [1017, 549] on span "View SnapLink" at bounding box center [1020, 551] width 74 height 16
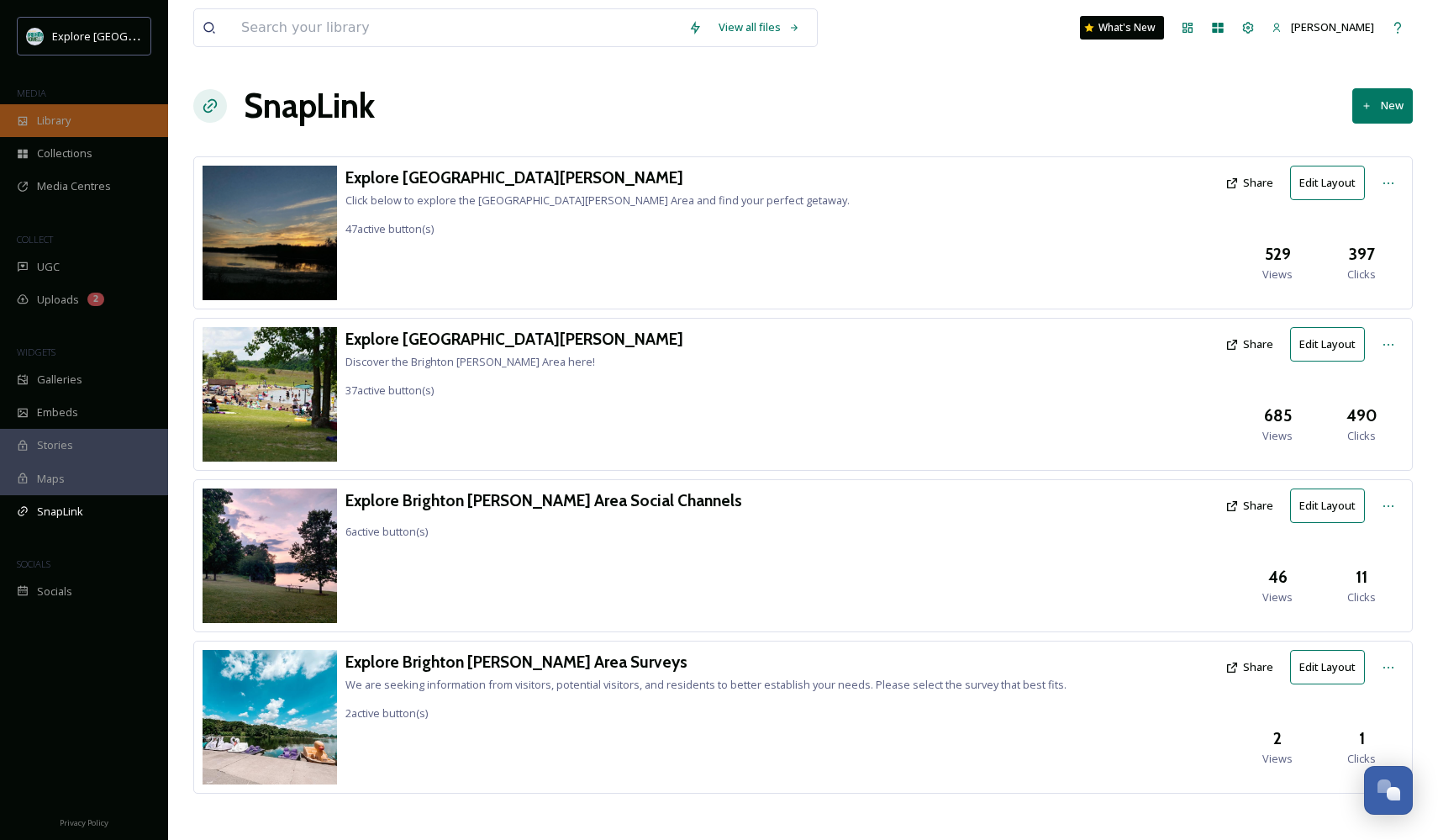
click at [93, 113] on div "Library" at bounding box center [84, 120] width 168 height 32
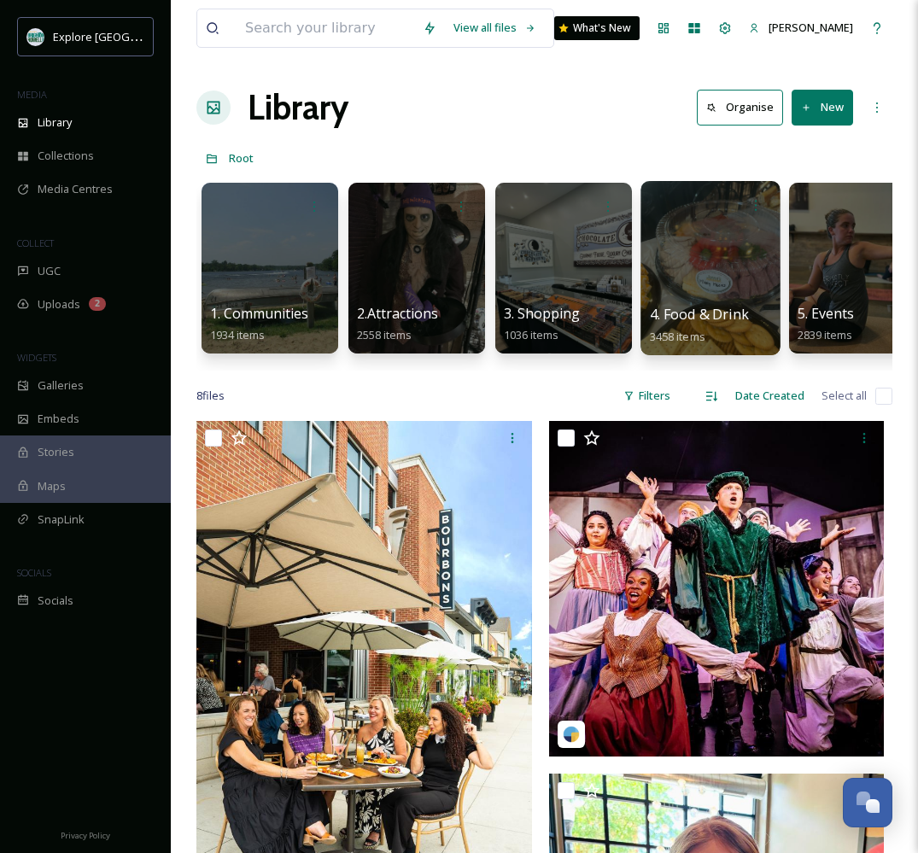
scroll to position [0, 90]
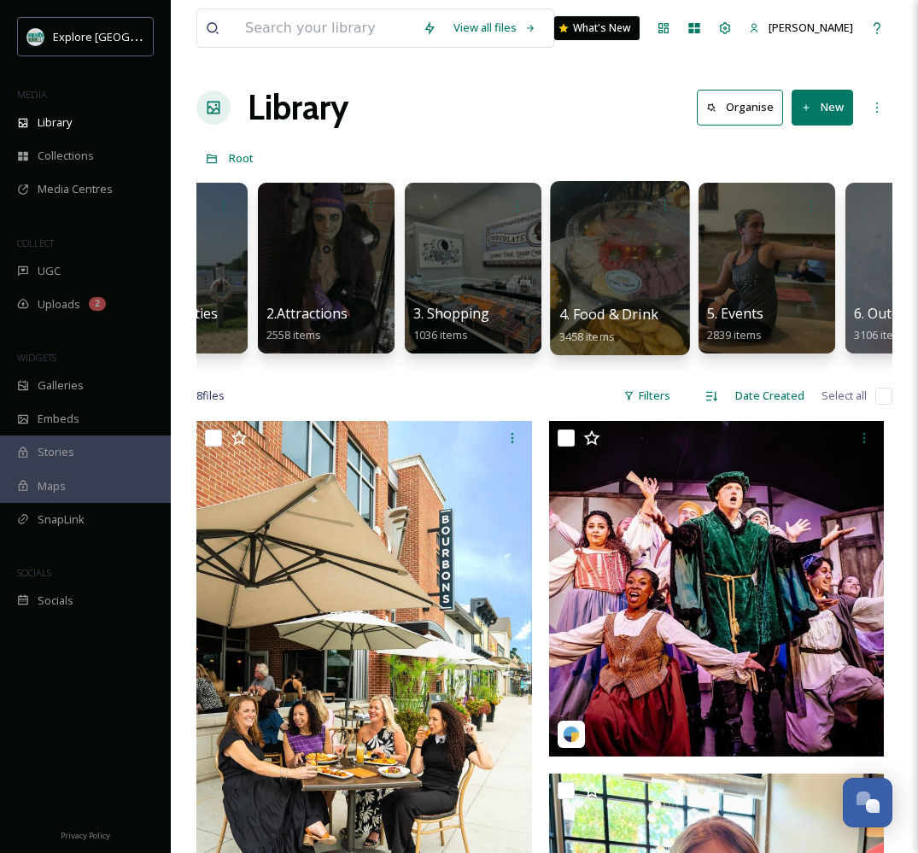
click at [606, 280] on div at bounding box center [619, 268] width 139 height 174
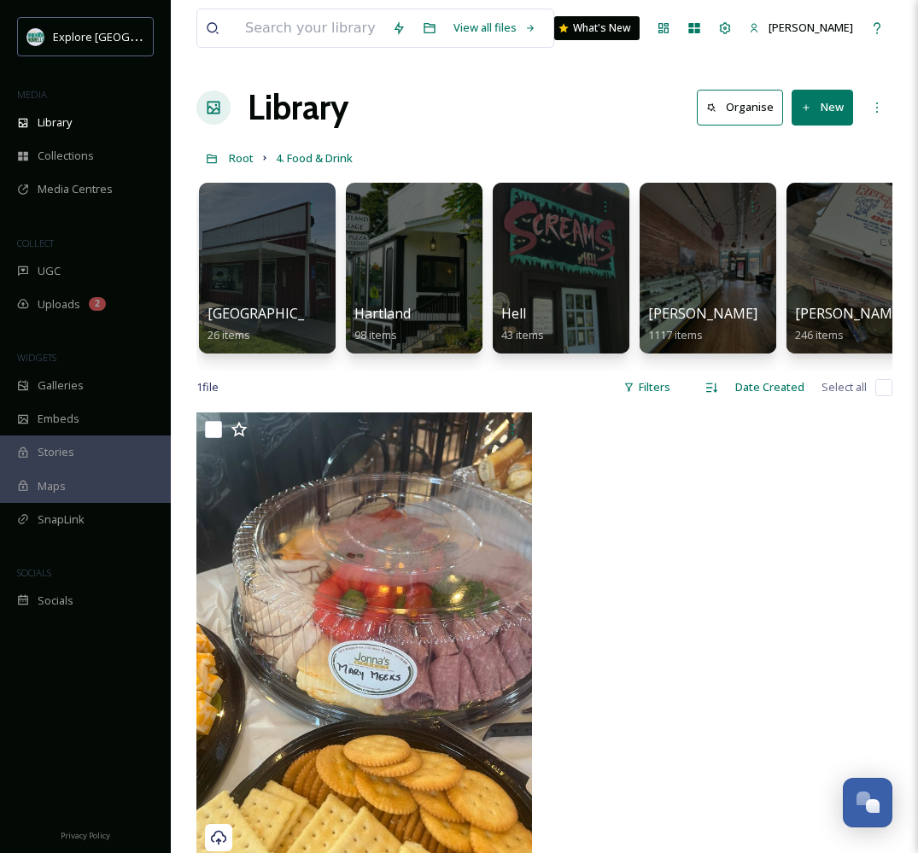
scroll to position [0, 604]
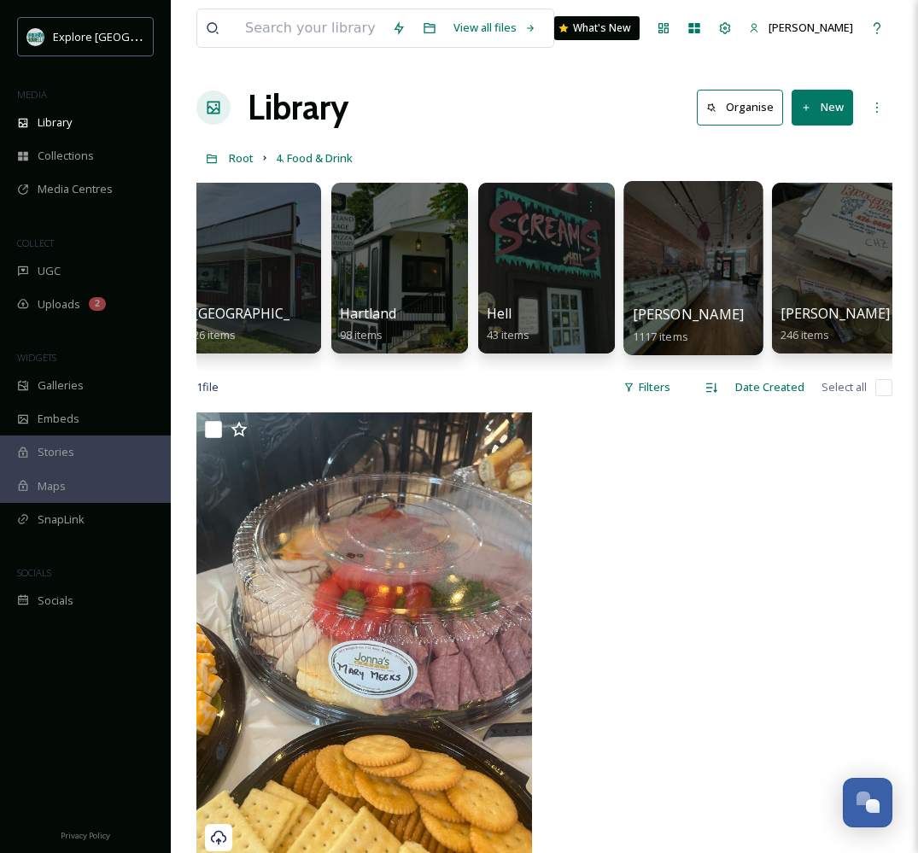
click at [675, 294] on div at bounding box center [692, 268] width 139 height 174
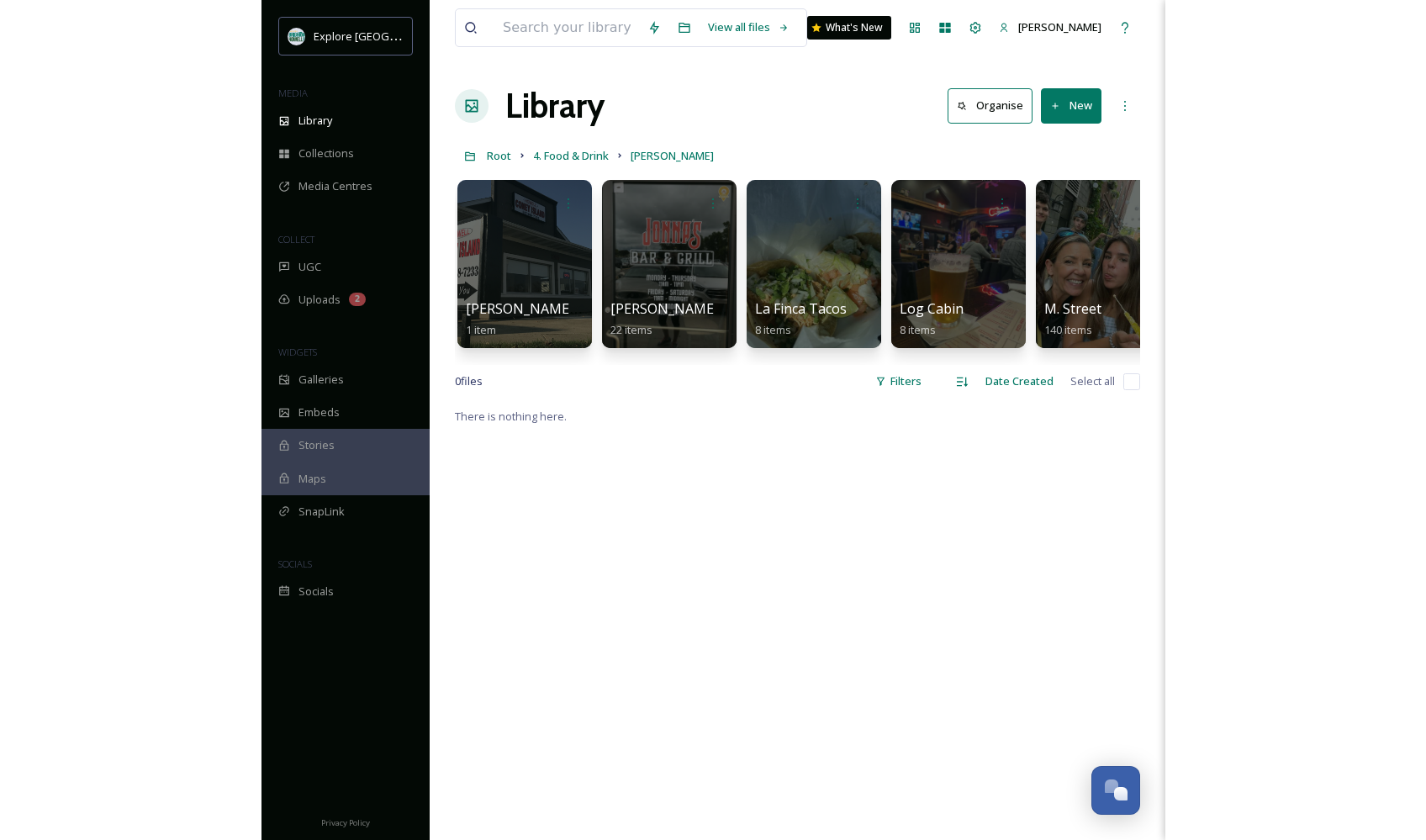
scroll to position [0, 3272]
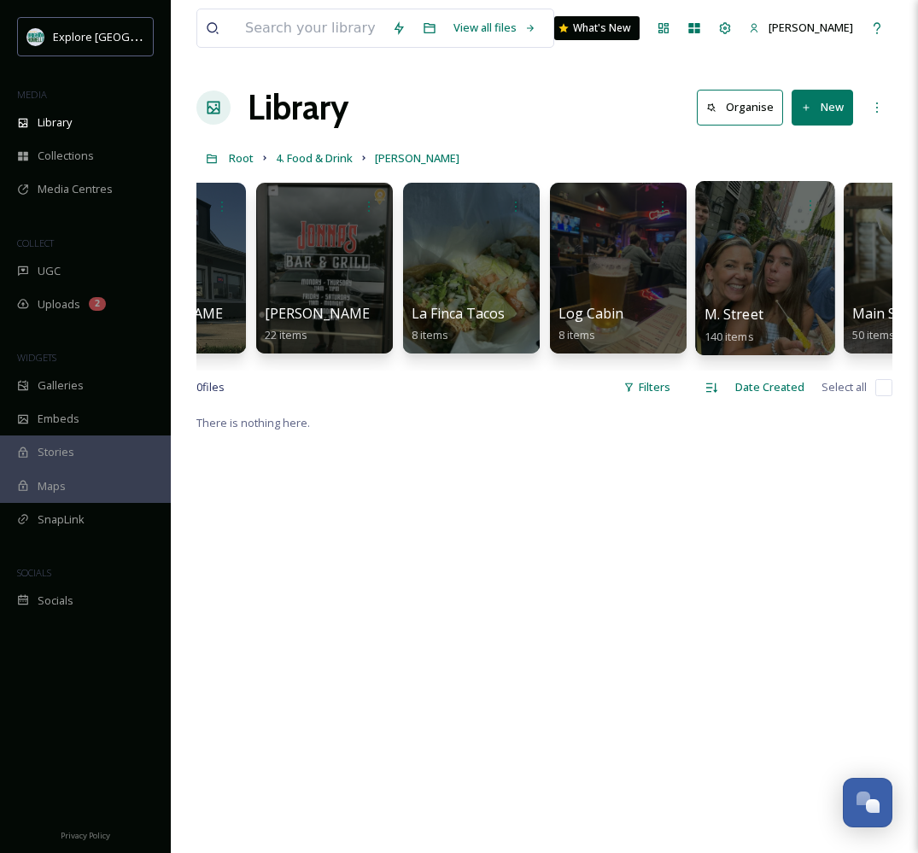
click at [762, 297] on div at bounding box center [764, 268] width 139 height 174
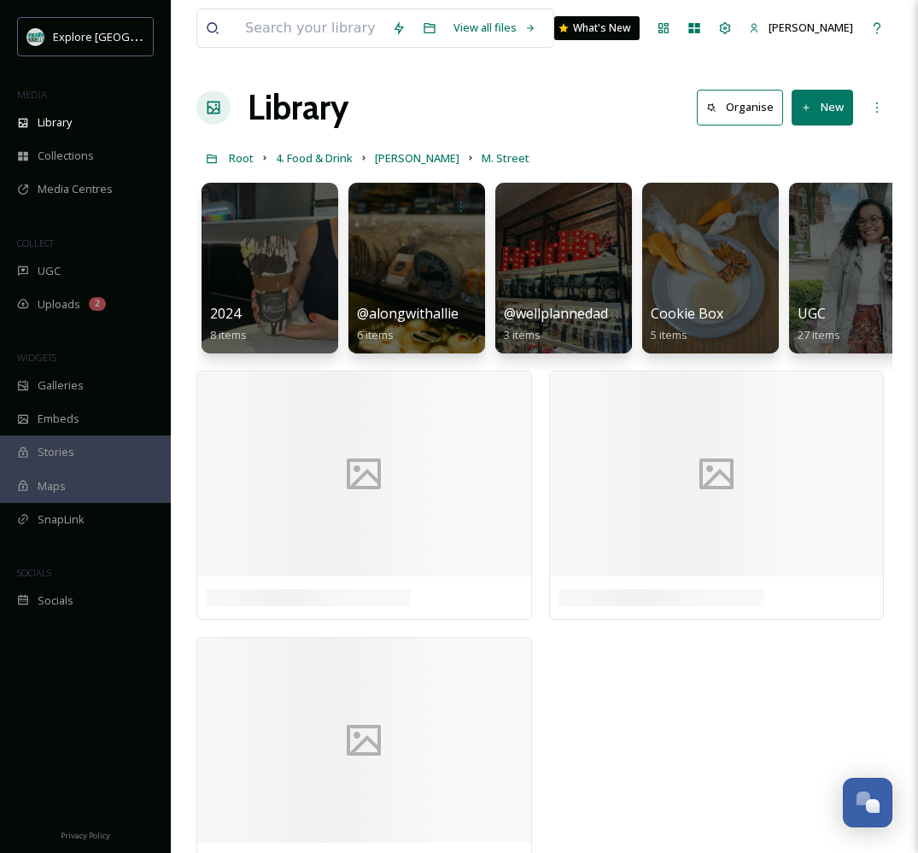
click at [819, 104] on button "New" at bounding box center [821, 107] width 61 height 35
click at [819, 149] on span "File Upload" at bounding box center [814, 147] width 56 height 16
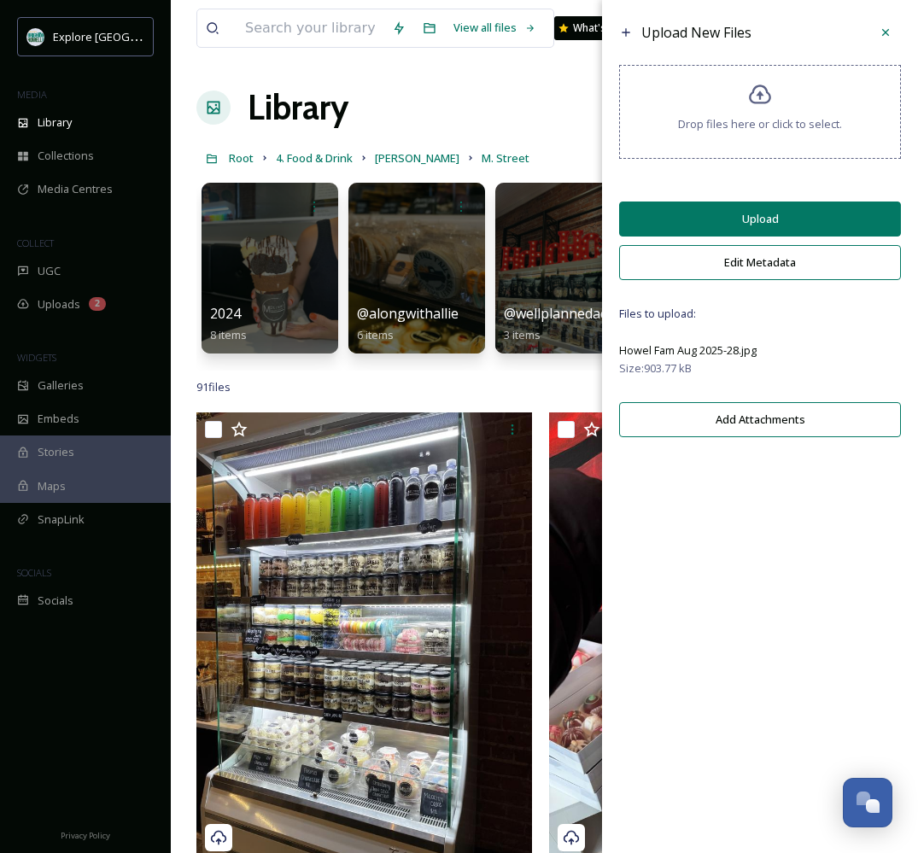
click at [749, 230] on button "Upload" at bounding box center [760, 218] width 282 height 35
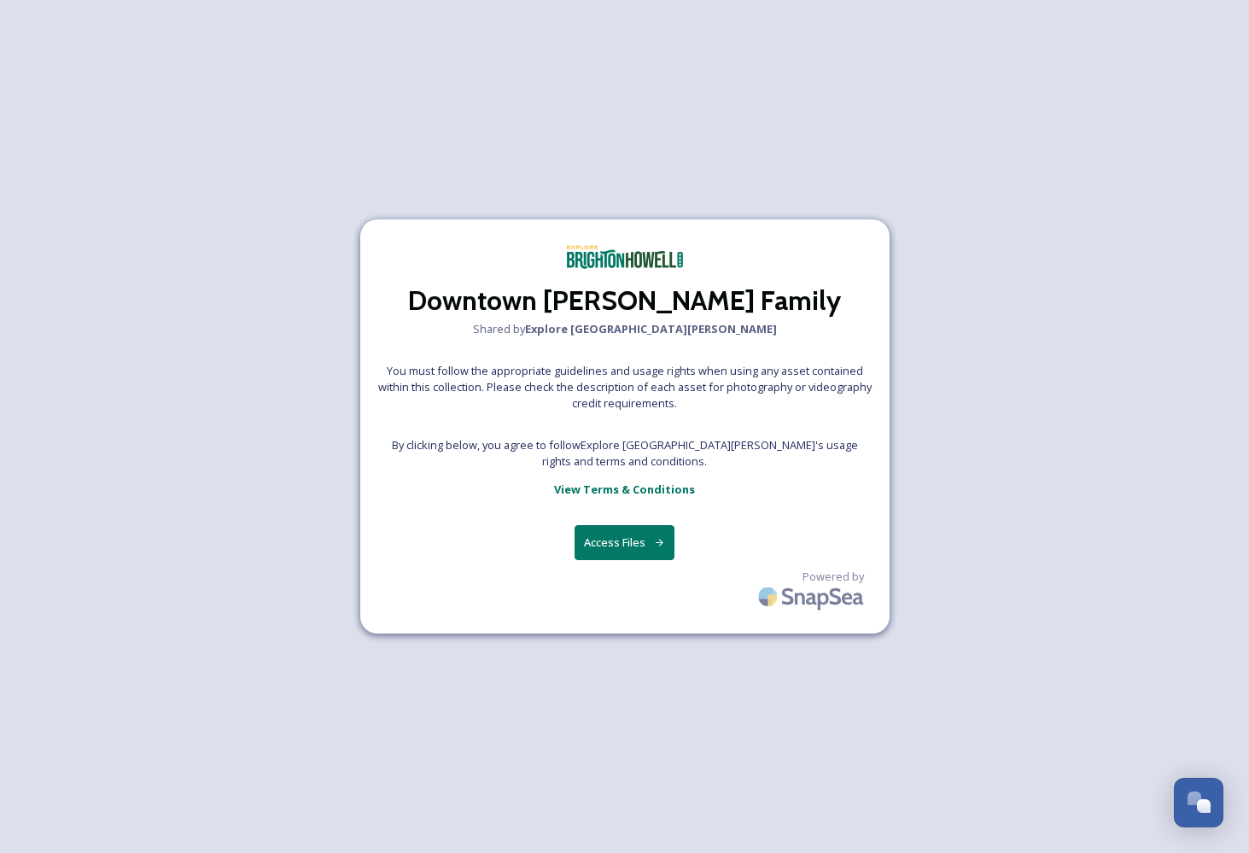
click at [609, 542] on button "Access Files" at bounding box center [624, 542] width 100 height 35
